Goal: Task Accomplishment & Management: Manage account settings

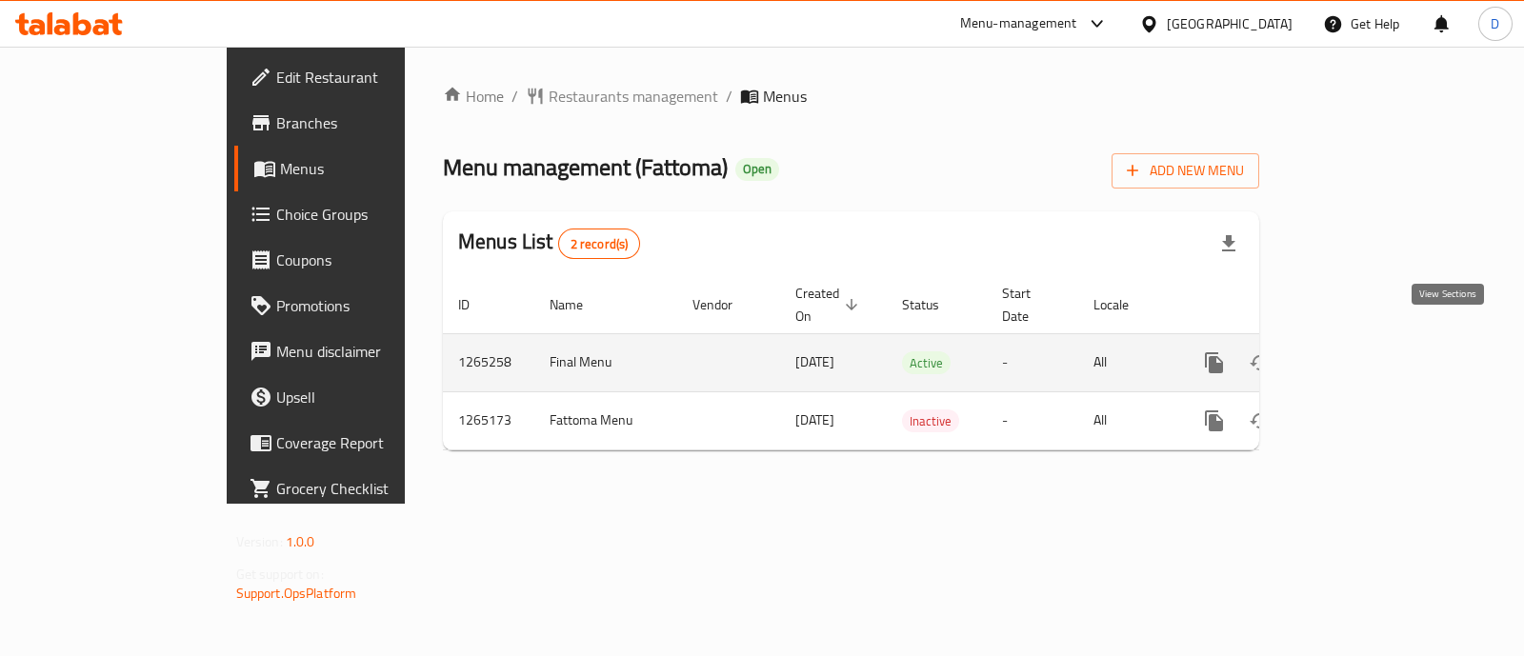
click at [1360, 354] on icon "enhanced table" at bounding box center [1351, 362] width 17 height 17
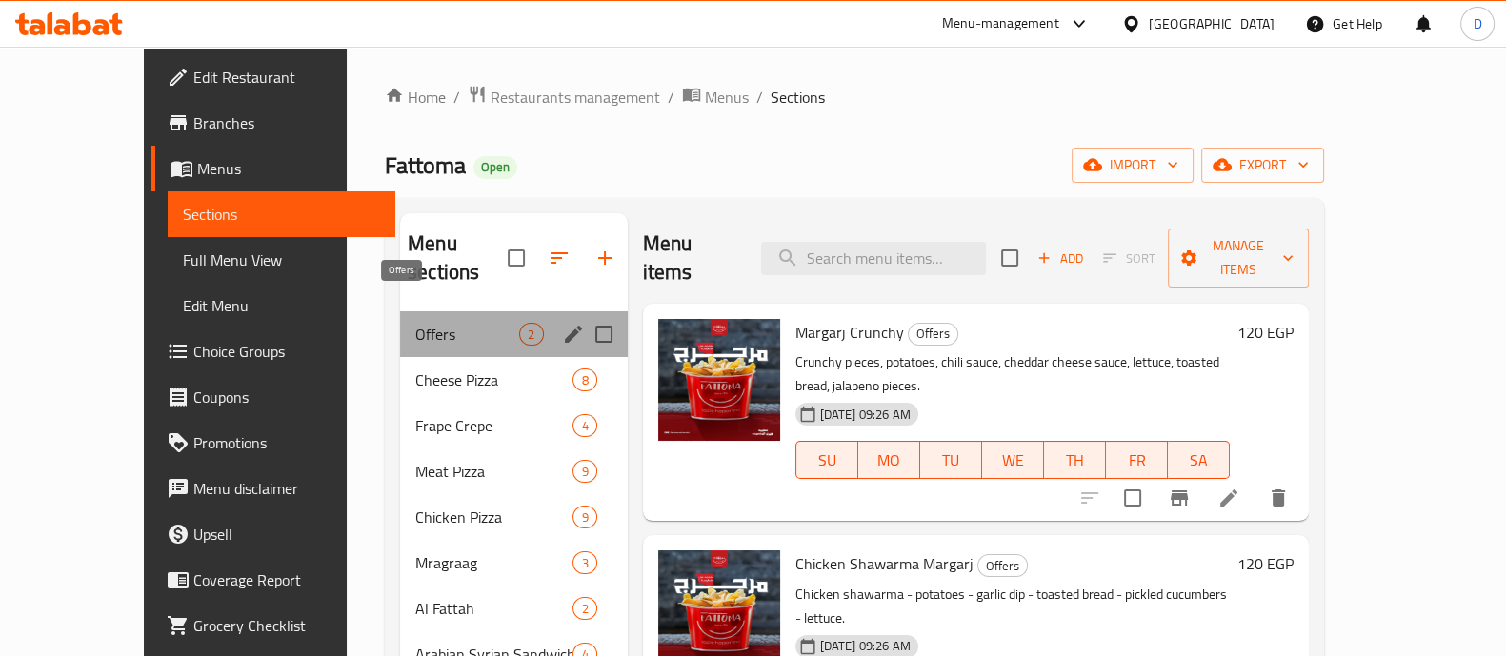
click at [415, 323] on span "Offers" at bounding box center [467, 334] width 104 height 23
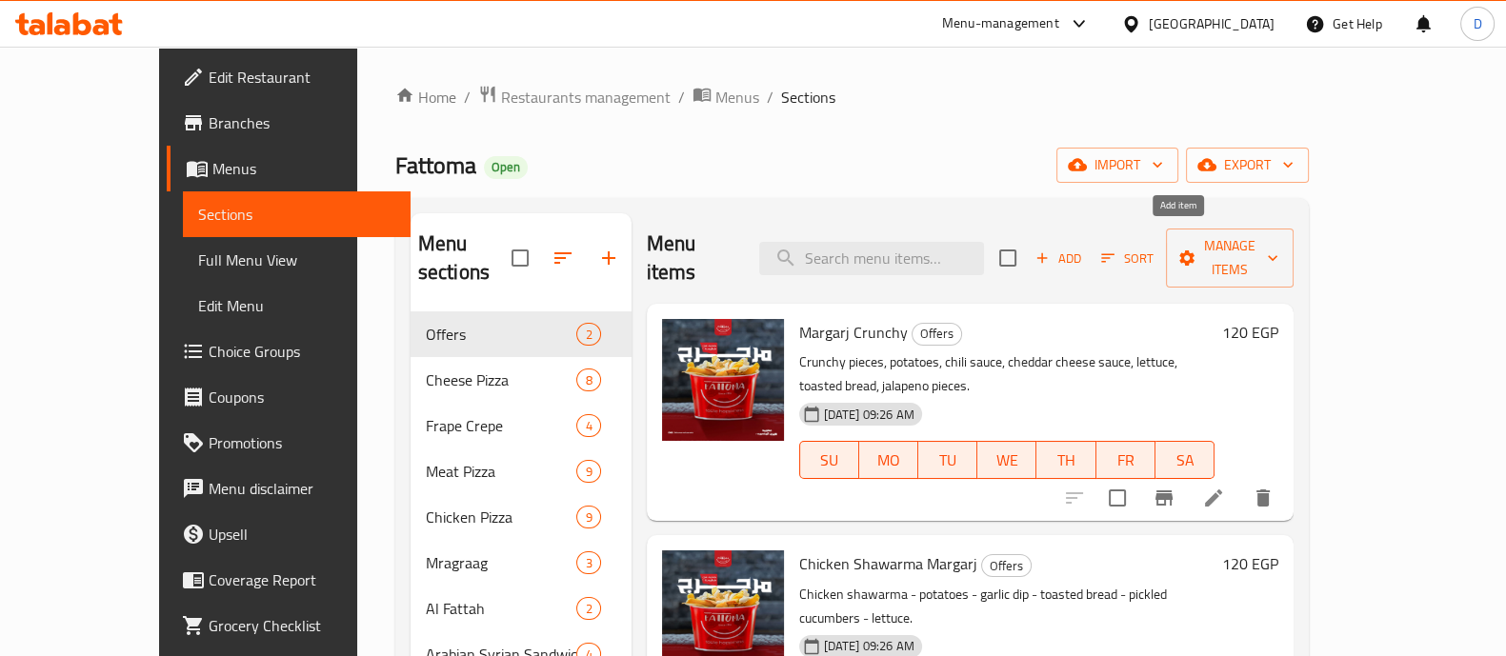
click at [1084, 251] on span "Add" at bounding box center [1057, 259] width 51 height 22
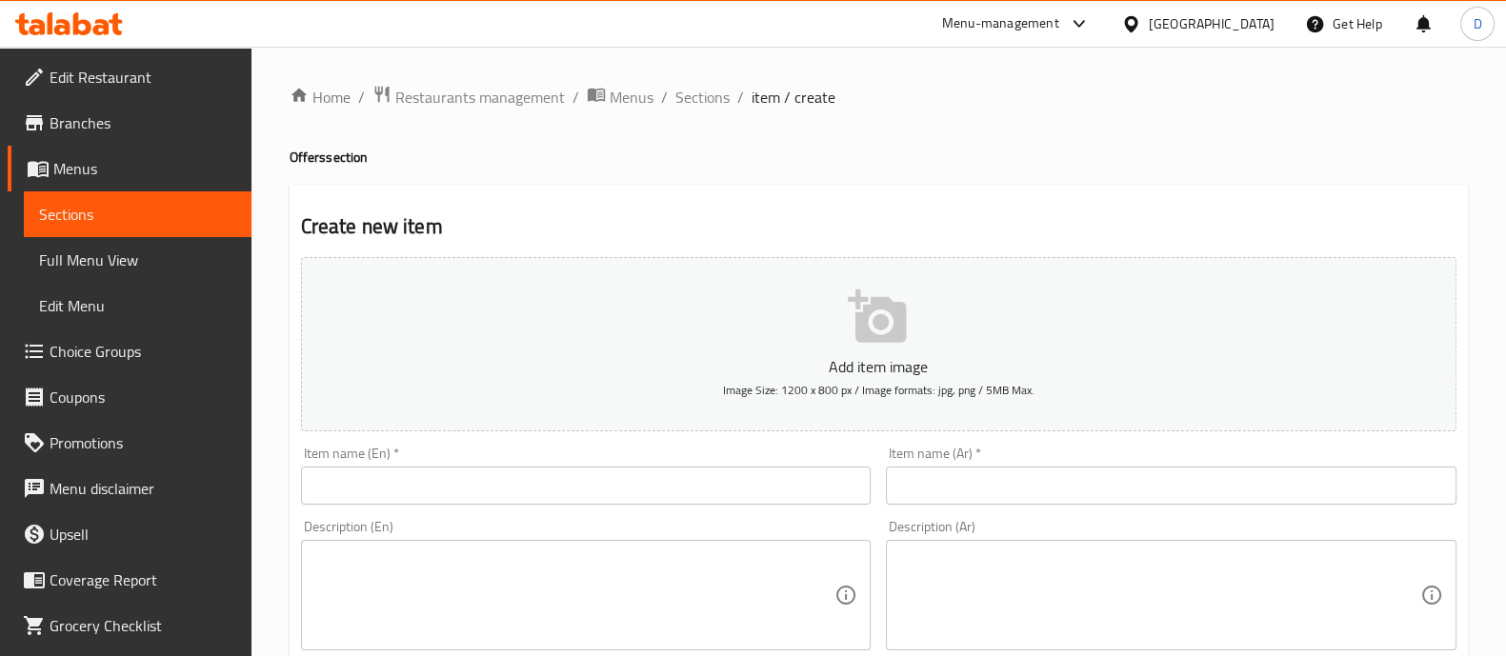
click at [75, 208] on span "Sections" at bounding box center [137, 214] width 197 height 23
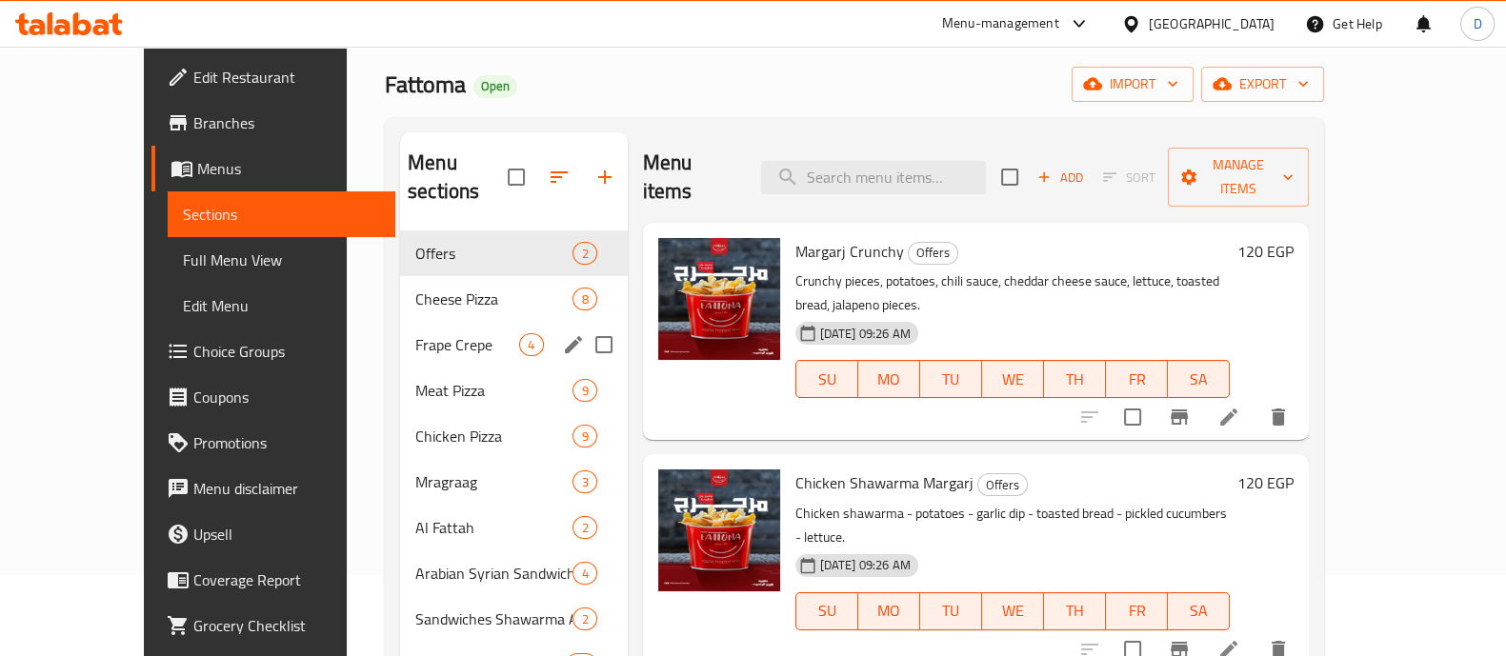
scroll to position [118, 0]
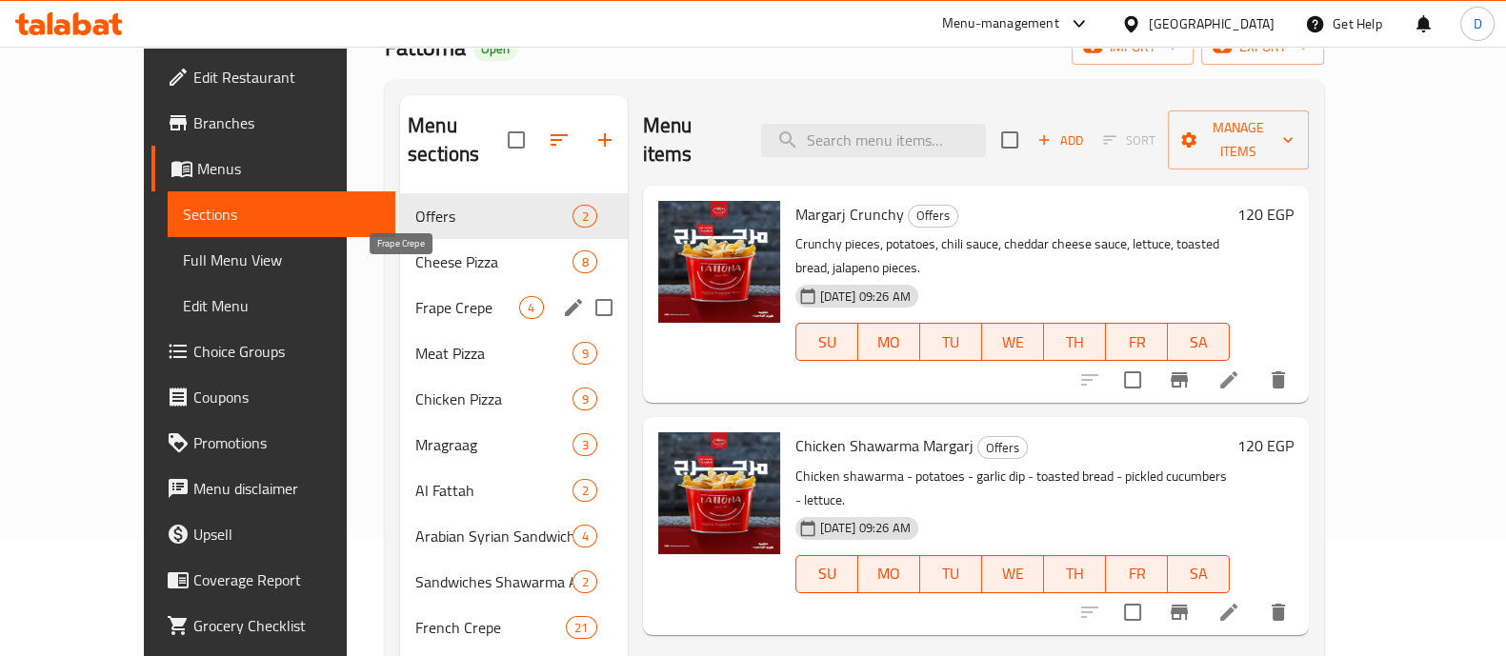
click at [430, 296] on span "Frape Crepe" at bounding box center [467, 307] width 104 height 23
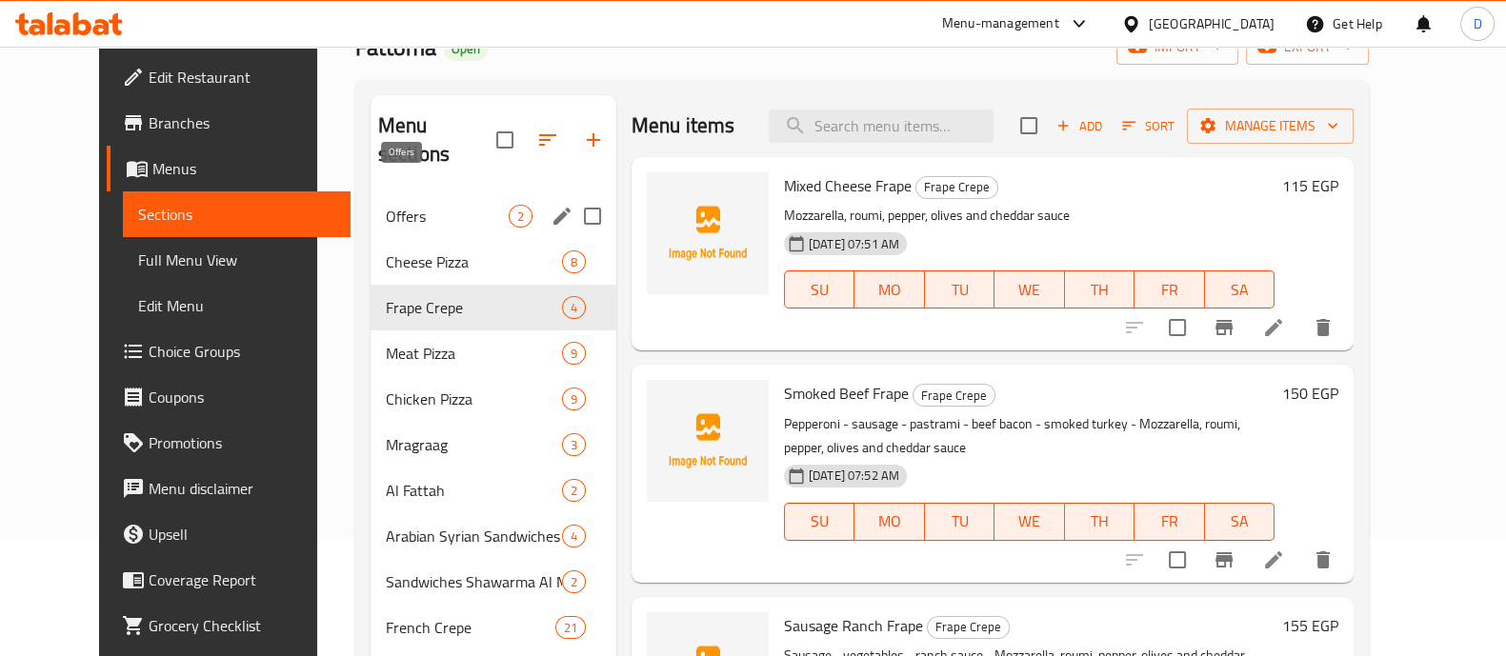
click at [430, 205] on span "Offers" at bounding box center [447, 216] width 123 height 23
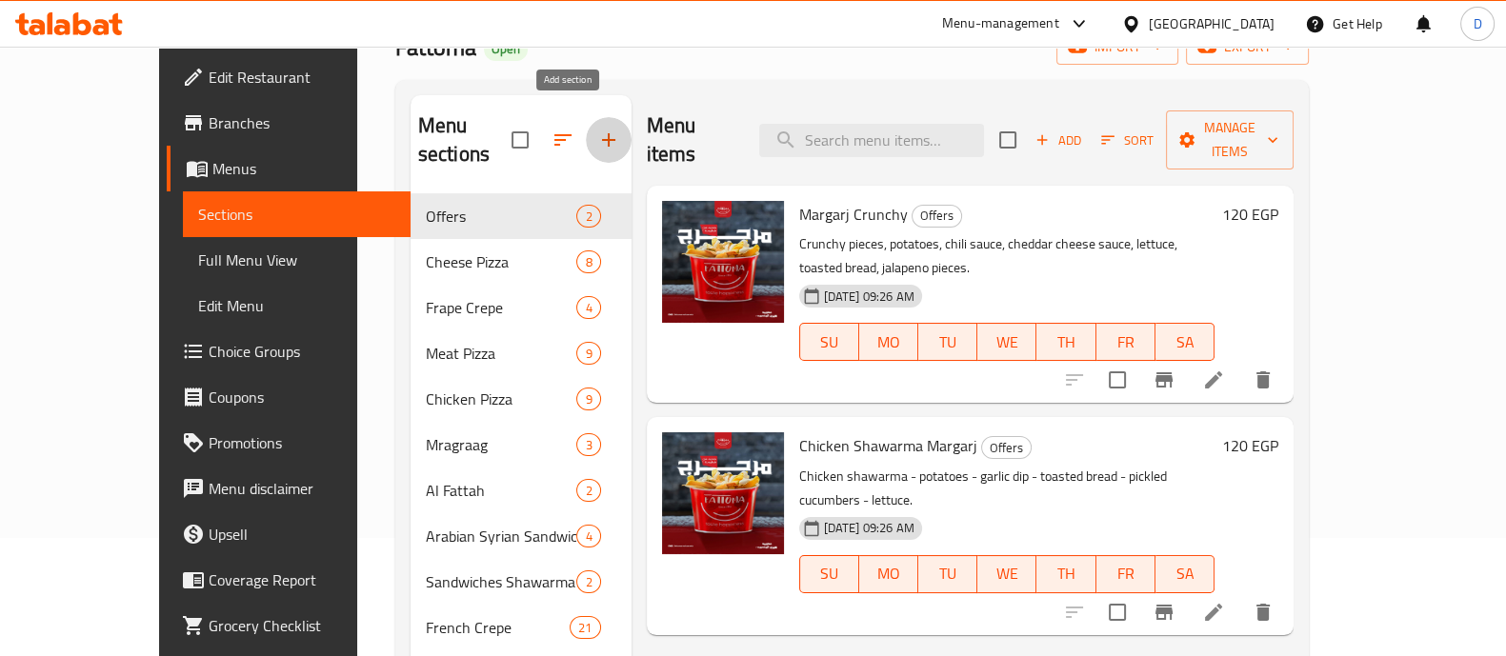
click at [602, 133] on icon "button" at bounding box center [608, 139] width 13 height 13
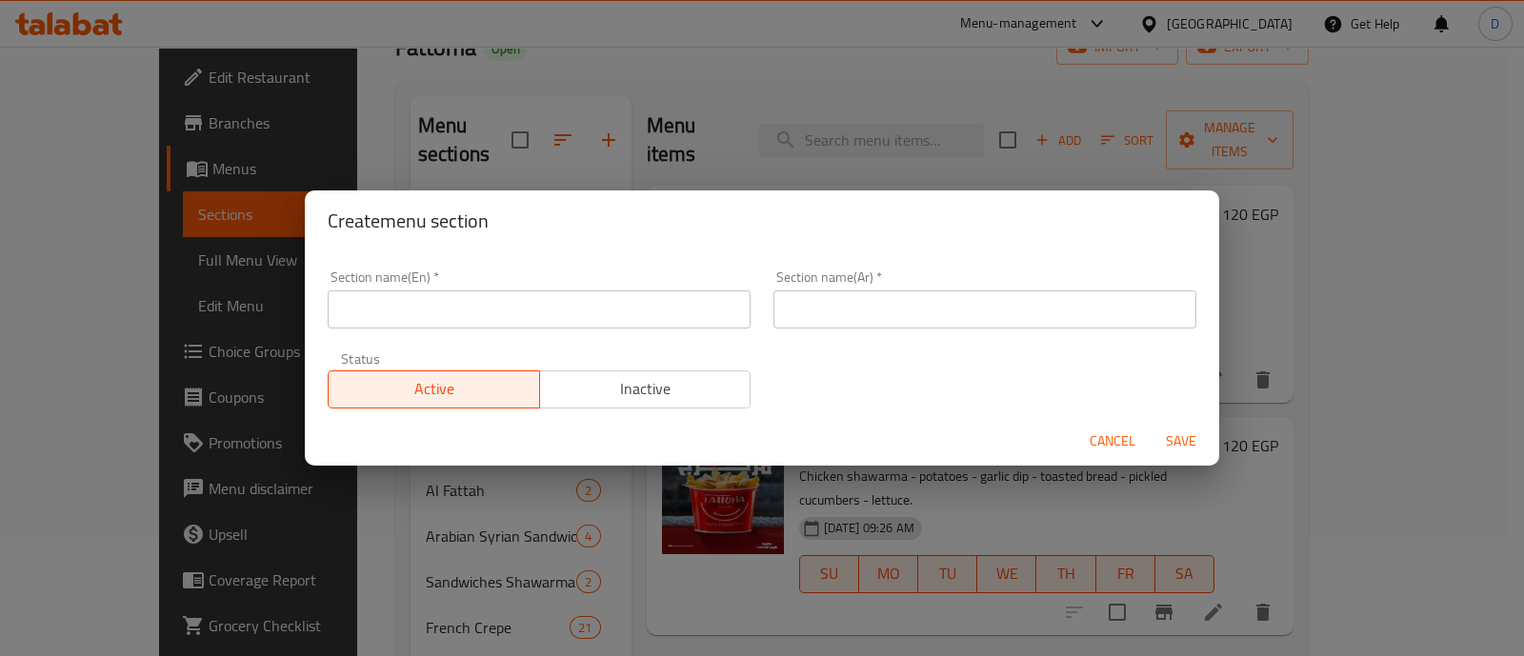
click at [1088, 438] on button "Cancel" at bounding box center [1112, 441] width 61 height 35
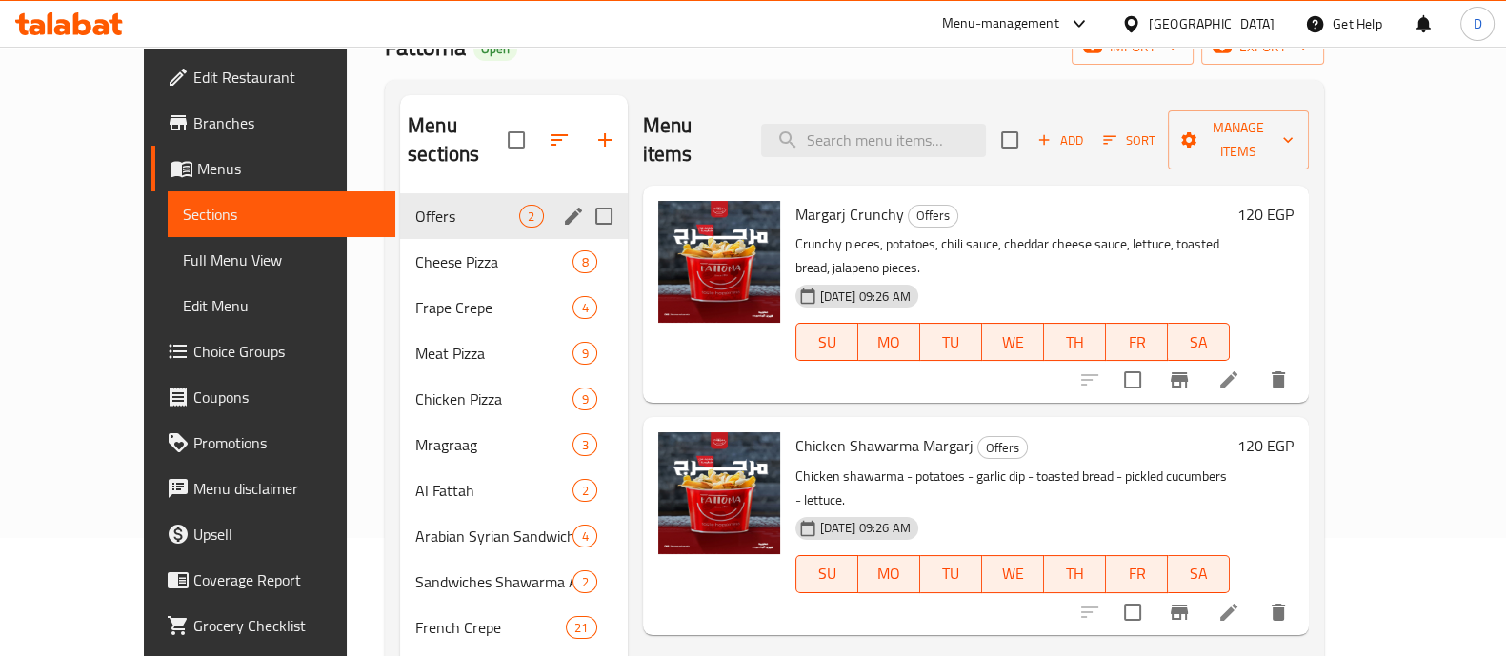
click at [425, 193] on div "Offers 2" at bounding box center [513, 216] width 227 height 46
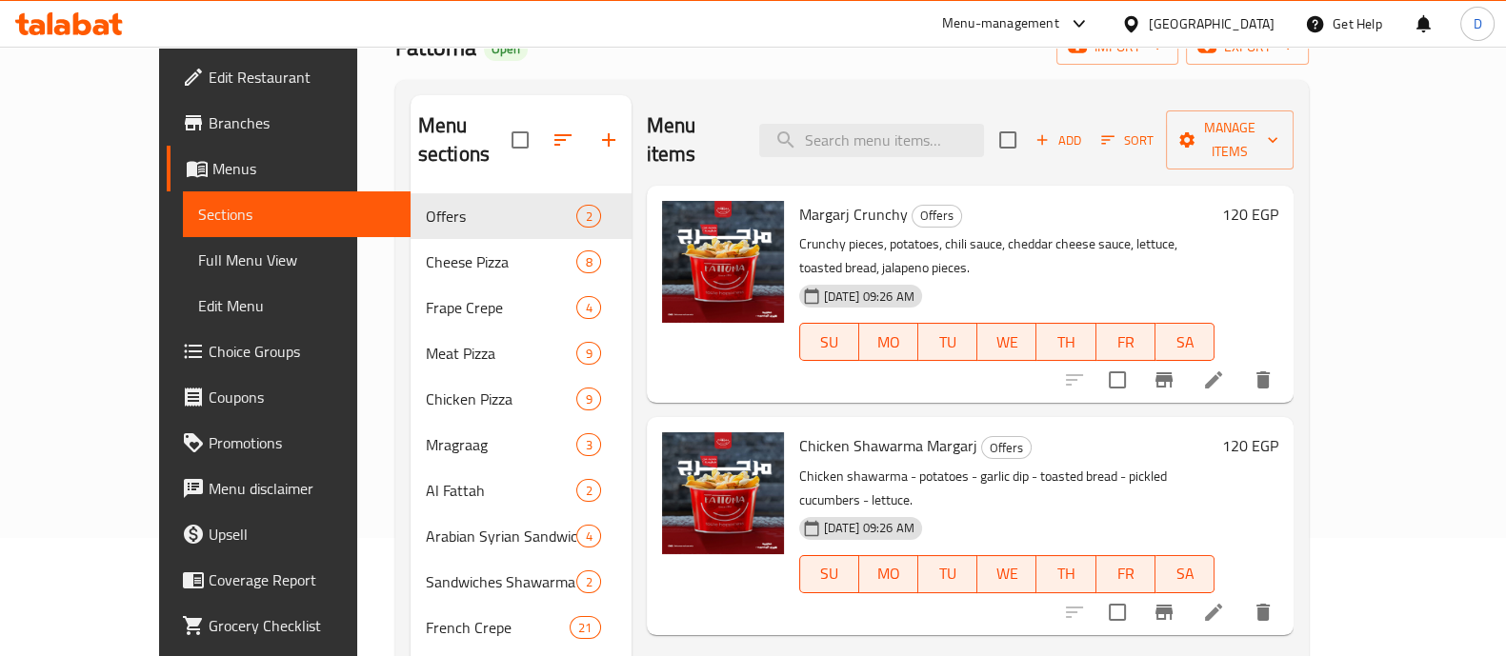
click at [1084, 130] on span "Add" at bounding box center [1057, 141] width 51 height 22
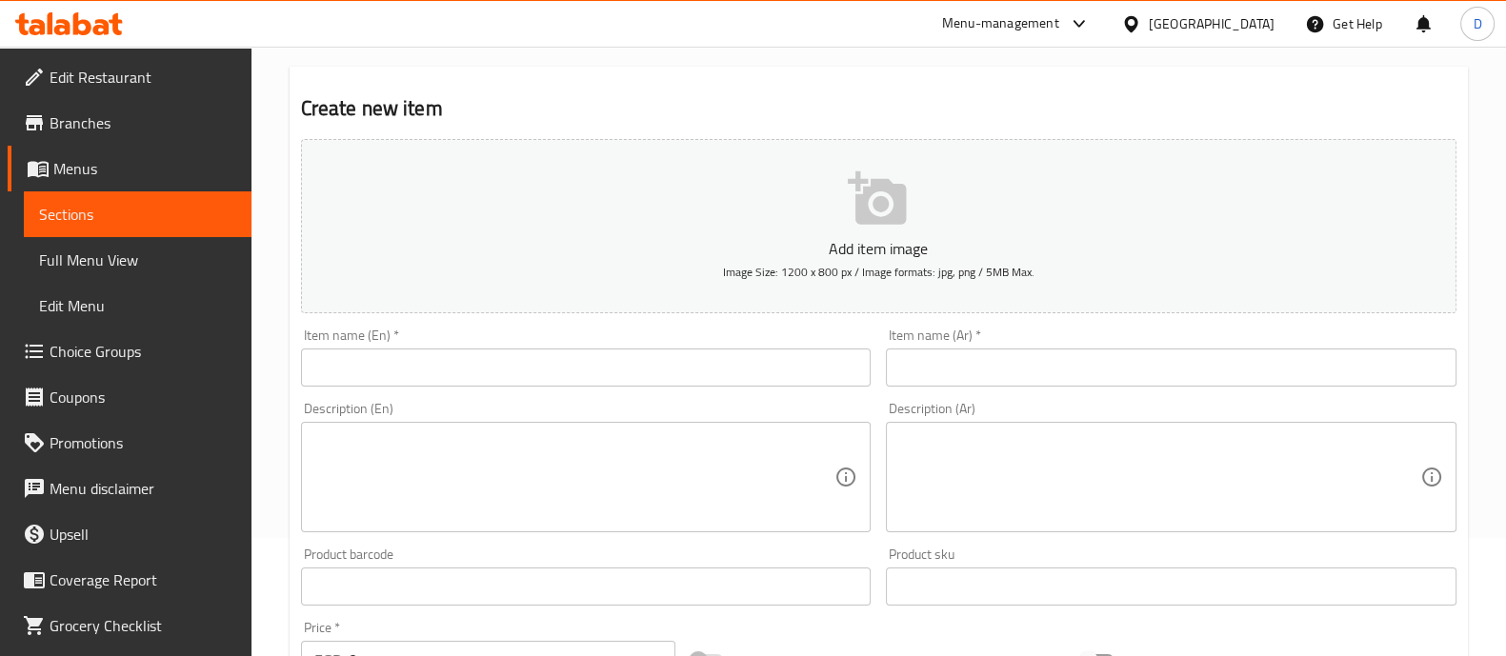
click at [1085, 353] on input "text" at bounding box center [1171, 368] width 570 height 38
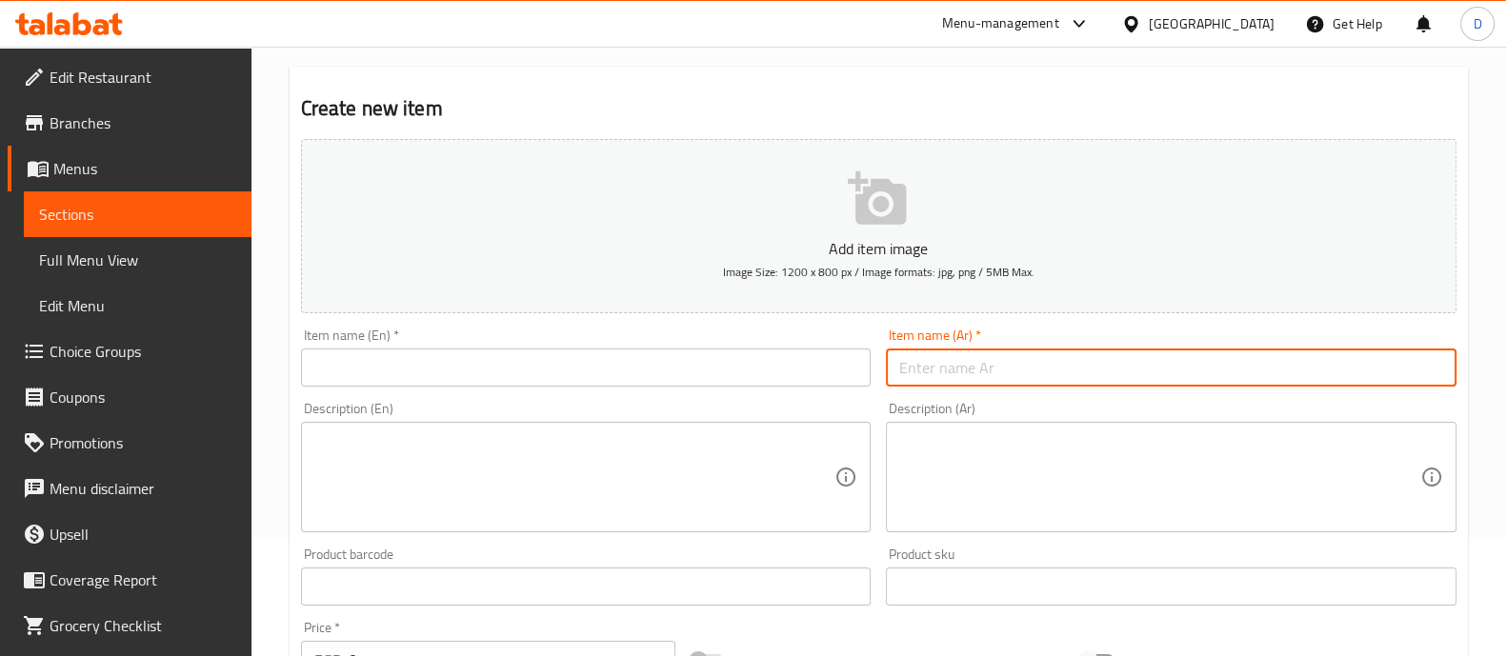
type input "u"
type input "عرض كريب"
click at [671, 377] on input "text" at bounding box center [586, 368] width 570 height 38
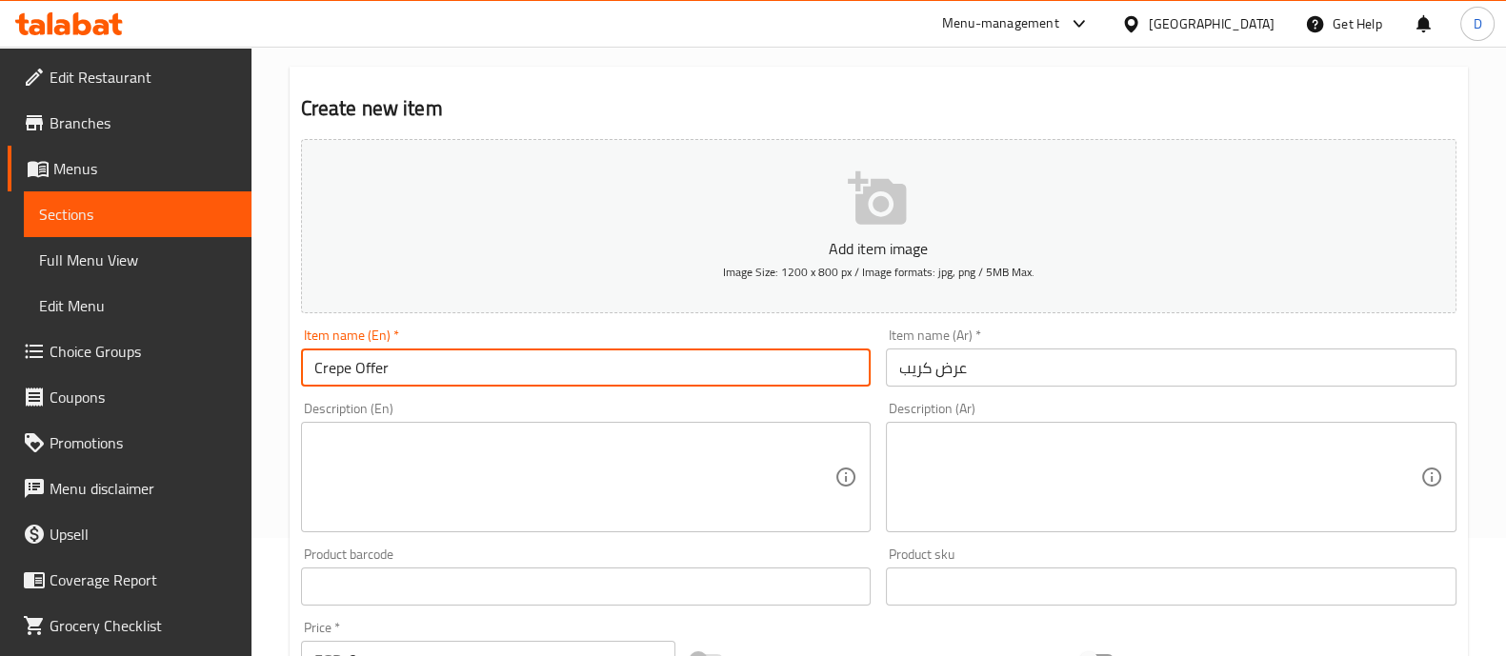
type input "Crepe Offer"
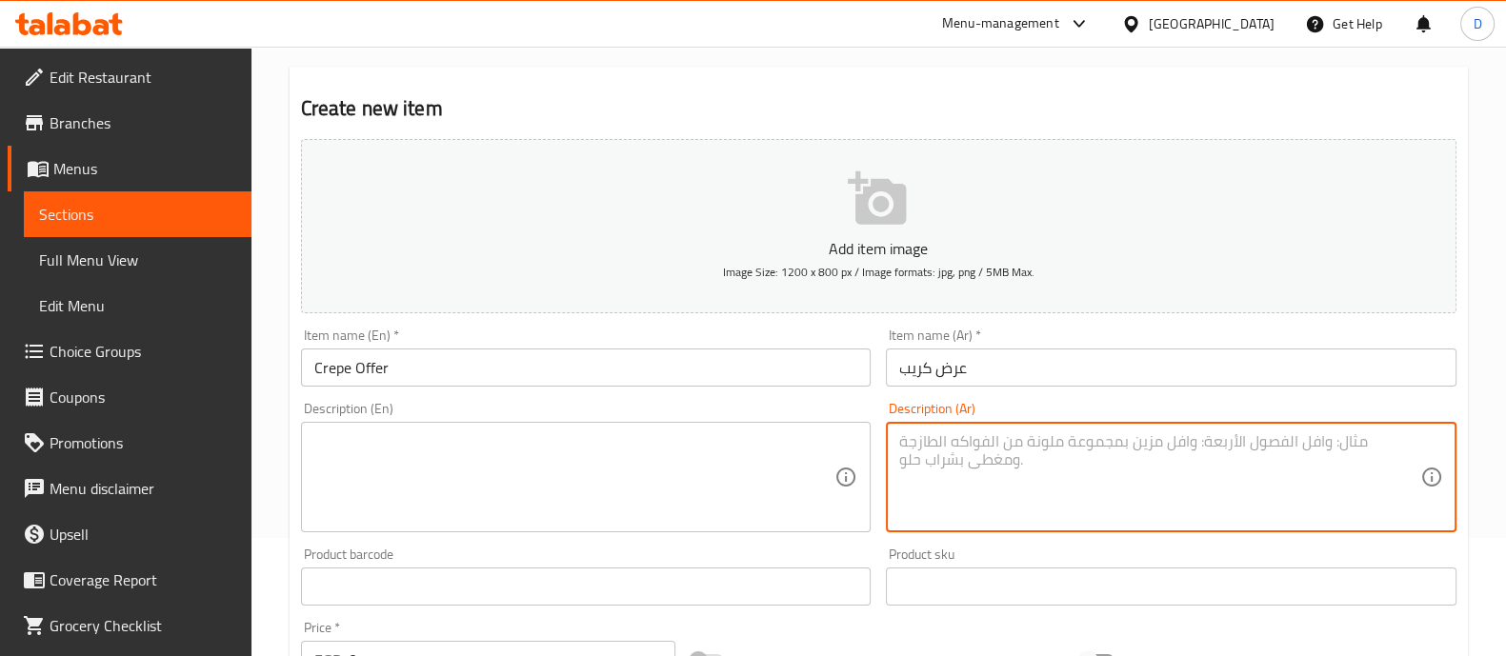
click at [1072, 520] on textarea at bounding box center [1159, 477] width 521 height 90
type textarea ";"
type textarea "كريب + كلوسلو + بيج كولا"
click at [557, 477] on textarea at bounding box center [574, 477] width 521 height 90
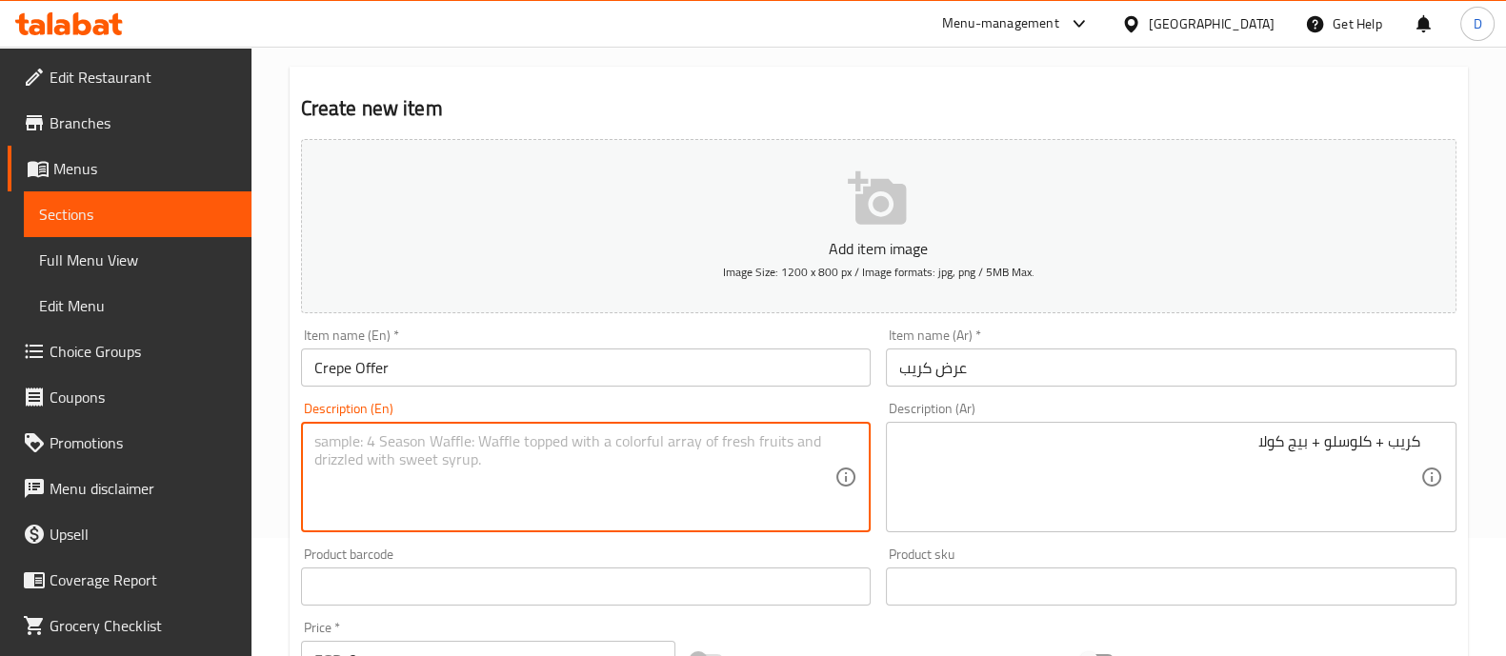
paste textarea "Crepe + Coleslaw + Big Cola"
type textarea "Crepe + Coleslaw + Big Cola"
click at [1093, 399] on div "Description (Ar) كريب + كلوسلو + بيج كولا Description (Ar)" at bounding box center [1171, 467] width 586 height 146
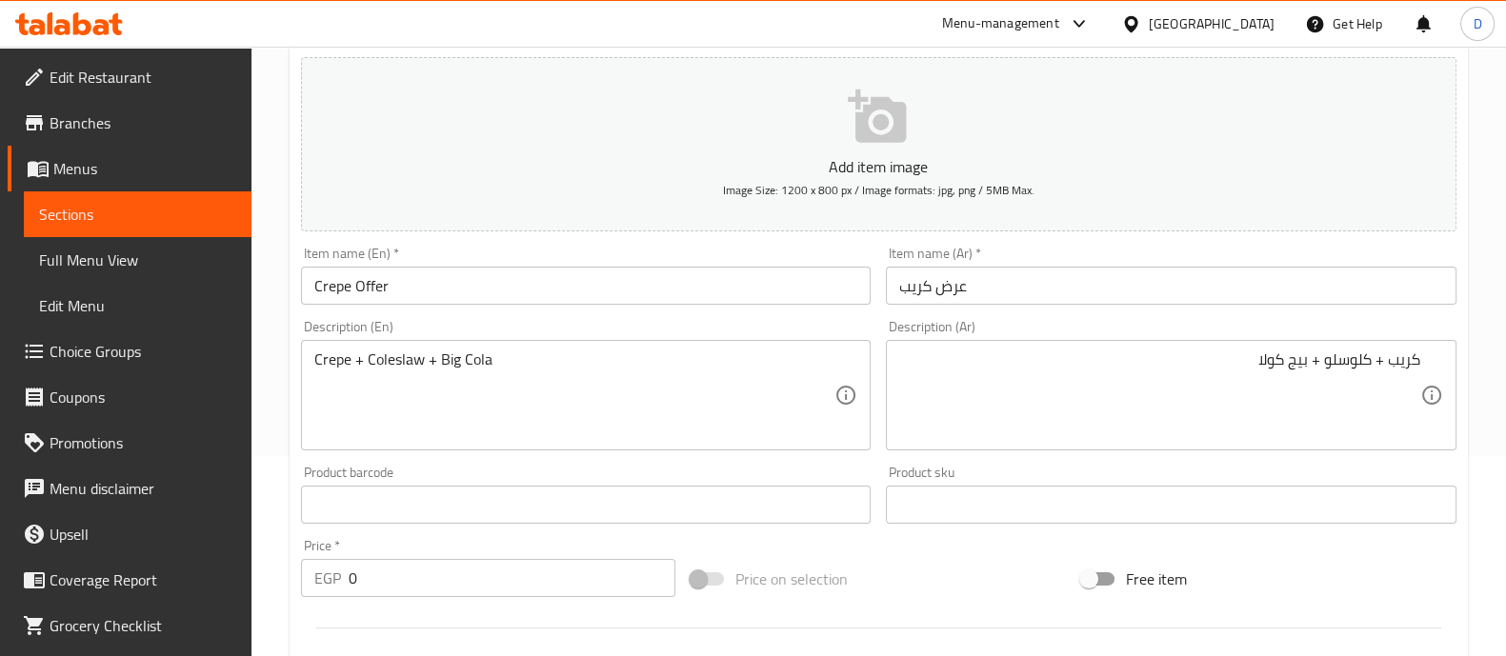
scroll to position [237, 0]
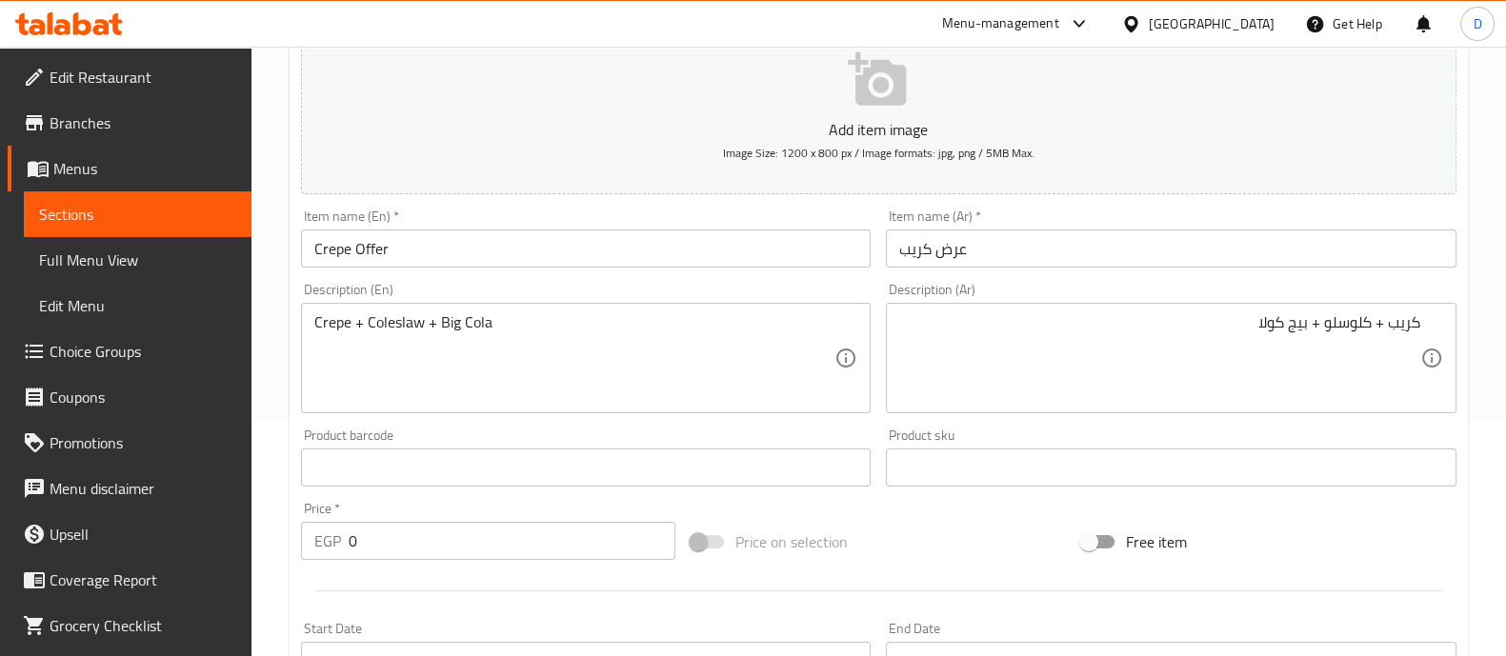
click at [436, 530] on input "0" at bounding box center [513, 541] width 328 height 38
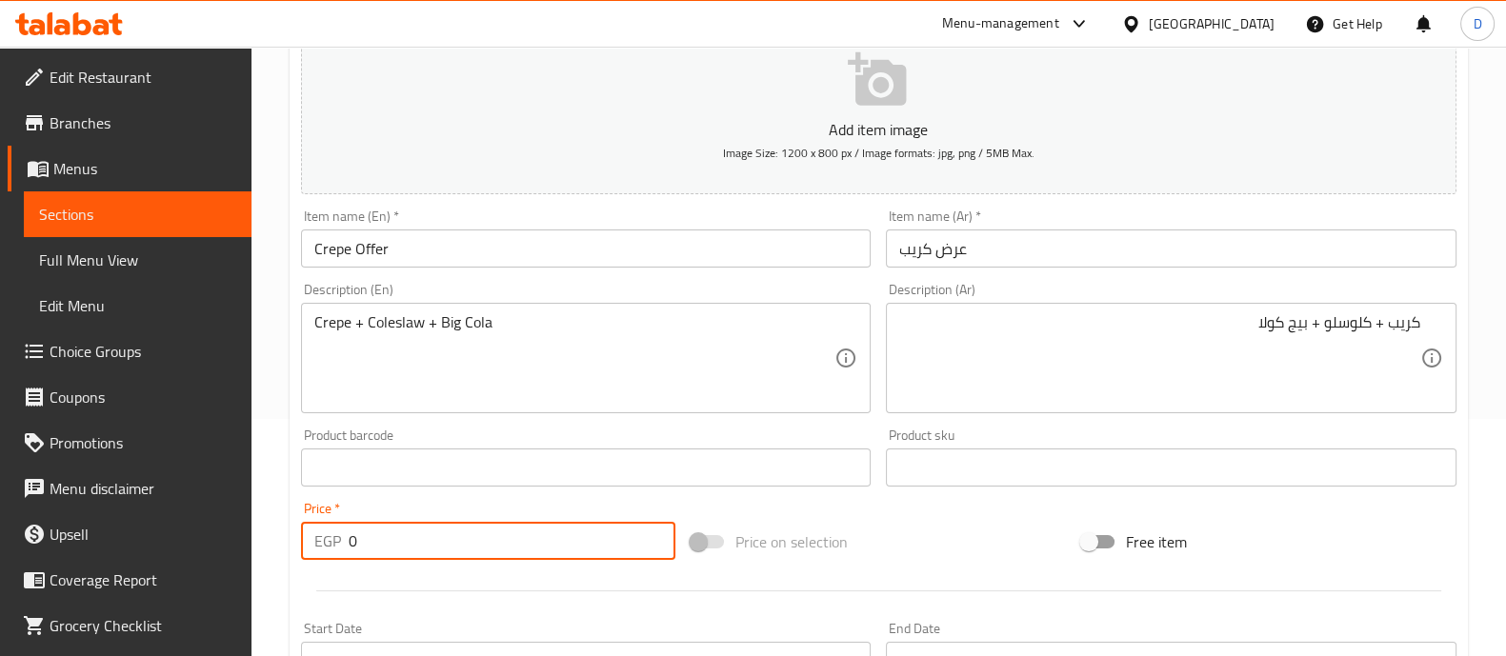
click at [436, 530] on input "0" at bounding box center [513, 541] width 328 height 38
type input "200"
click at [493, 490] on div "Product barcode Product barcode" at bounding box center [586, 457] width 586 height 73
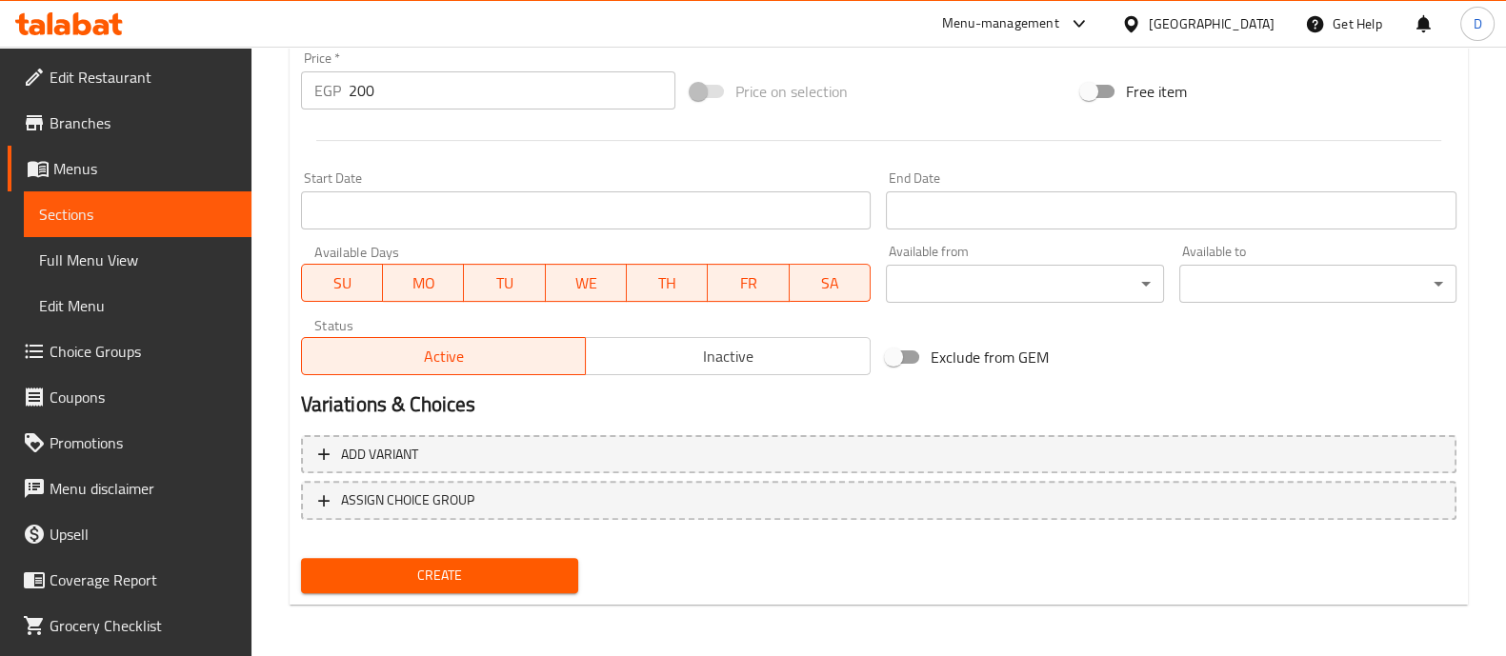
click at [480, 569] on span "Create" at bounding box center [439, 576] width 247 height 24
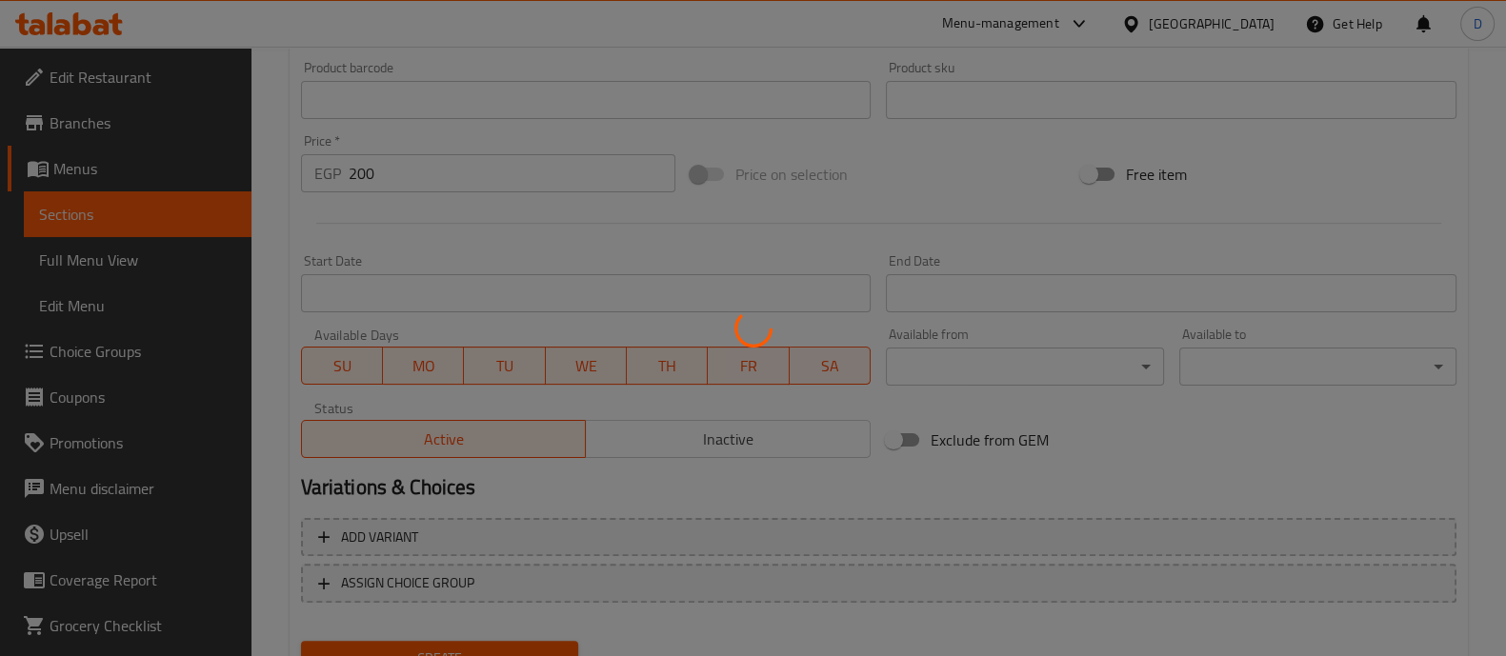
scroll to position [569, 0]
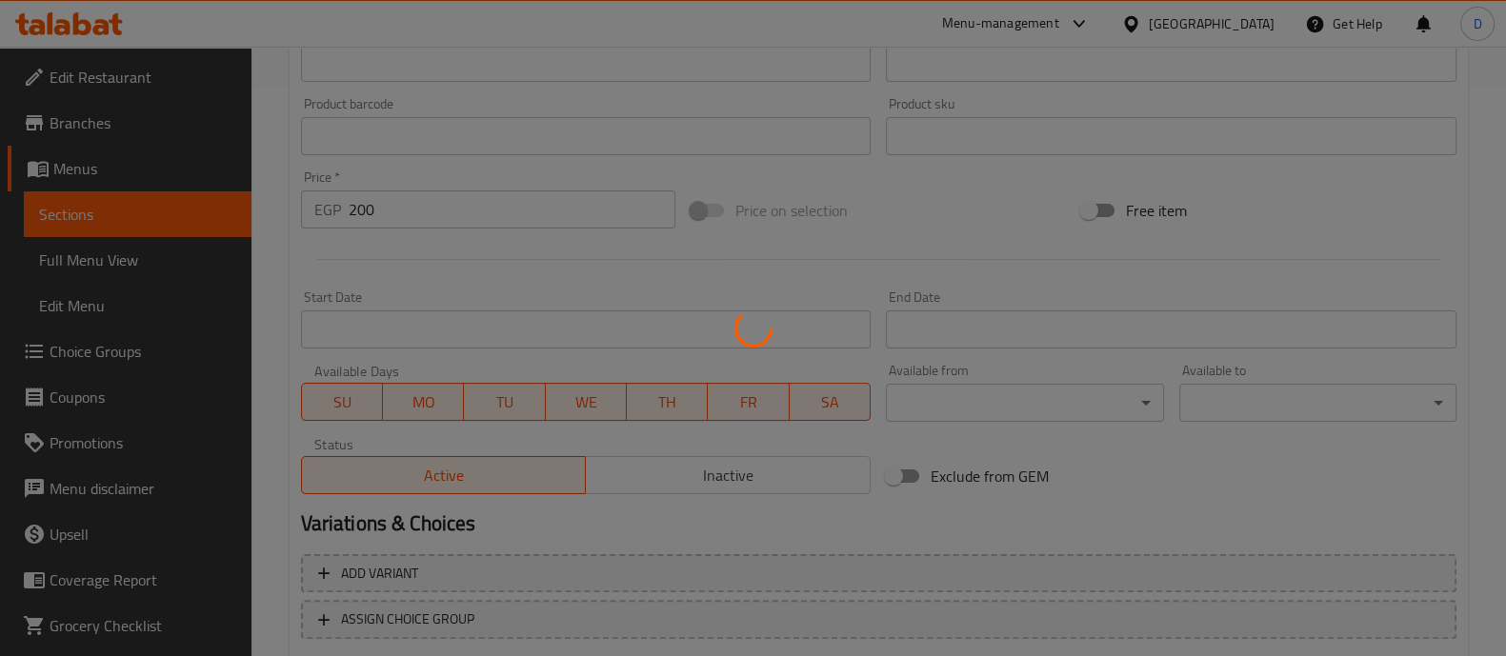
type input "0"
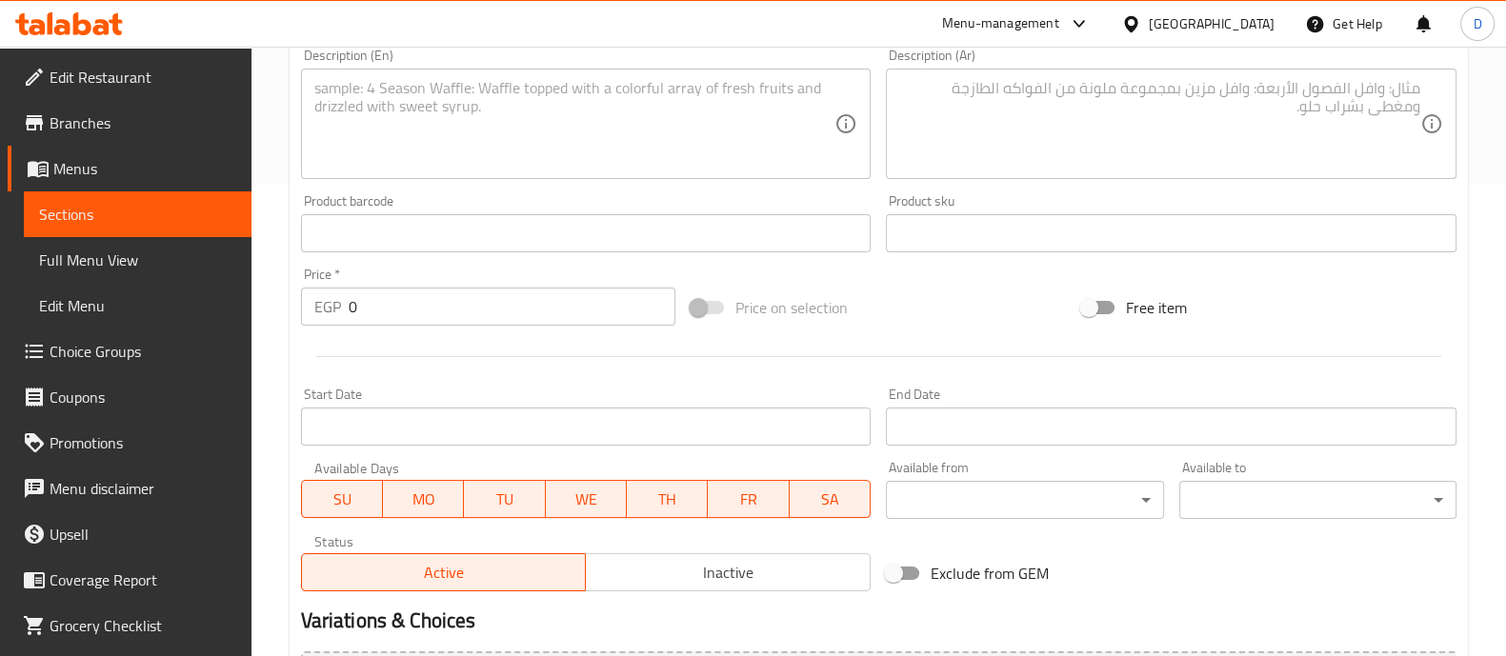
scroll to position [211, 0]
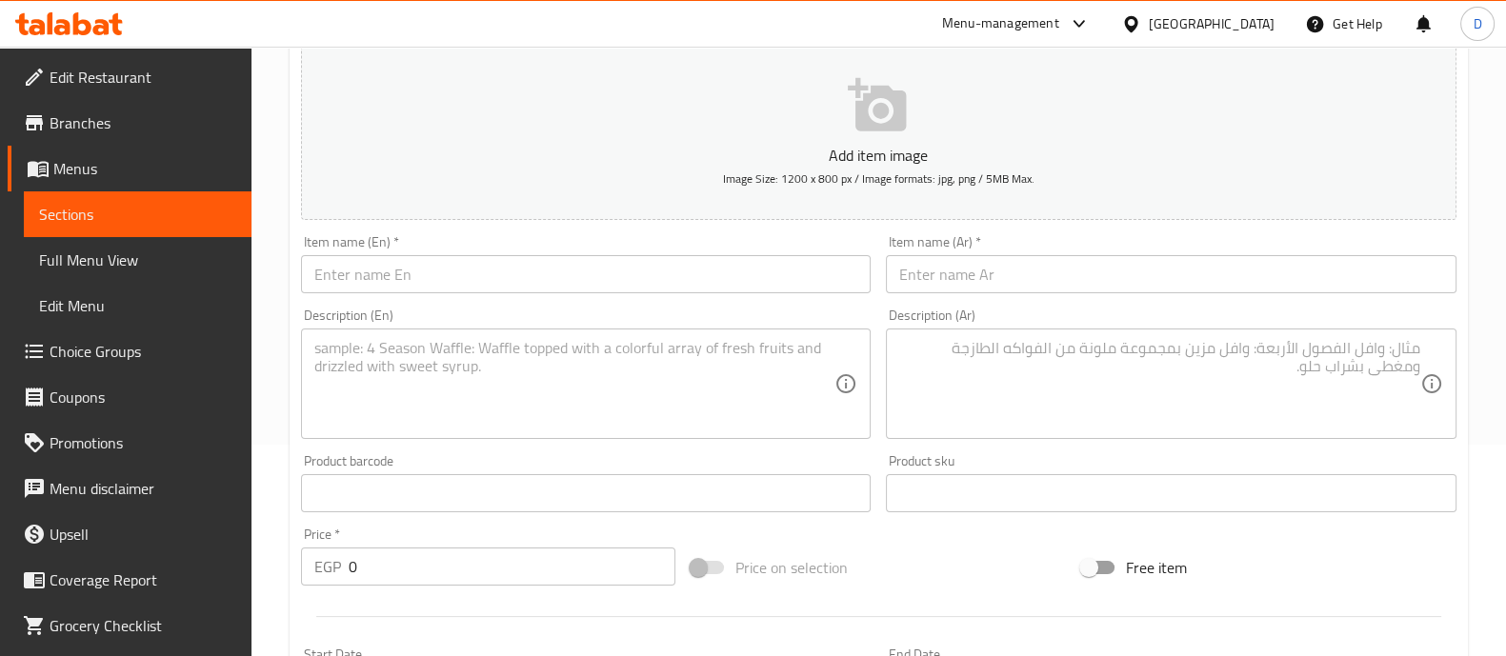
click at [1062, 282] on input "text" at bounding box center [1171, 274] width 570 height 38
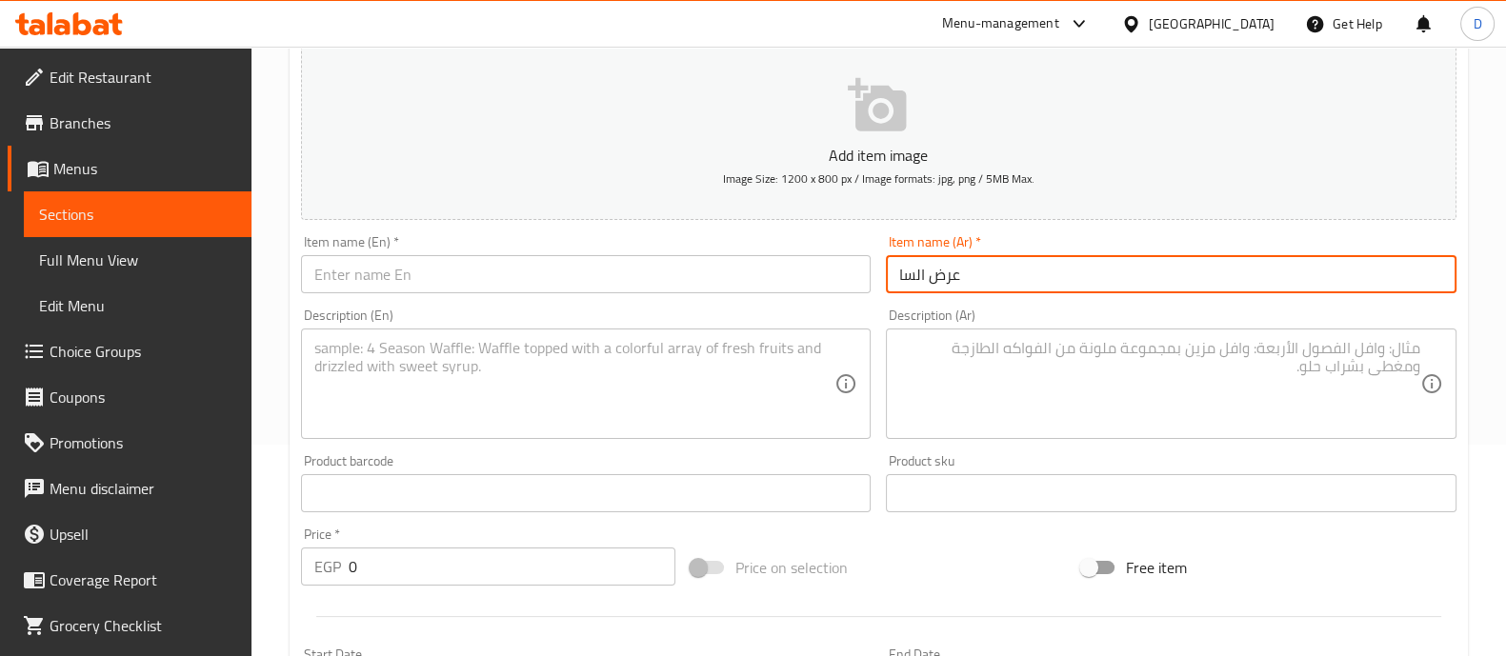
type input "عرض الساندوتشات"
click at [486, 269] on input "text" at bounding box center [586, 274] width 570 height 38
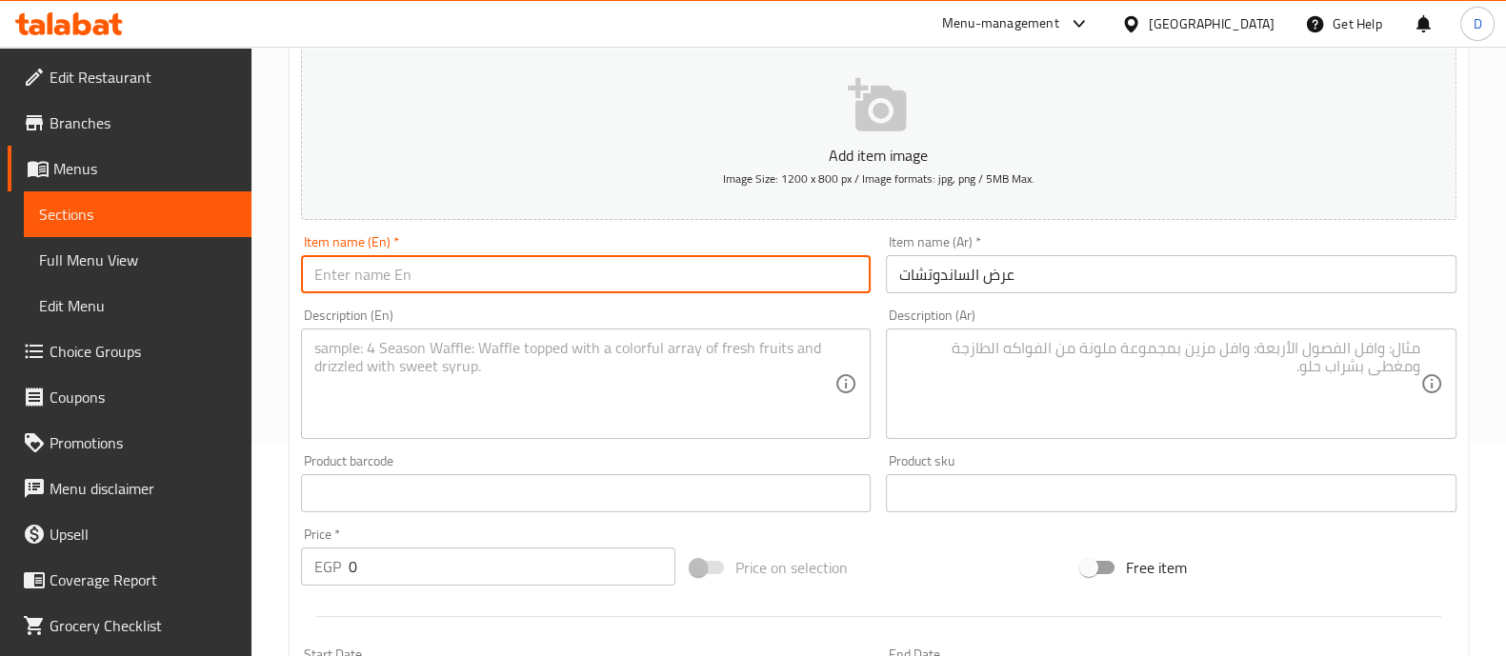
paste input "Sandwich display"
type input "Sandwichs Offer"
click at [1235, 394] on textarea at bounding box center [1159, 384] width 521 height 90
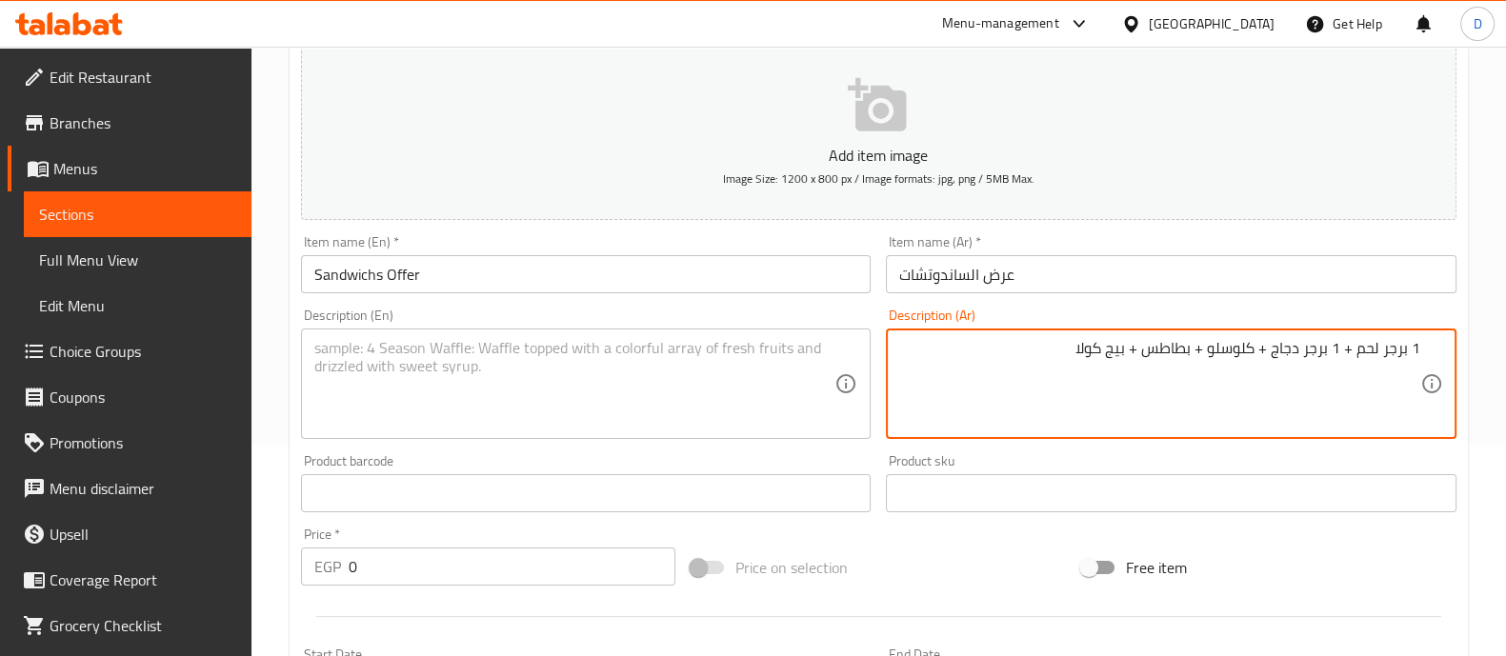
type textarea "1 برجر لحم + 1 برجر دجاج + كلوسلو + بطاطس + بيج كولا"
click at [533, 367] on textarea at bounding box center [574, 384] width 521 height 90
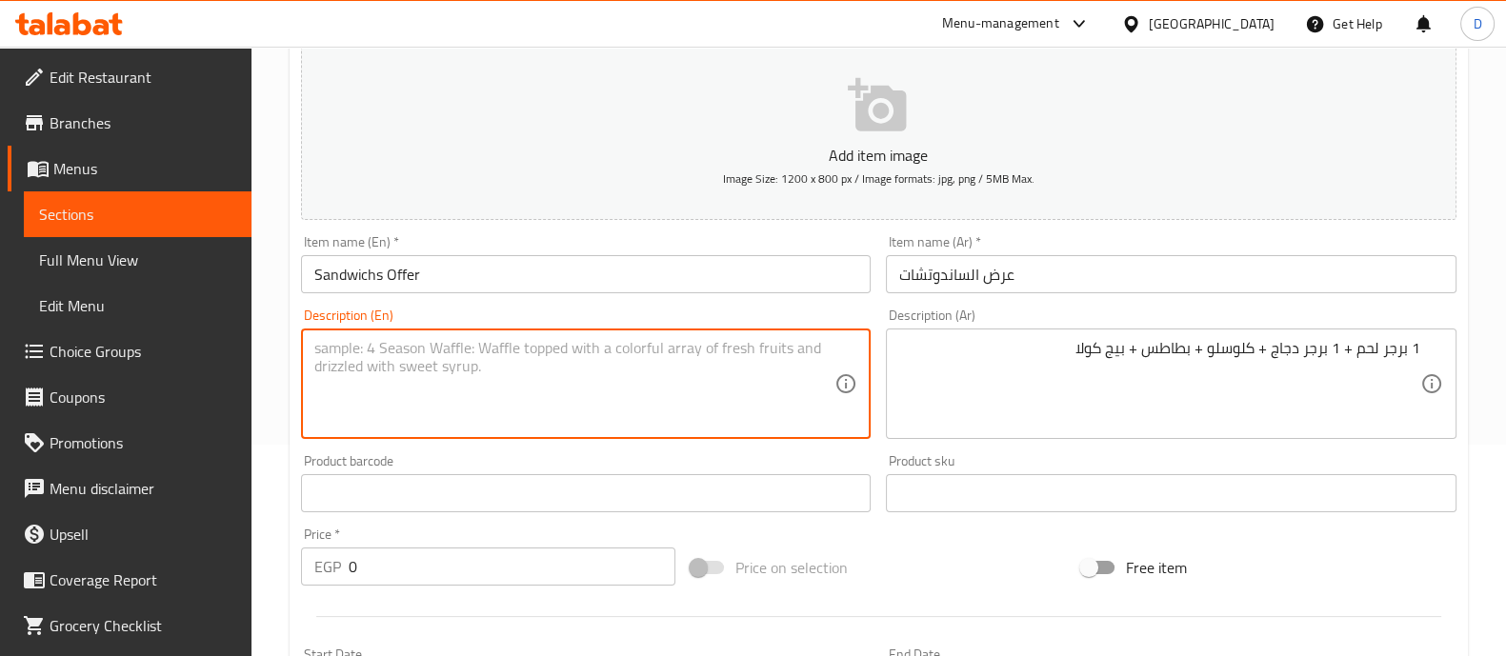
paste textarea "1 beef burger + 1 chicken burger + coleslaw + fries + big cola"
type textarea "1 beef burger + 1 chicken burger + coleslaw + fries + big cola"
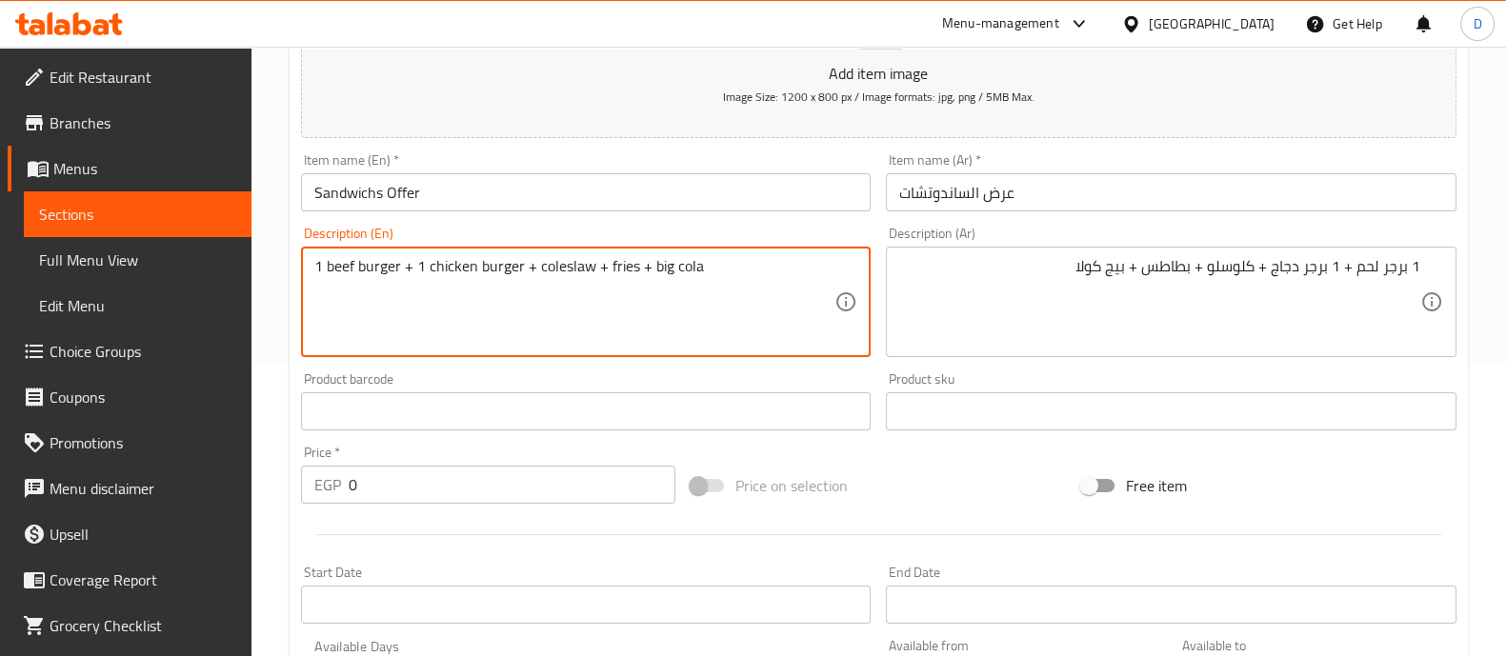
scroll to position [330, 0]
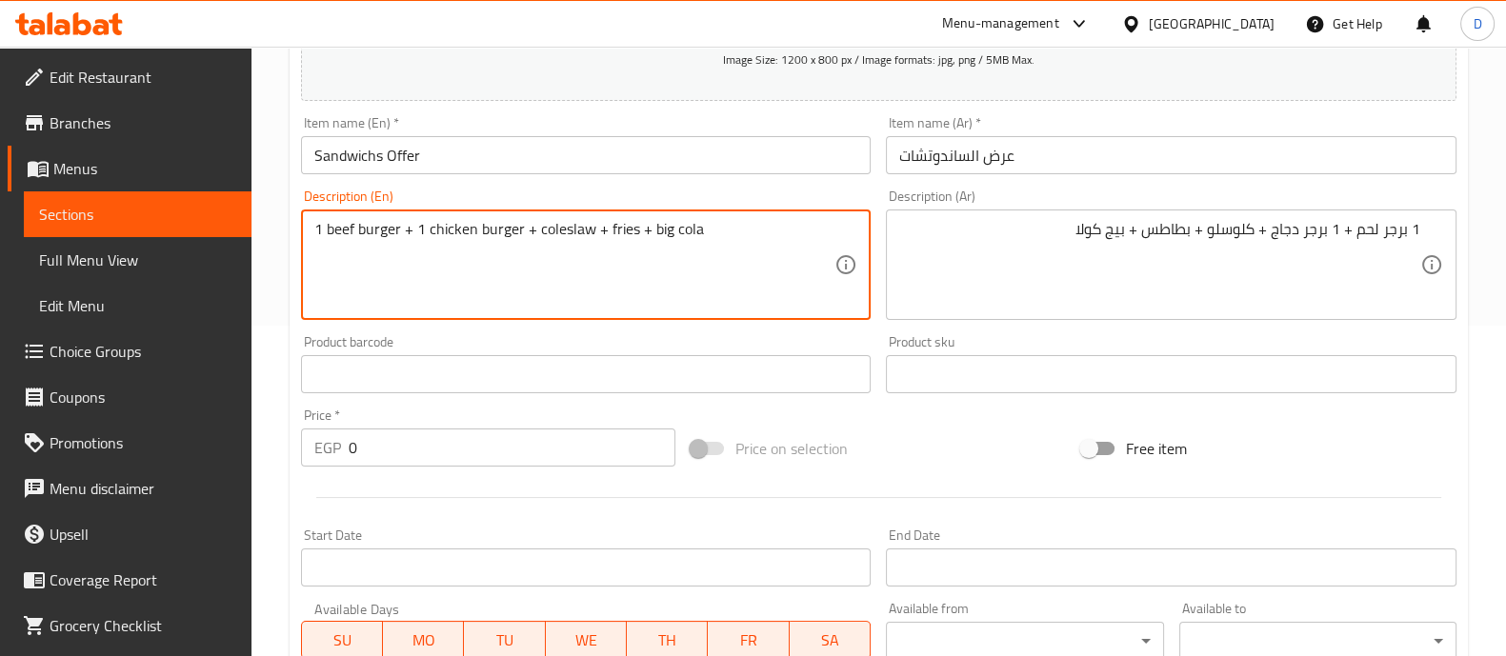
click at [483, 442] on input "0" at bounding box center [513, 448] width 328 height 38
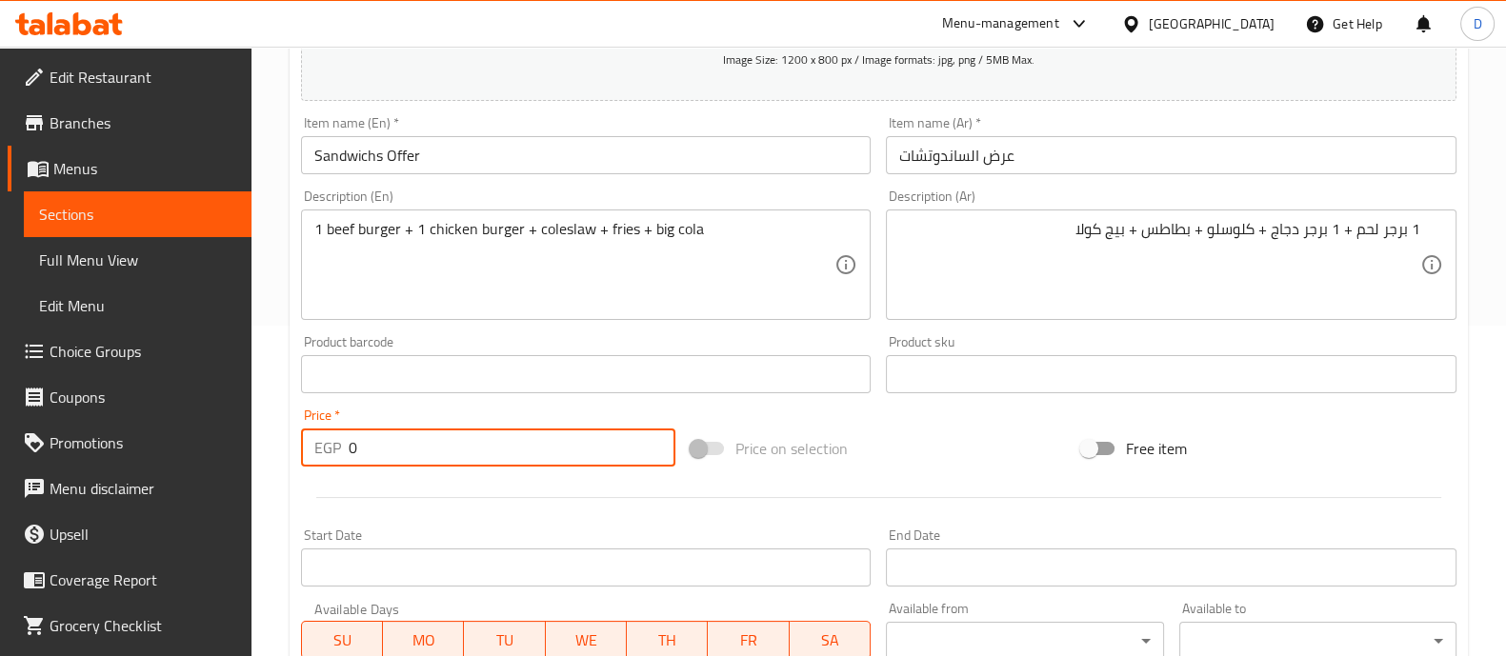
click at [483, 442] on input "0" at bounding box center [513, 448] width 328 height 38
type input "300"
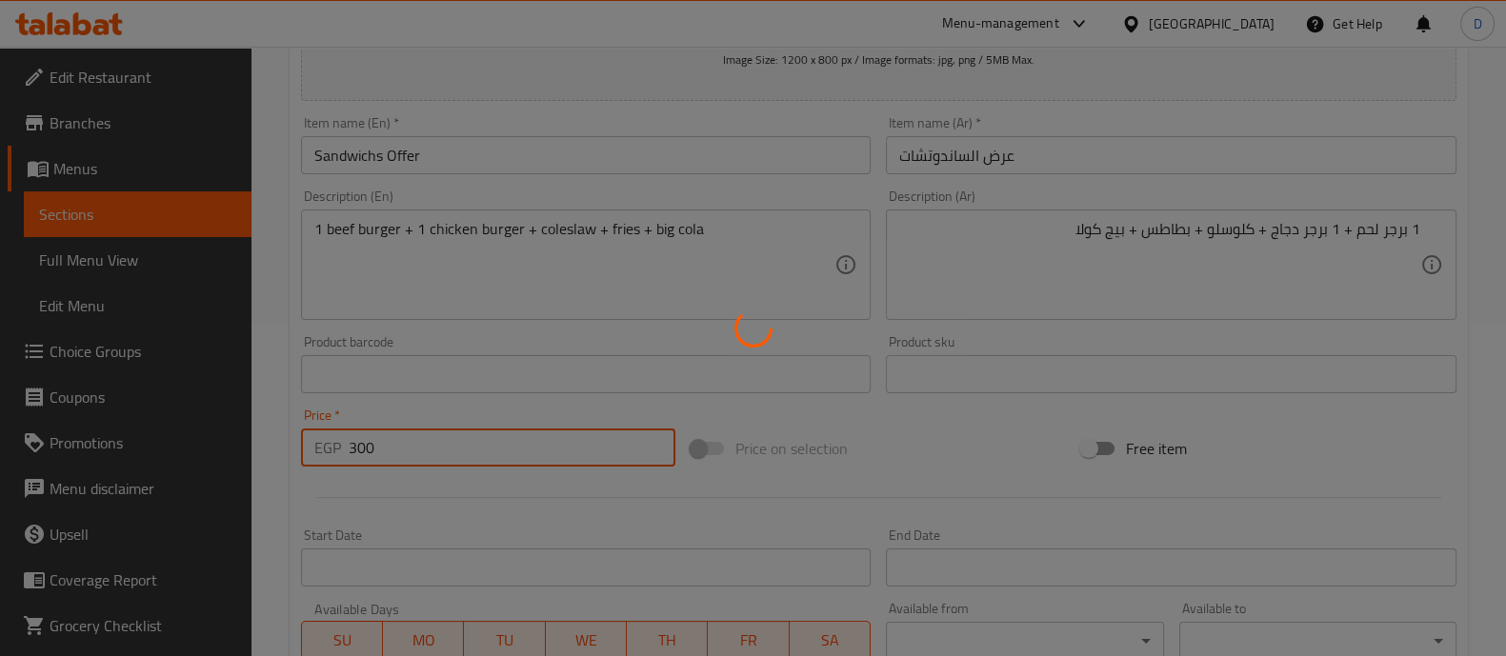
type input "0"
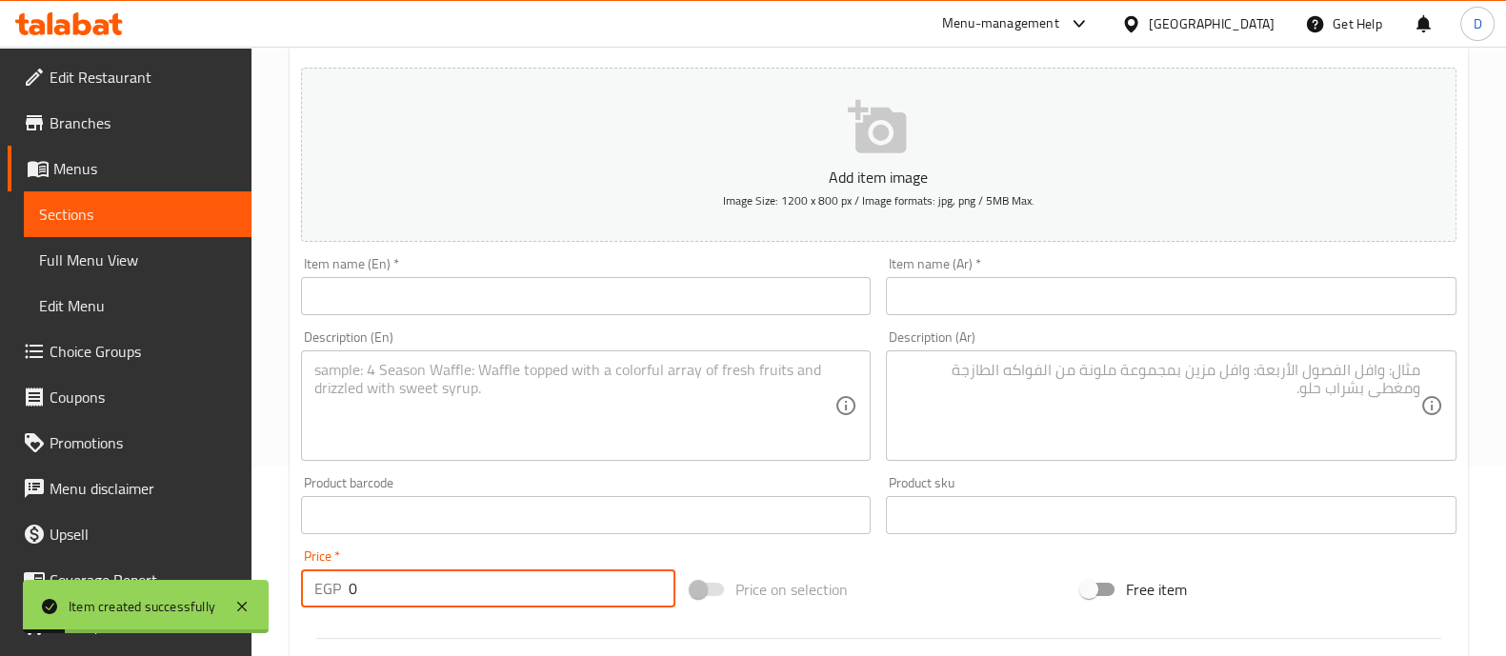
scroll to position [92, 0]
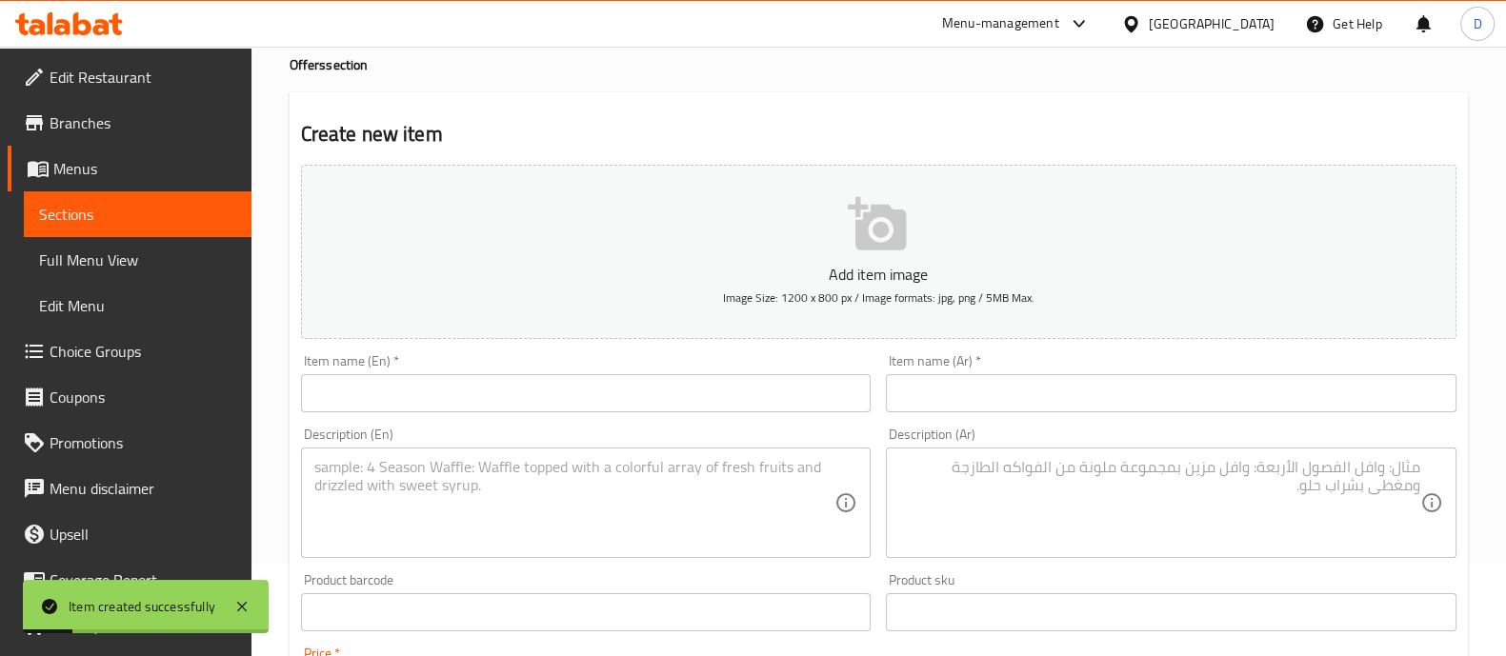
click at [1003, 389] on input "text" at bounding box center [1171, 393] width 570 height 38
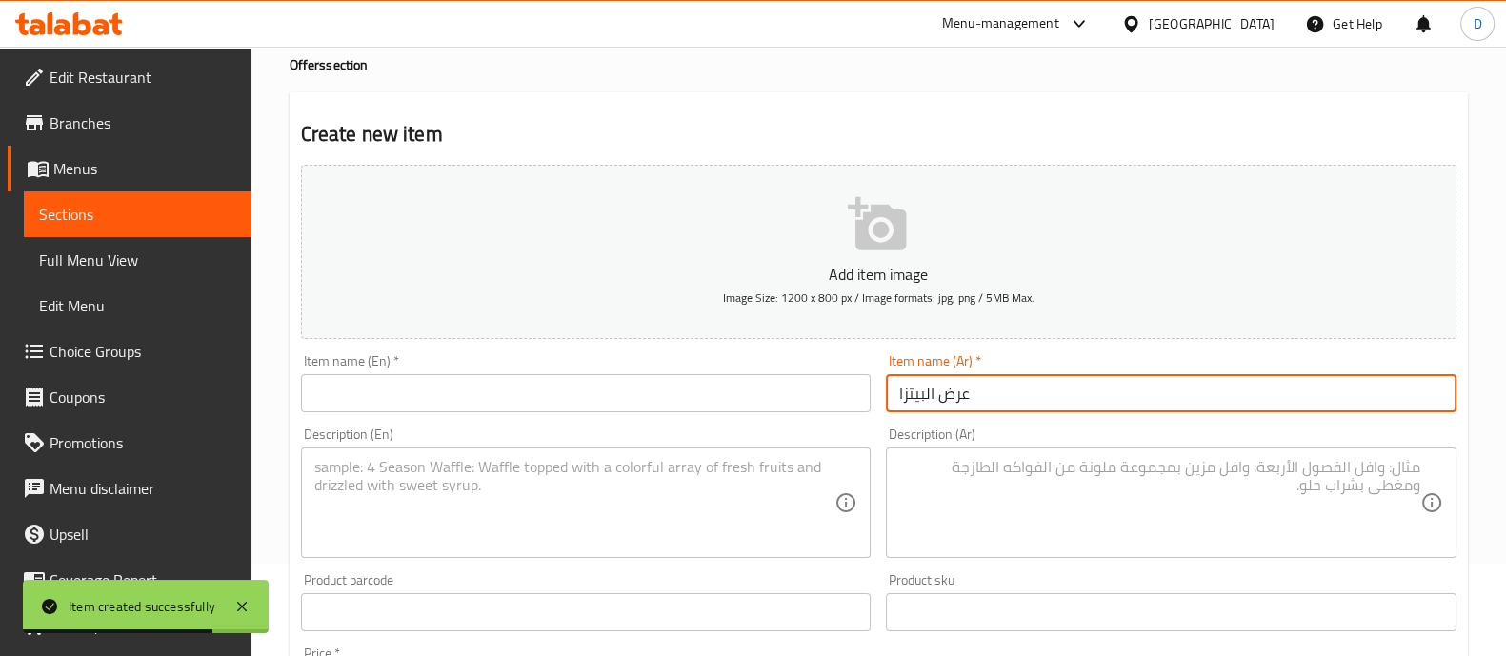
type input "عرض البيتزا"
click at [919, 505] on textarea at bounding box center [1159, 503] width 521 height 90
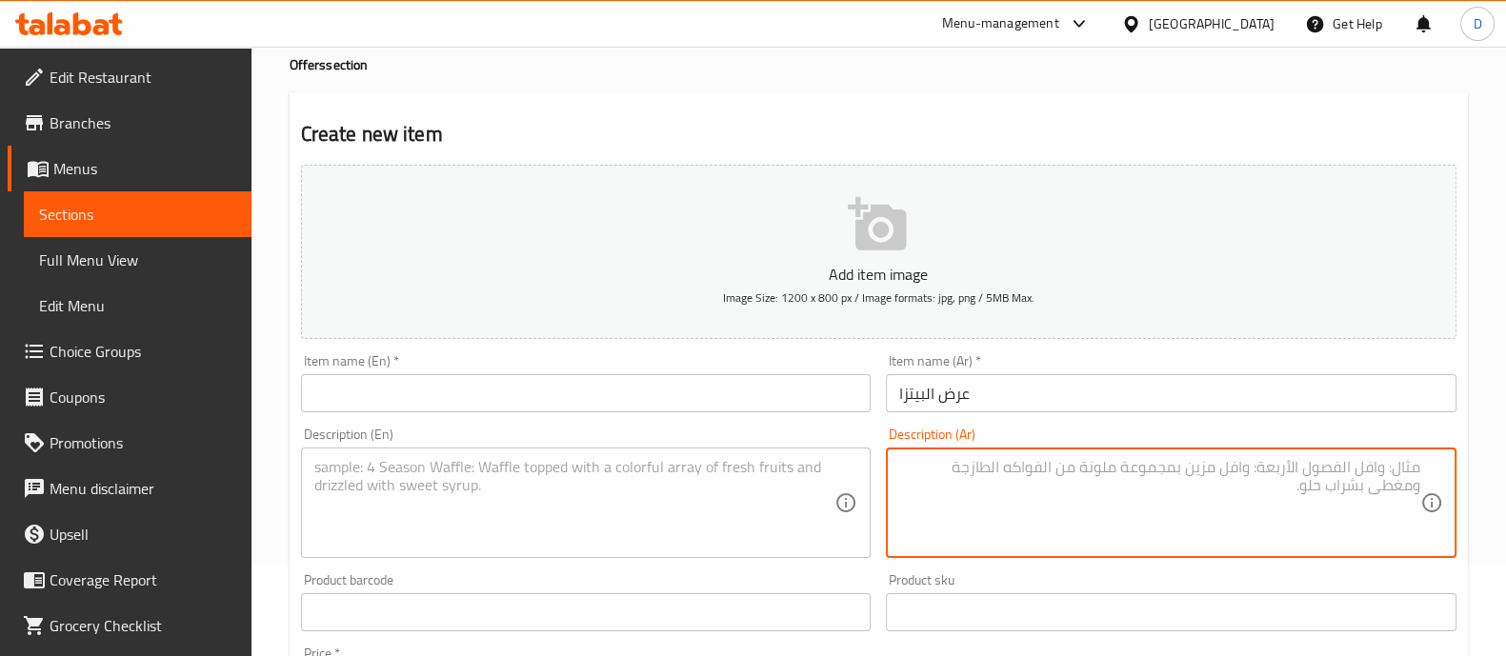
type textarea "2"
click at [1204, 463] on textarea "1 بيتزا جبن صغيره + 1 بيتزا سوبريم صغيره" at bounding box center [1159, 503] width 521 height 90
click at [1109, 488] on textarea "1 بيتزا جبن صغيره + 1 بيتزا سوبريم لحوم صغيره" at bounding box center [1159, 503] width 521 height 90
type textarea "1 بيتزا جبن صغيره + 1 بيتزا سوبريم لحوم صغيره + بيتزا تشيكن رانش صغيره"
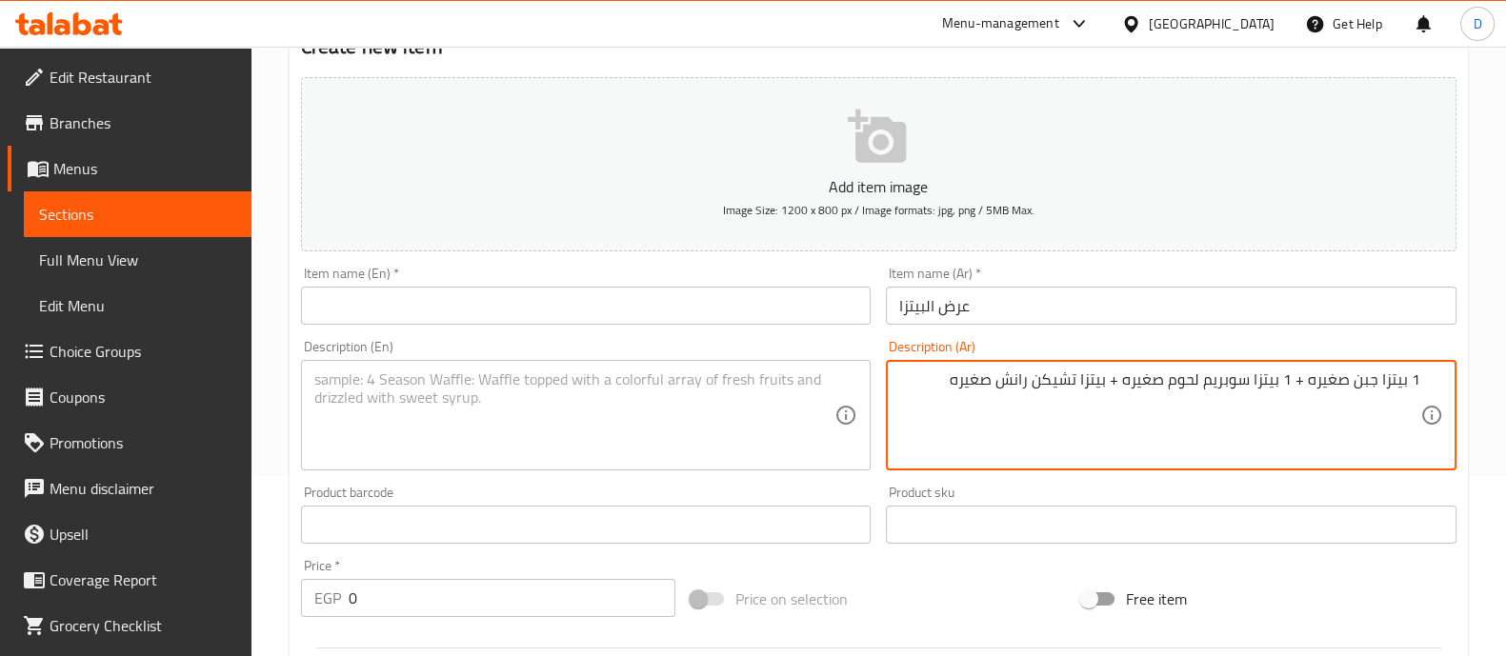
scroll to position [211, 0]
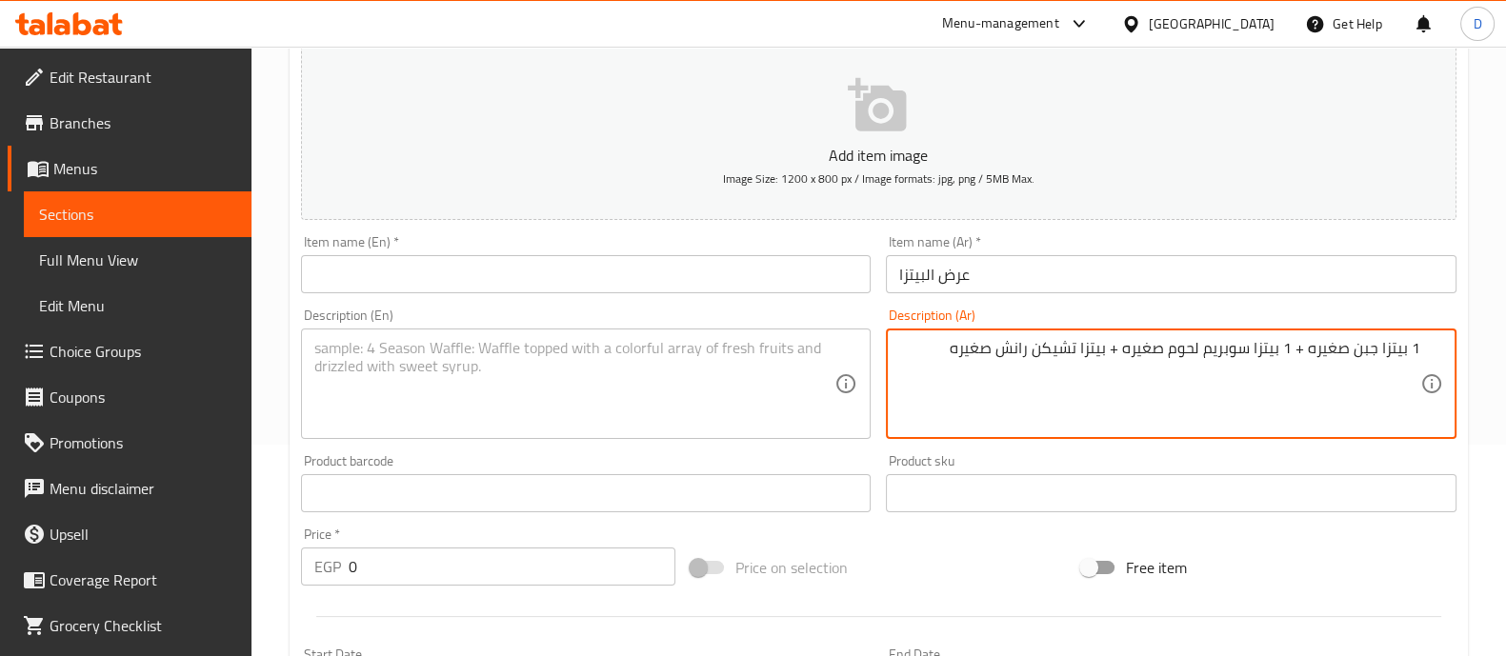
click at [513, 567] on input "0" at bounding box center [513, 567] width 328 height 38
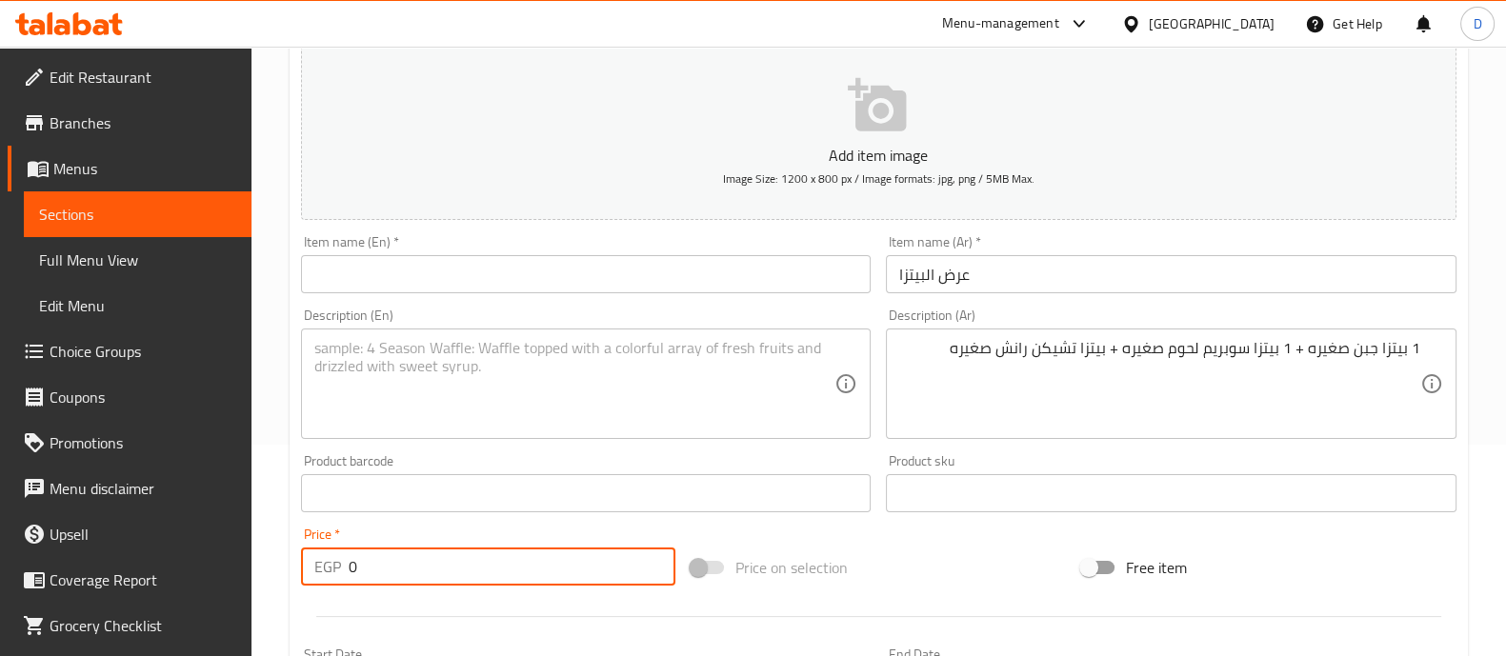
click at [513, 567] on input "0" at bounding box center [513, 567] width 328 height 38
type input "420"
click at [1001, 281] on input "عرض البيتزا" at bounding box center [1171, 274] width 570 height 38
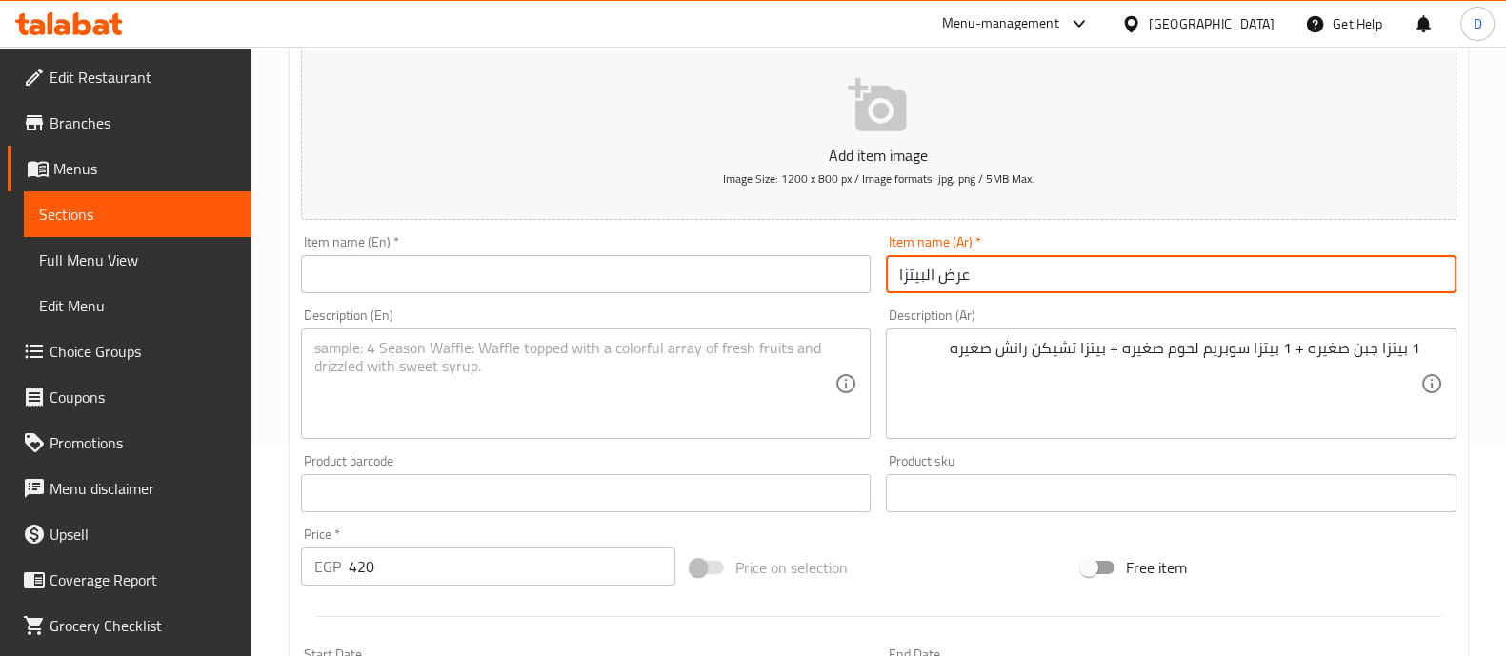
click at [1001, 281] on input "عرض البيتزا" at bounding box center [1171, 274] width 570 height 38
click at [714, 275] on input "text" at bounding box center [586, 274] width 570 height 38
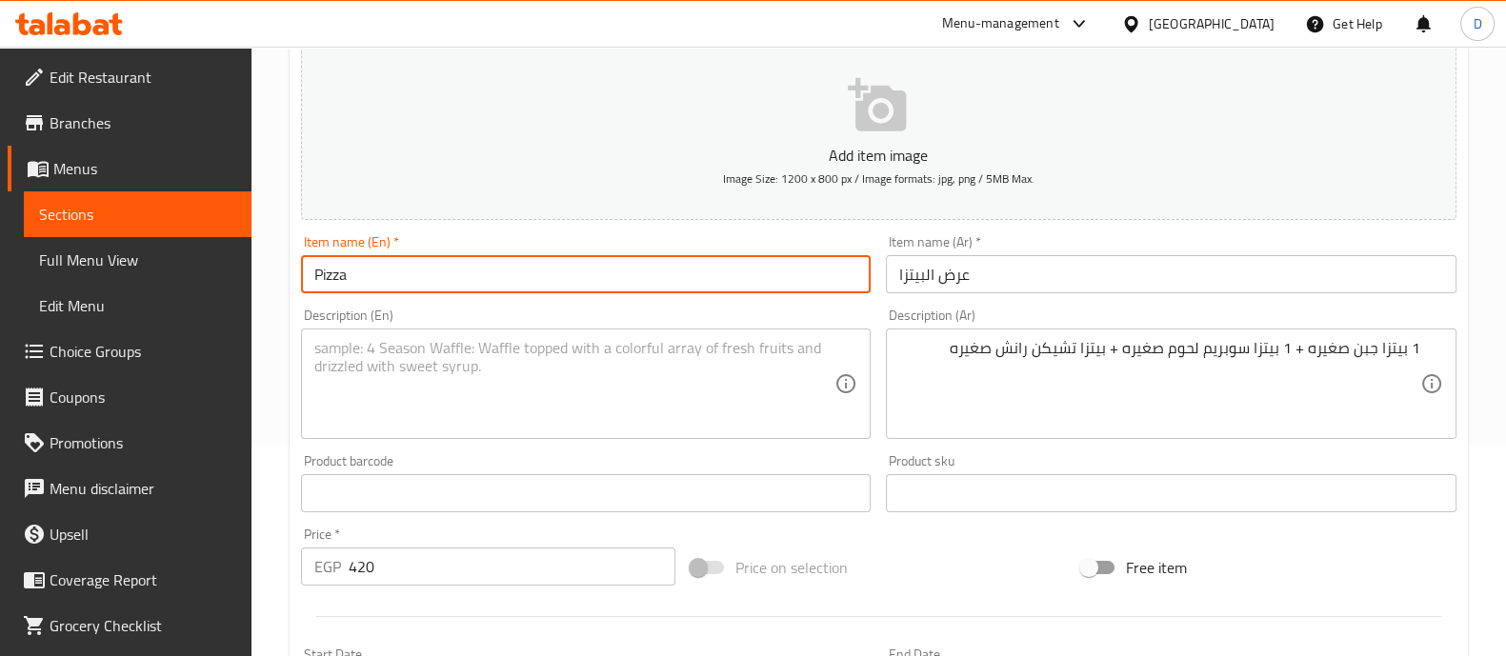
type input "Pizza Offer"
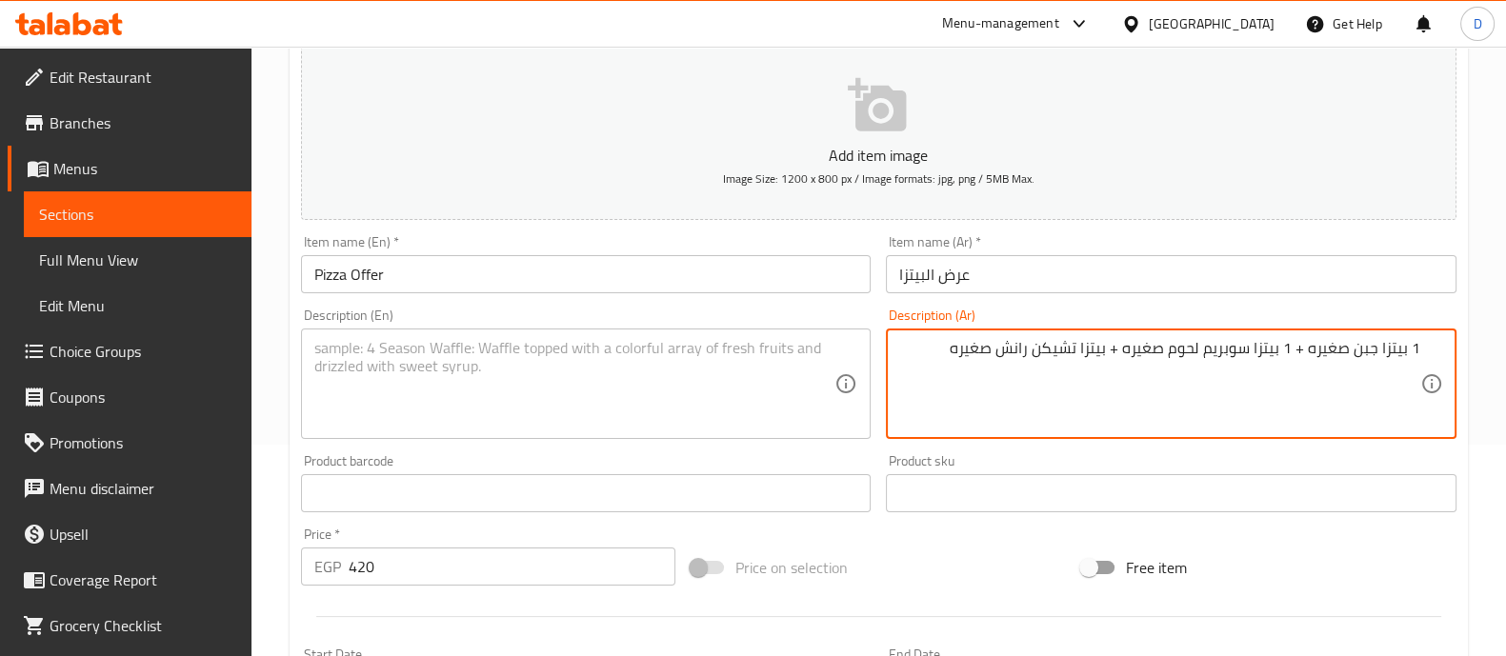
click at [1033, 349] on textarea "1 بيتزا جبن صغيره + 1 بيتزا سوبريم لحوم صغيره + بيتزا تشيكن رانش صغيره" at bounding box center [1159, 384] width 521 height 90
paste textarea "small cheese pizza + 1 small meat supreme pizza + 1 small chicken ranch pizza"
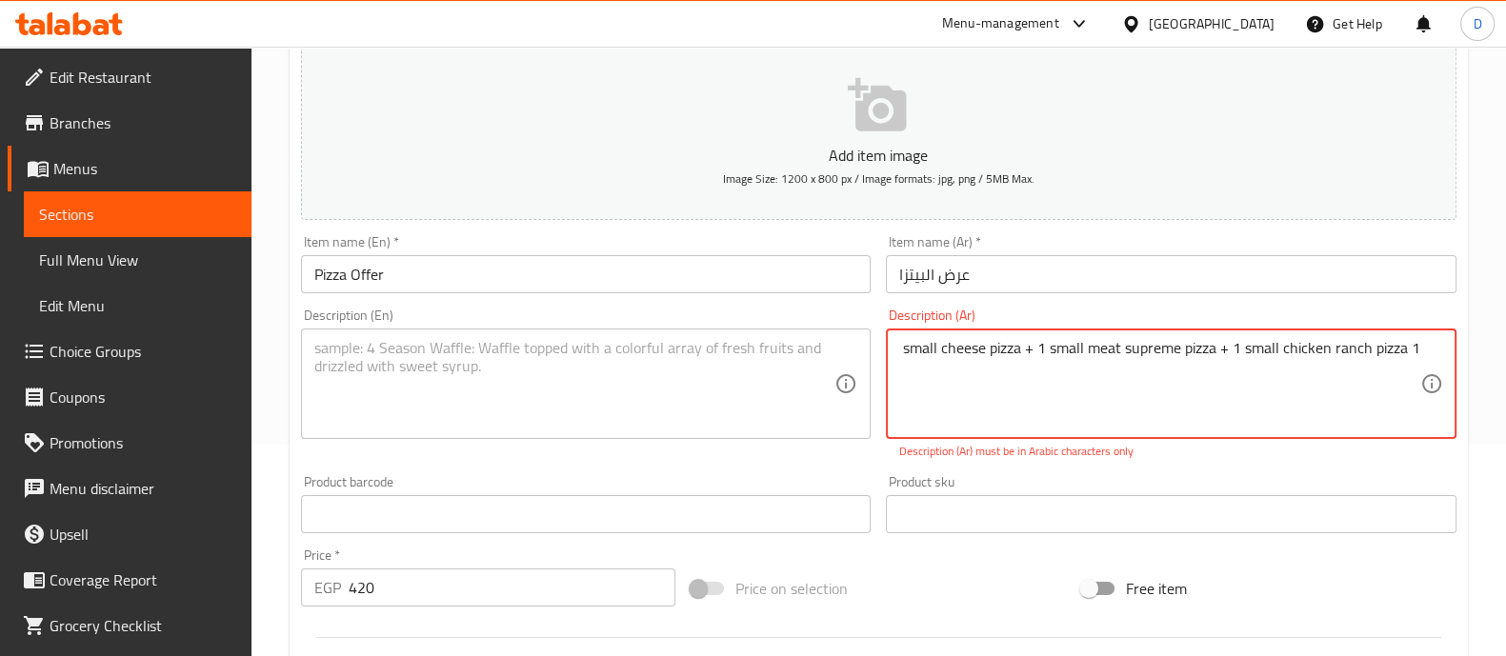
type textarea "1 small cheese pizza + 1 small meat supreme pizza + 1 small chicken ranch pizza"
click at [668, 370] on textarea at bounding box center [574, 384] width 521 height 90
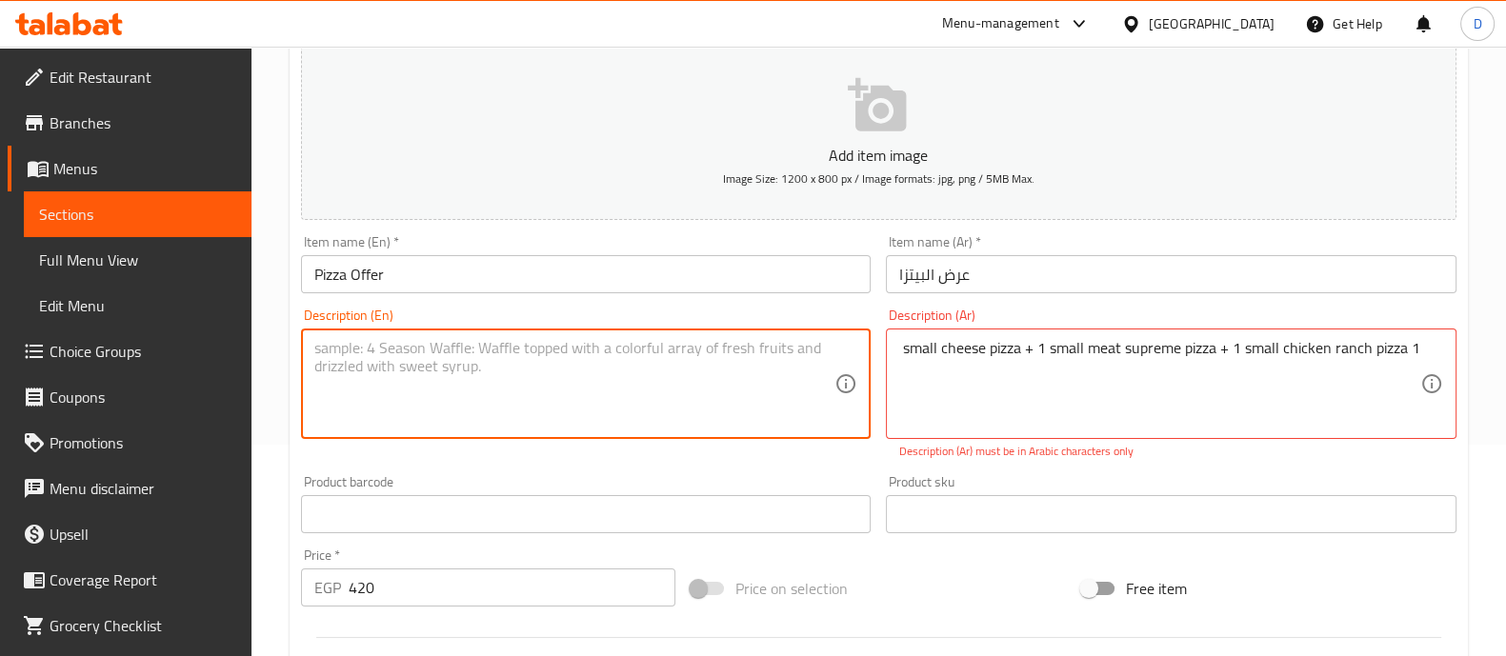
paste textarea "1 small cheese pizza + 1 small meat supreme pizza + 1 small chicken ranch pizza"
type textarea "1 small cheese pizza + 1 small meat supreme pizza + 1 small chicken ranch pizza"
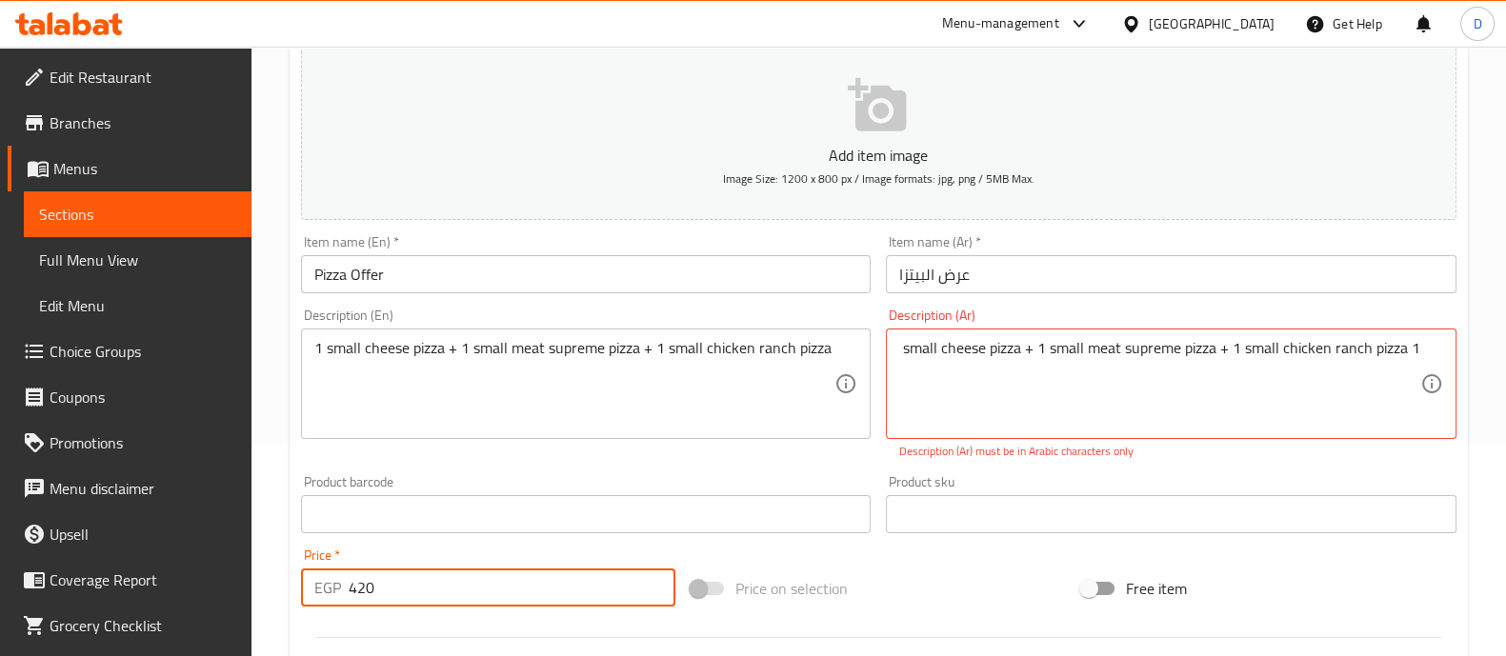
click at [576, 586] on input "420" at bounding box center [513, 588] width 328 height 38
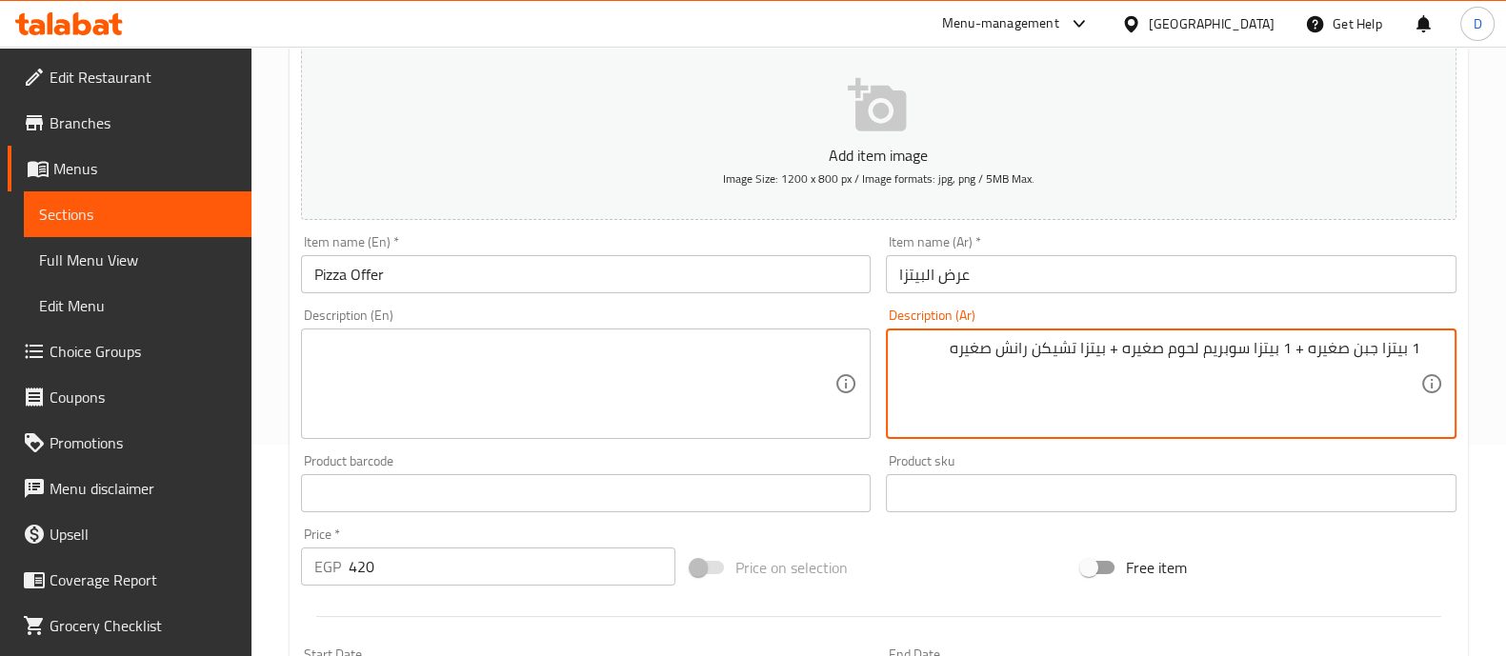
type textarea "1 بيتزا جبن صغيره + 1 بيتزا سوبريم لحوم صغيره + بيتزا تشيكن رانش صغيره"
click at [701, 405] on textarea at bounding box center [574, 384] width 521 height 90
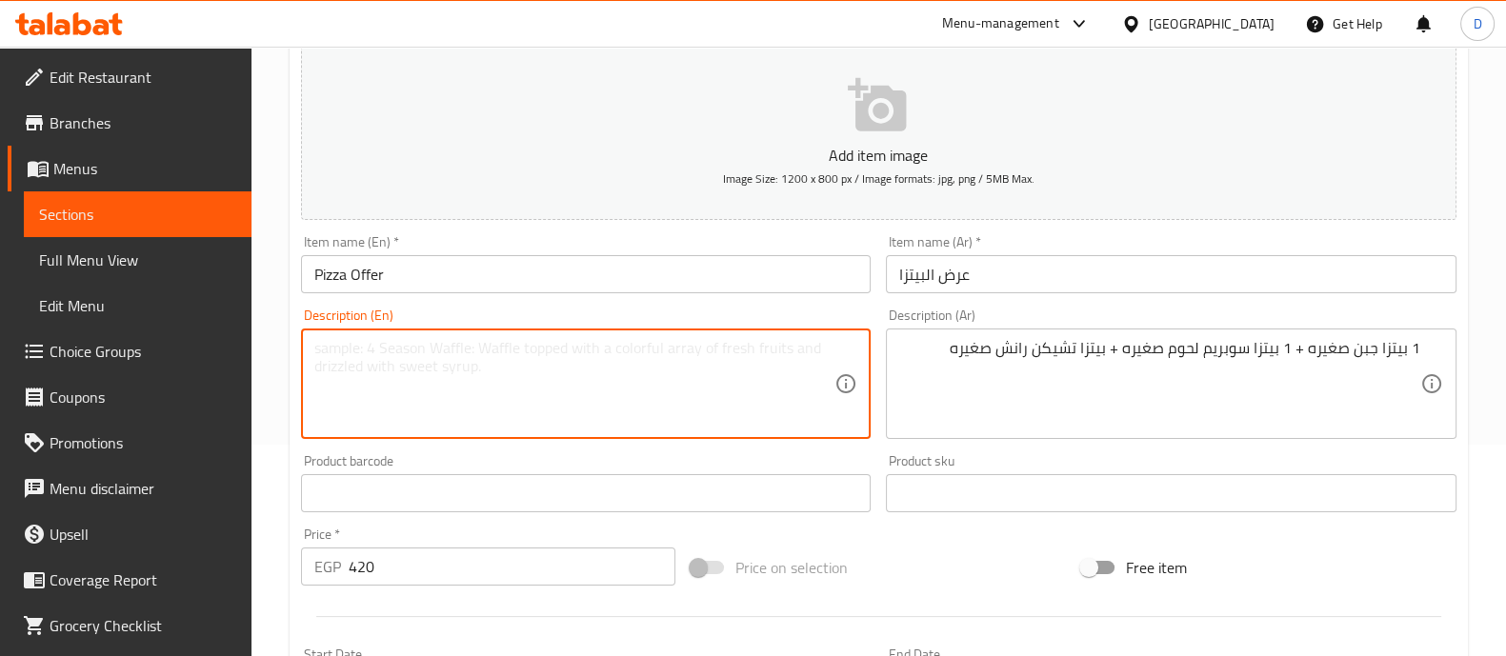
paste textarea "1 small cheese pizza + 1 small meat supreme pizza + 1 small chicken ranch pizza"
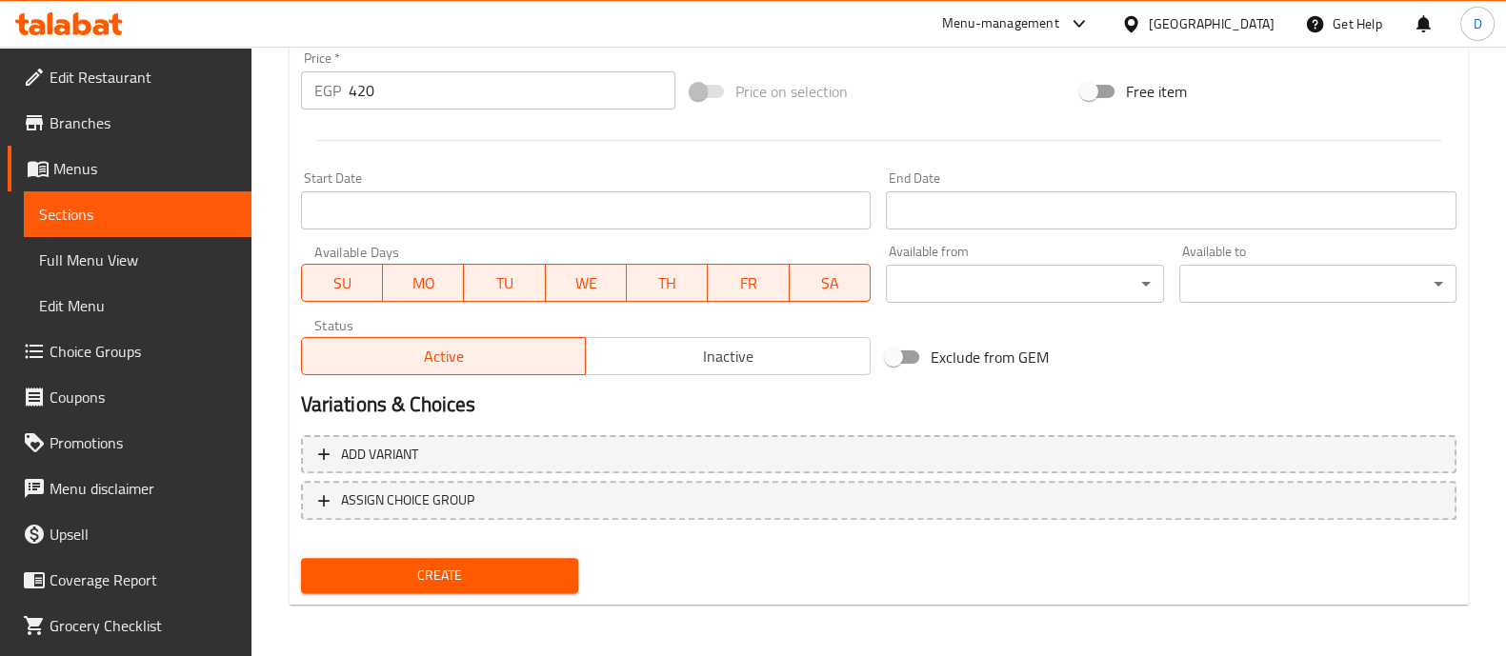
type textarea "1 small cheese pizza + 1 small meat supreme pizza + 1 small chicken ranch pizza"
click at [512, 579] on span "Create" at bounding box center [439, 576] width 247 height 24
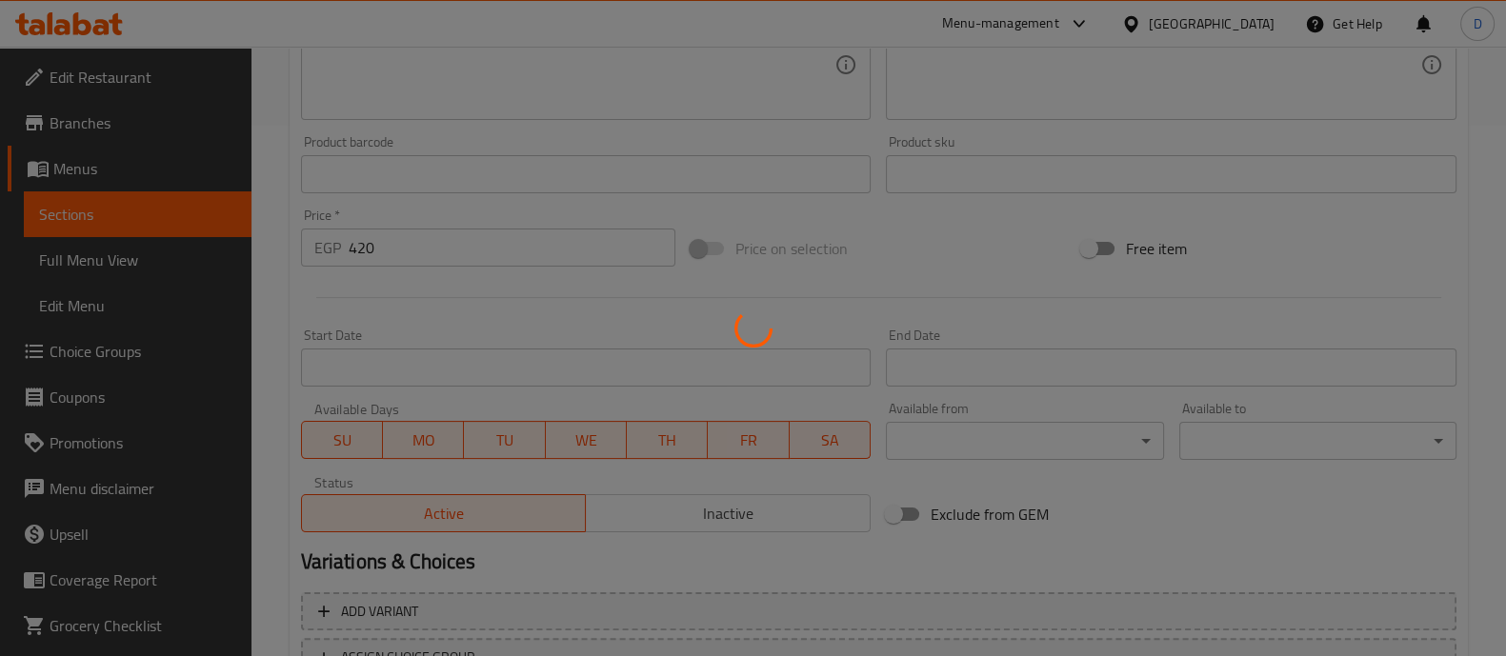
scroll to position [330, 0]
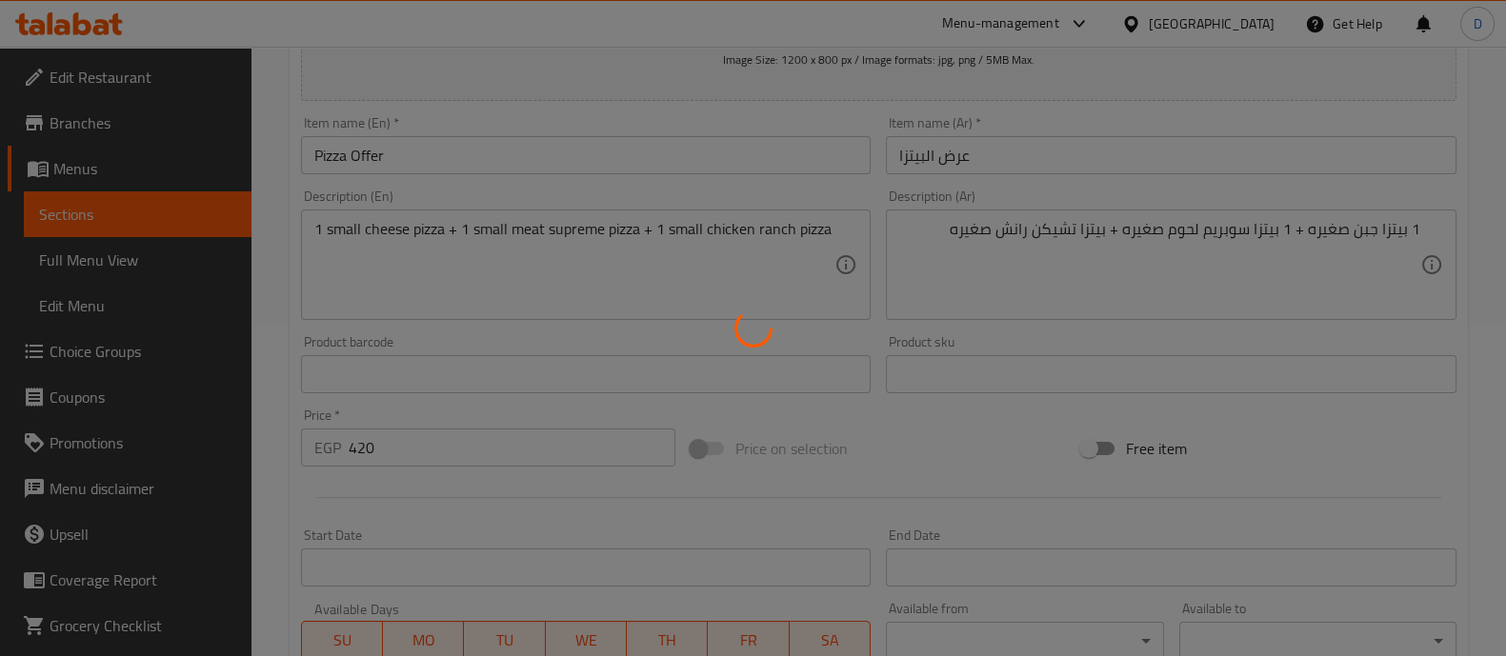
type input "0"
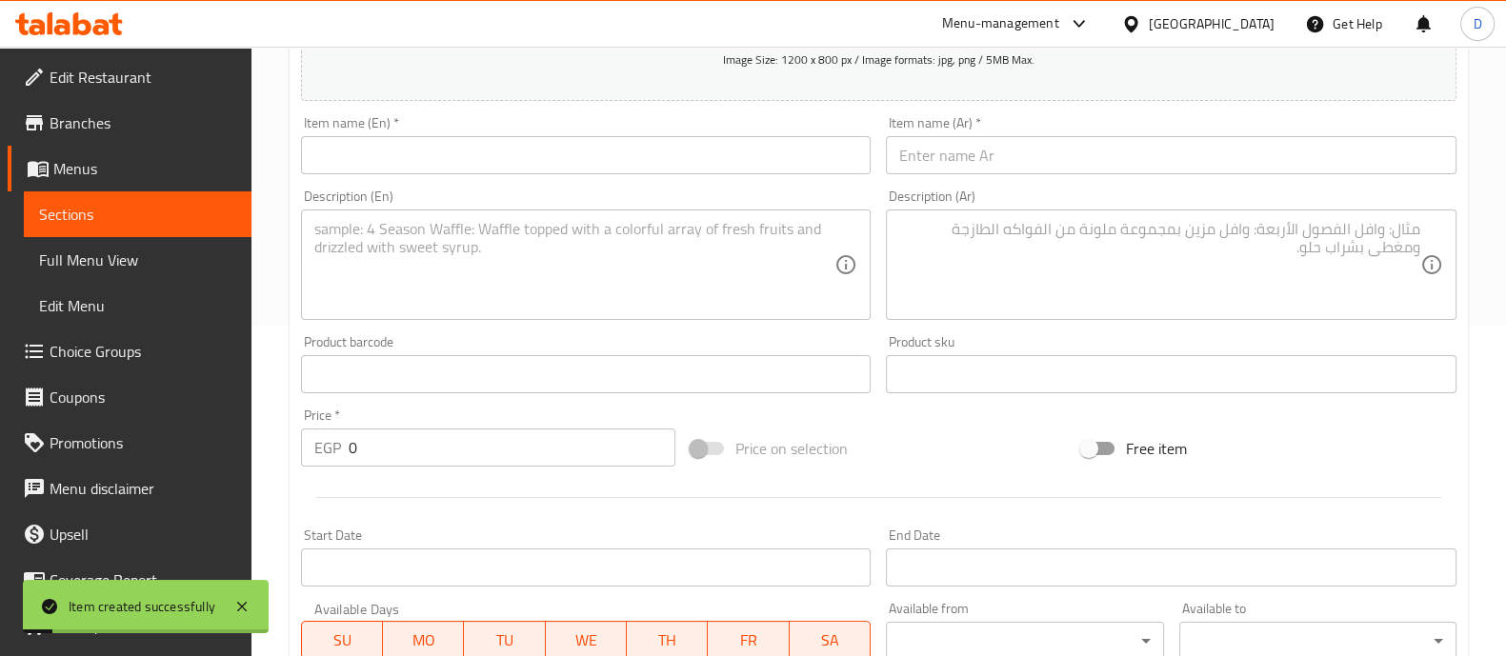
click at [142, 184] on link "Menus" at bounding box center [130, 169] width 244 height 46
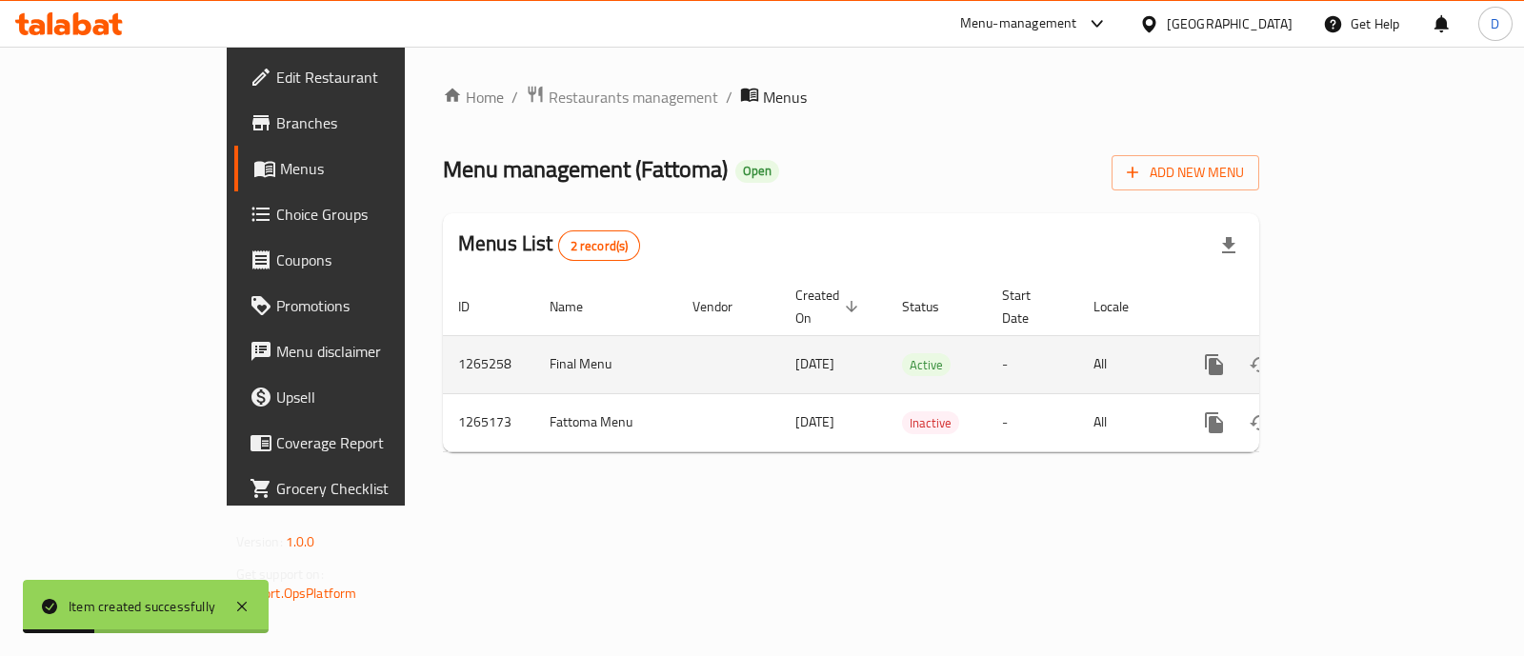
click at [1360, 356] on icon "enhanced table" at bounding box center [1351, 364] width 17 height 17
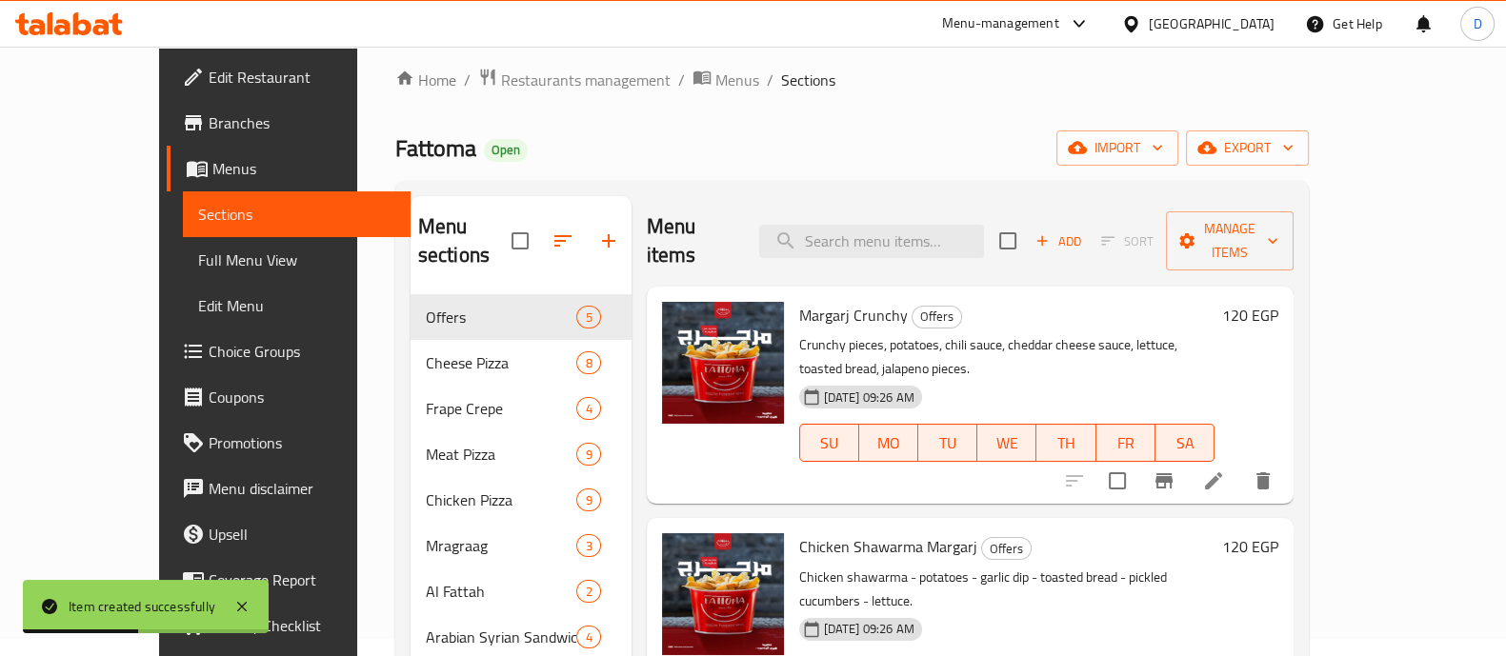
scroll to position [475, 0]
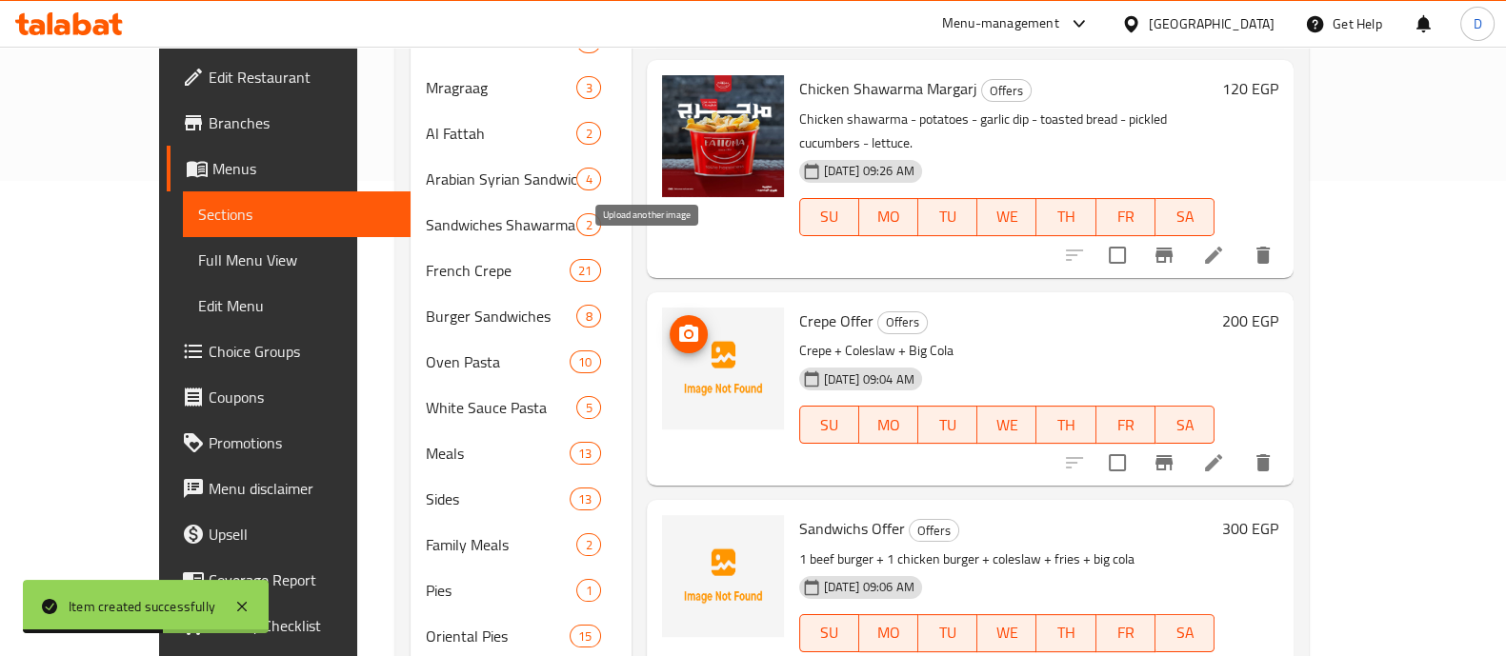
click at [677, 323] on icon "upload picture" at bounding box center [688, 334] width 23 height 23
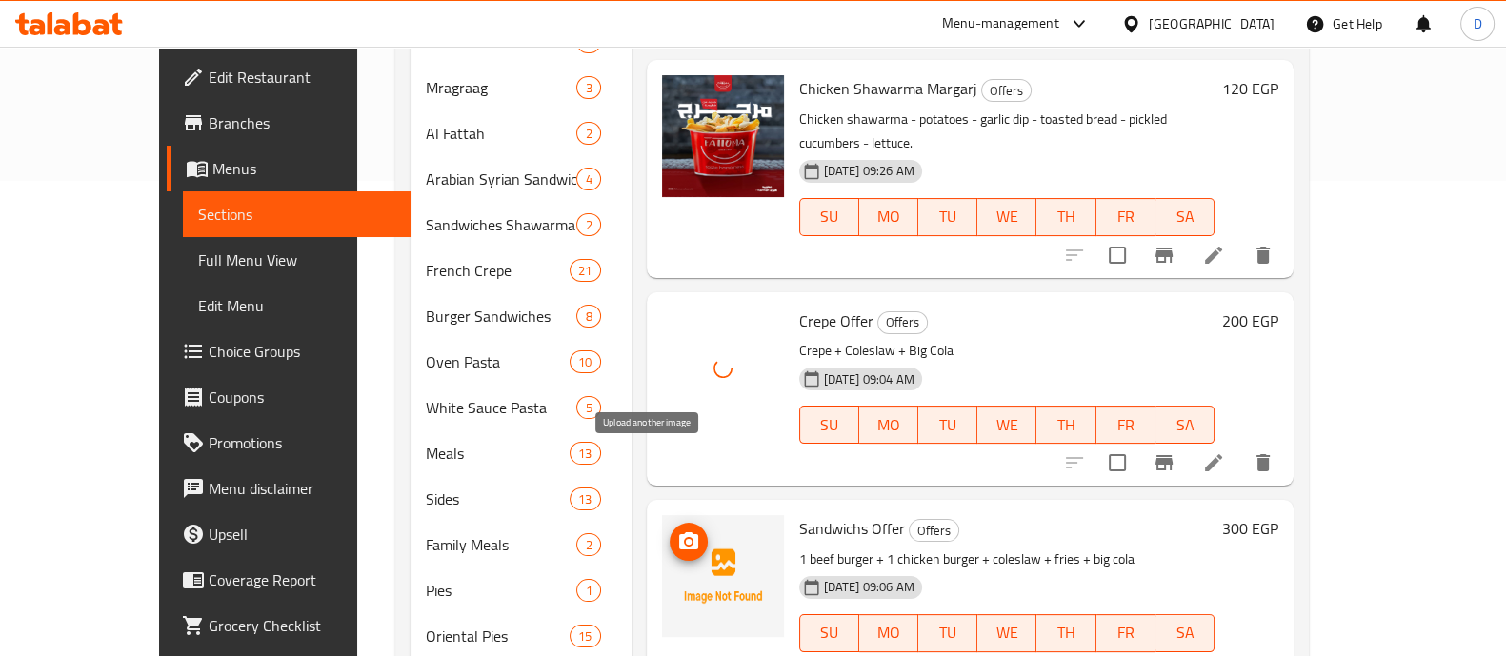
click at [677, 530] on icon "upload picture" at bounding box center [688, 541] width 23 height 23
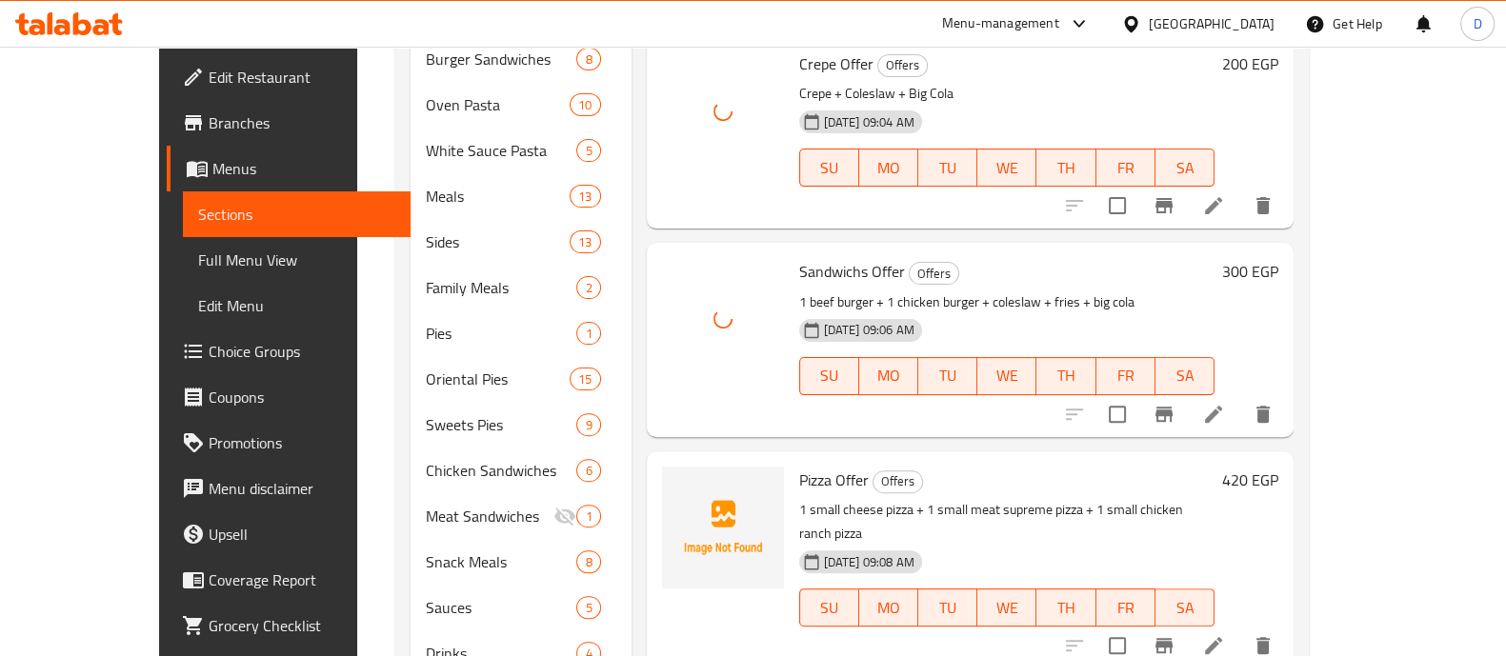
scroll to position [784, 0]
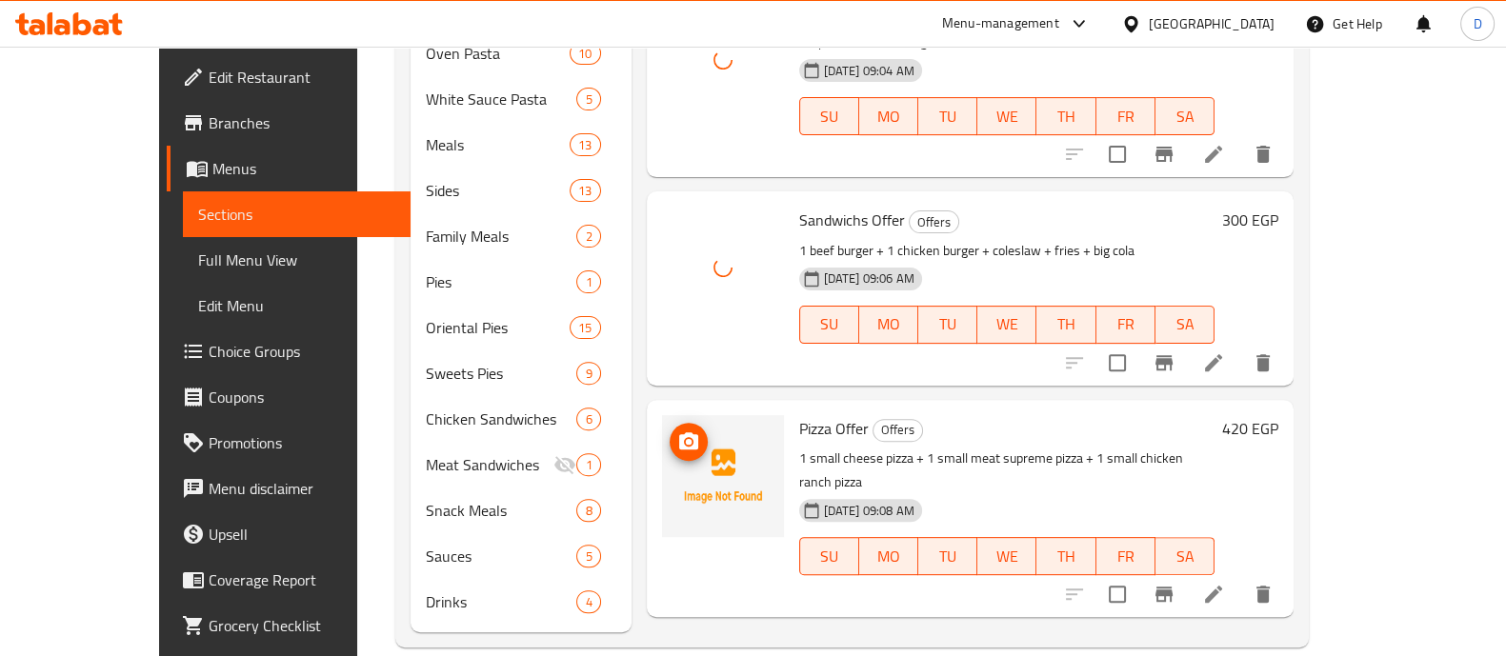
click at [669, 430] on span "upload picture" at bounding box center [688, 441] width 38 height 23
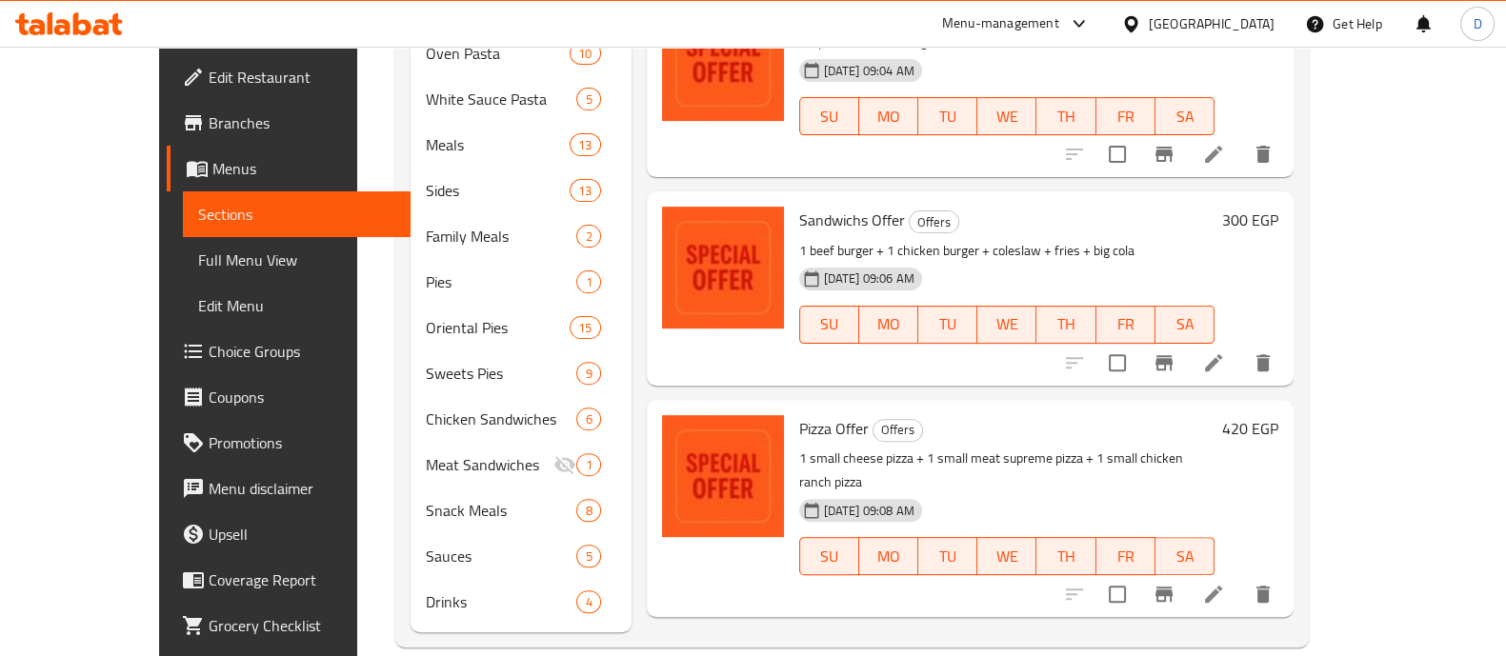
scroll to position [546, 0]
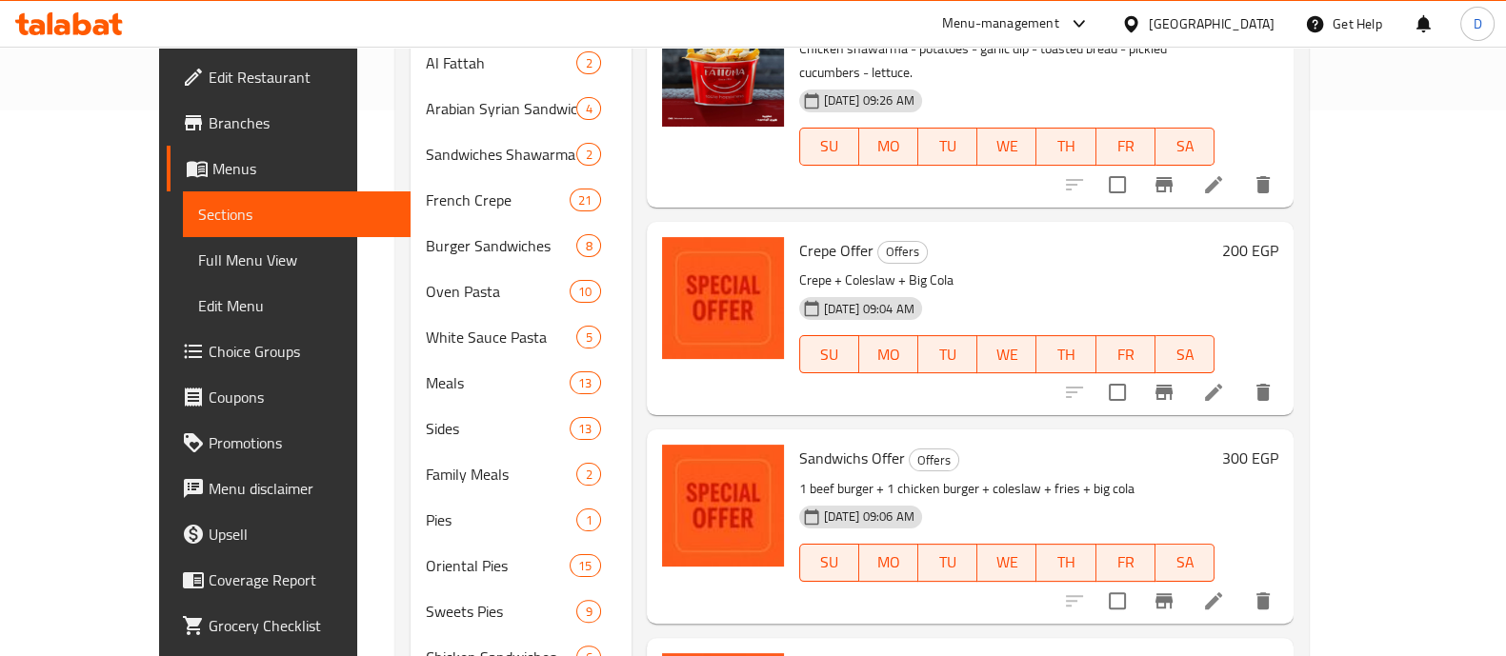
click at [1278, 237] on h6 "200 EGP" at bounding box center [1250, 250] width 56 height 27
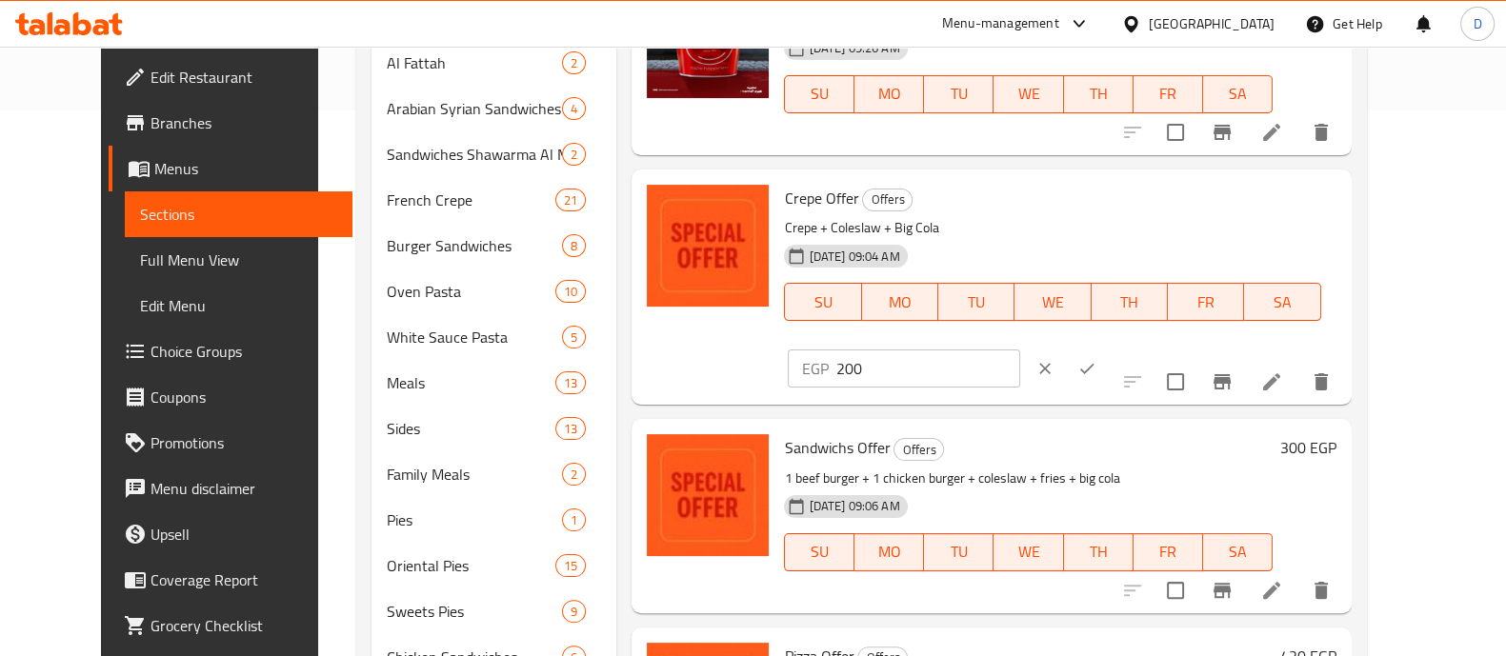
click at [1019, 349] on input "200" at bounding box center [927, 368] width 184 height 38
click at [1002, 216] on p "Crepe + Coleslaw + Big Cola" at bounding box center [1052, 228] width 536 height 24
click at [1336, 434] on h6 "300 EGP" at bounding box center [1308, 447] width 56 height 27
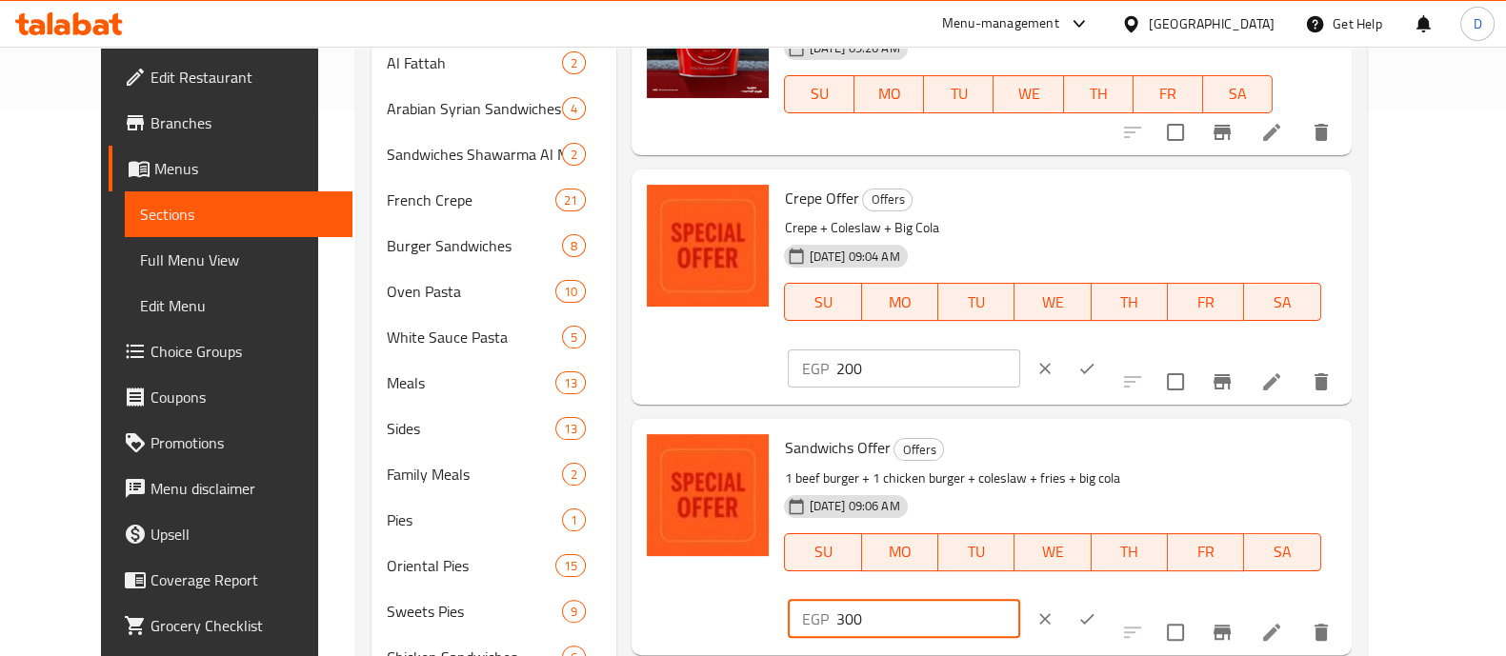
click at [1019, 600] on input "300" at bounding box center [927, 619] width 184 height 38
type input "293"
click at [1096, 609] on icon "ok" at bounding box center [1086, 618] width 19 height 19
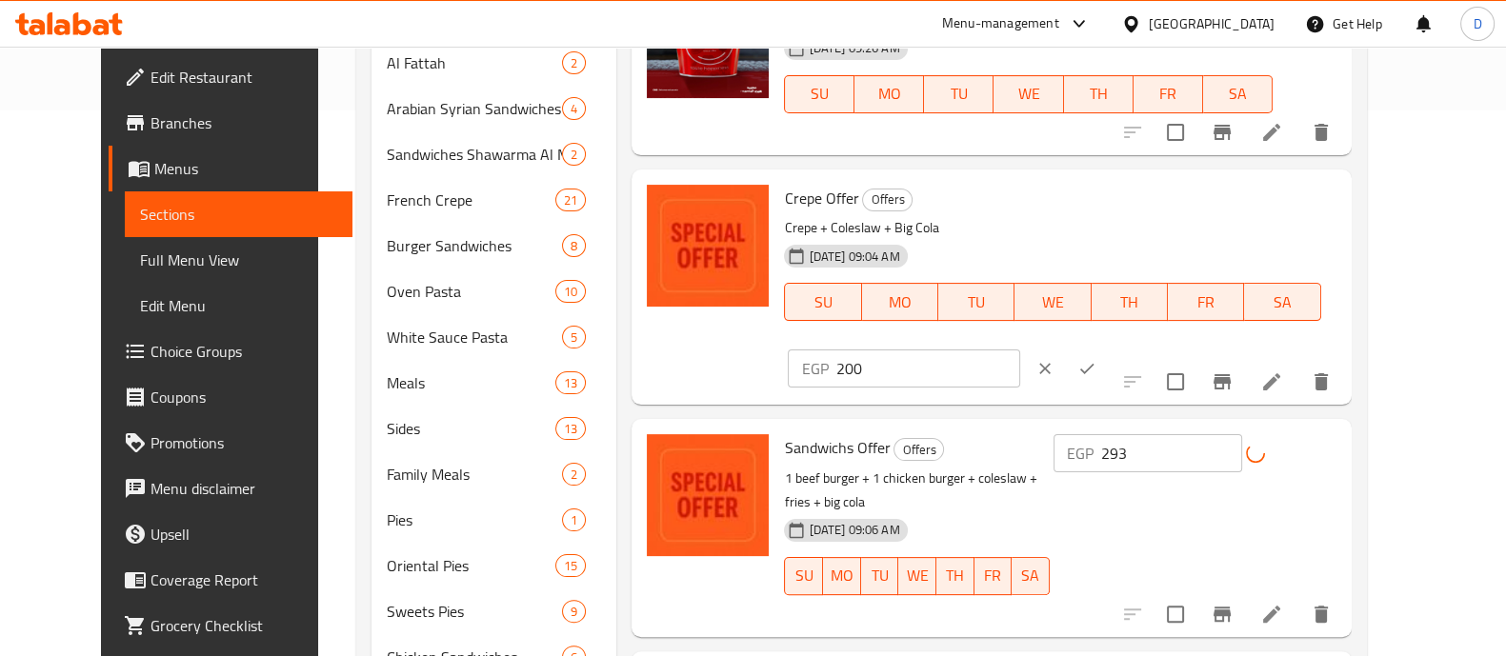
click at [1108, 348] on button "ok" at bounding box center [1087, 369] width 42 height 42
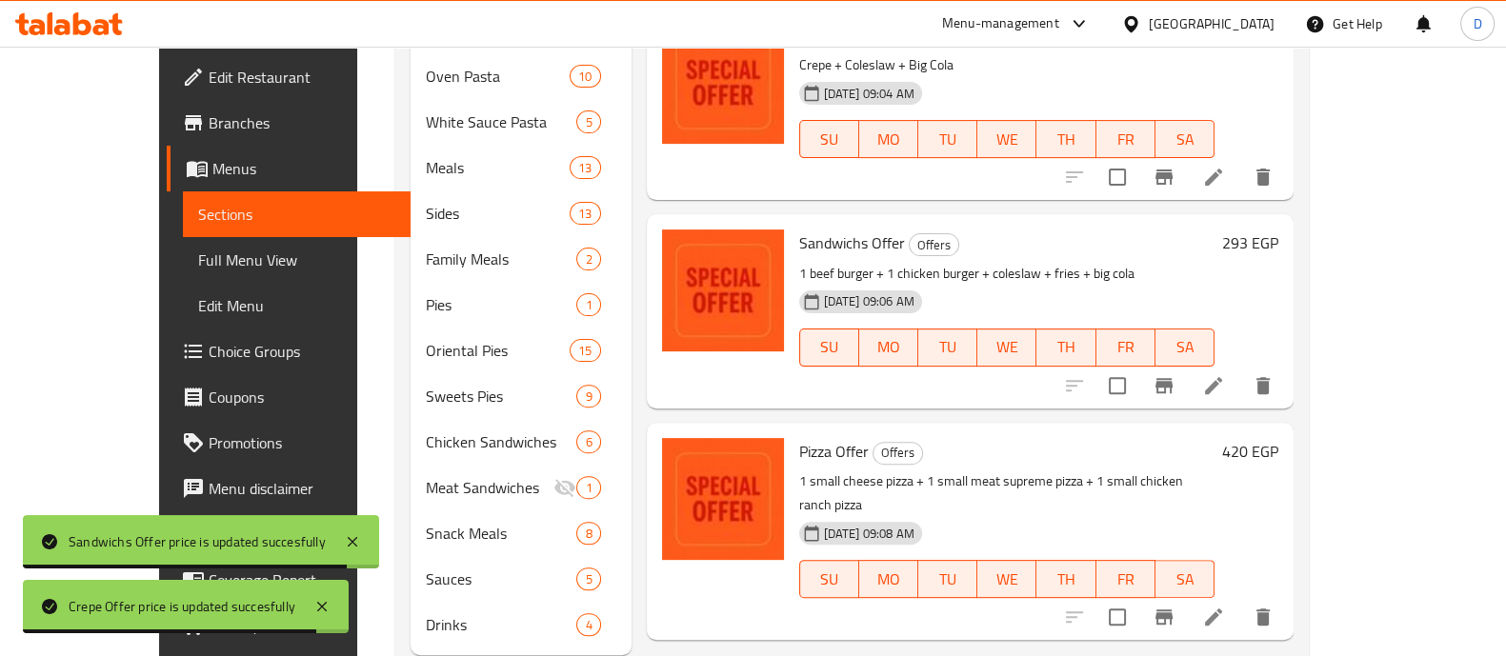
scroll to position [784, 0]
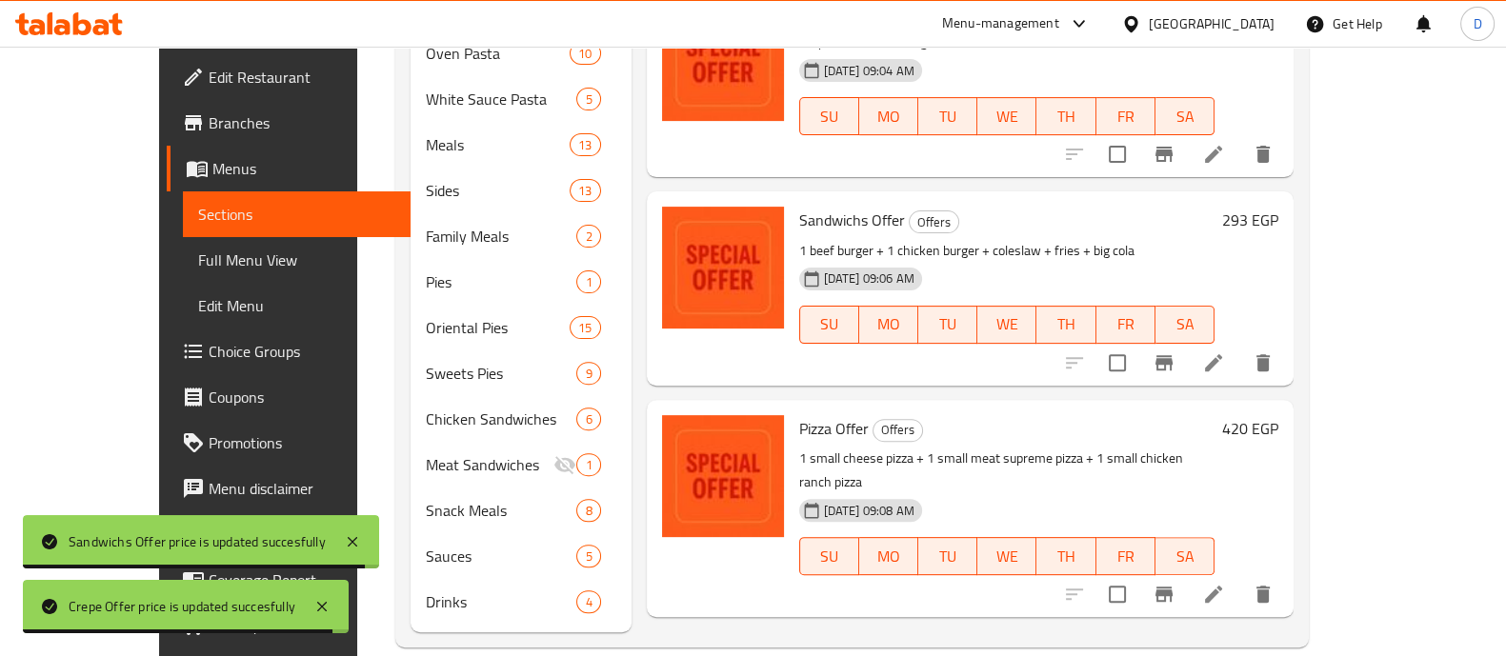
click at [1278, 415] on h6 "420 EGP" at bounding box center [1250, 428] width 56 height 27
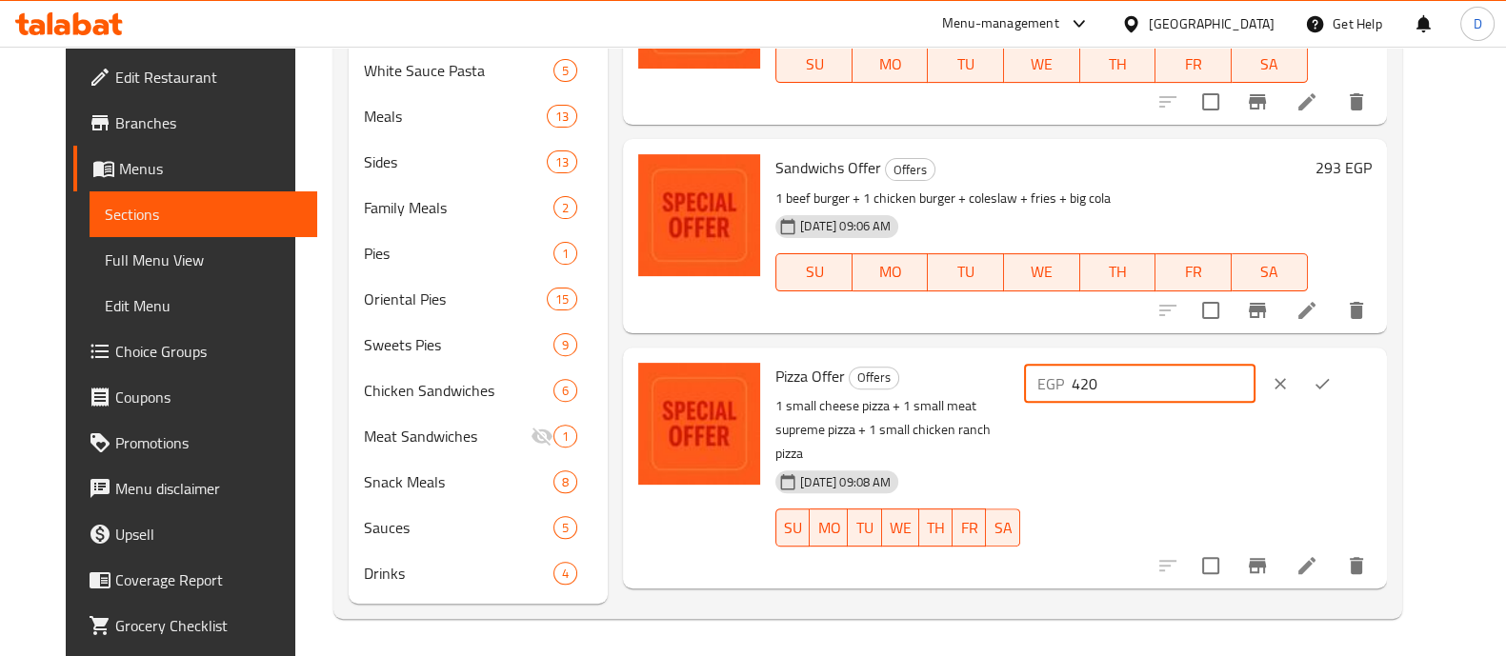
drag, startPoint x: 1181, startPoint y: 362, endPoint x: 1224, endPoint y: 375, distance: 44.9
click at [1224, 375] on input "420" at bounding box center [1163, 384] width 184 height 38
type input "467"
click at [1331, 374] on icon "ok" at bounding box center [1321, 383] width 19 height 19
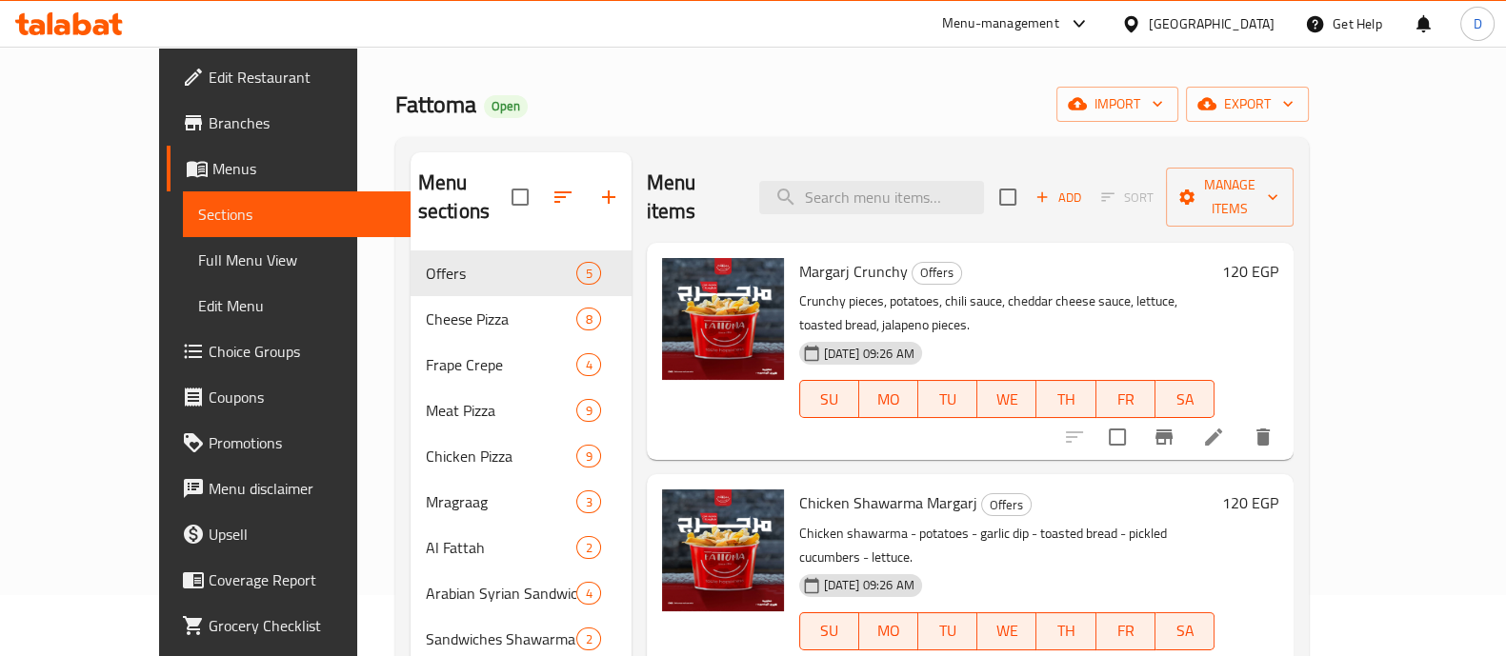
scroll to position [0, 0]
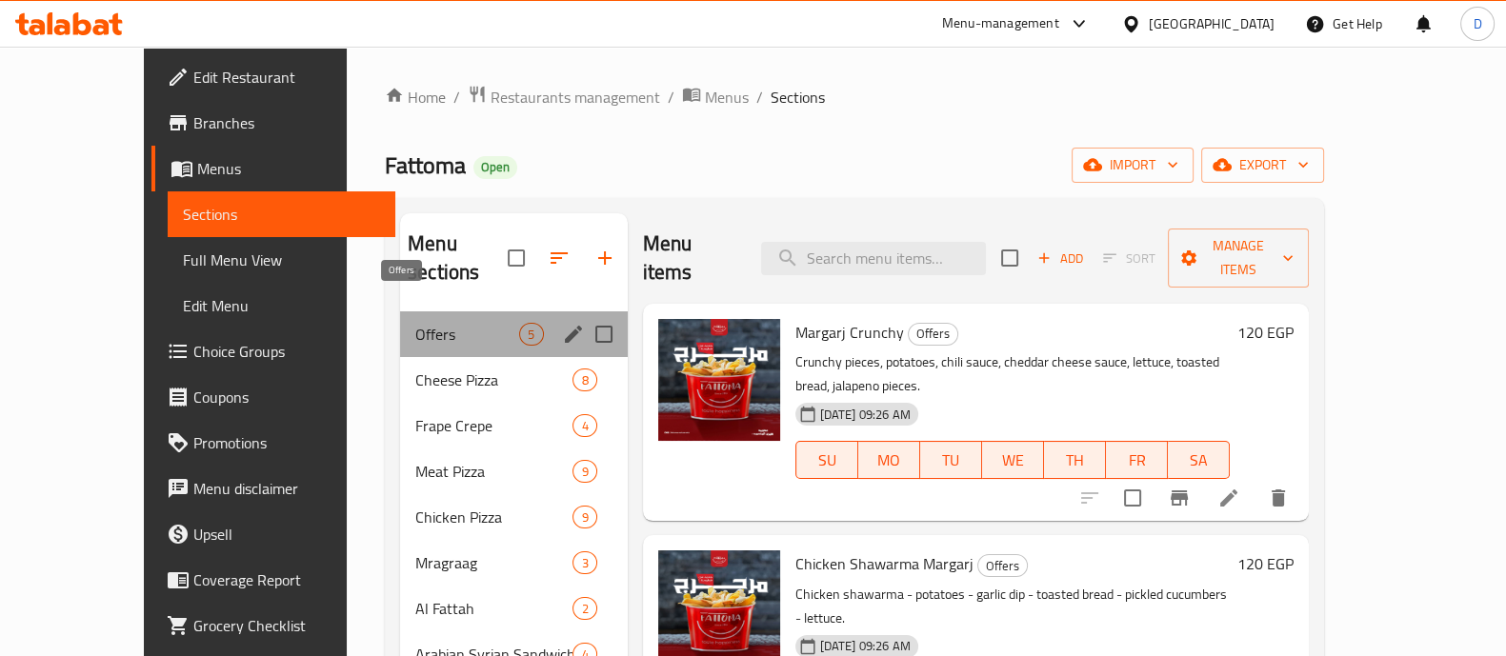
click at [415, 323] on span "Offers" at bounding box center [467, 334] width 104 height 23
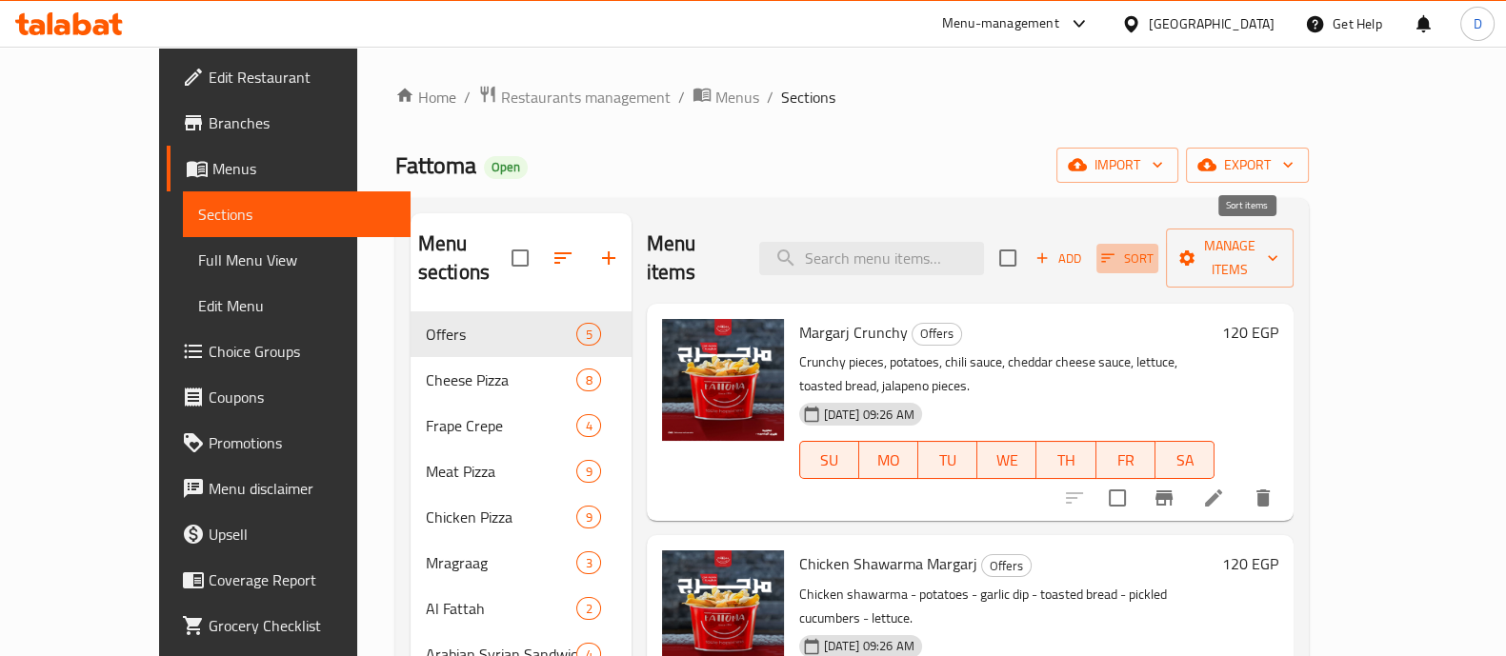
click at [1153, 249] on span "Sort" at bounding box center [1127, 259] width 52 height 22
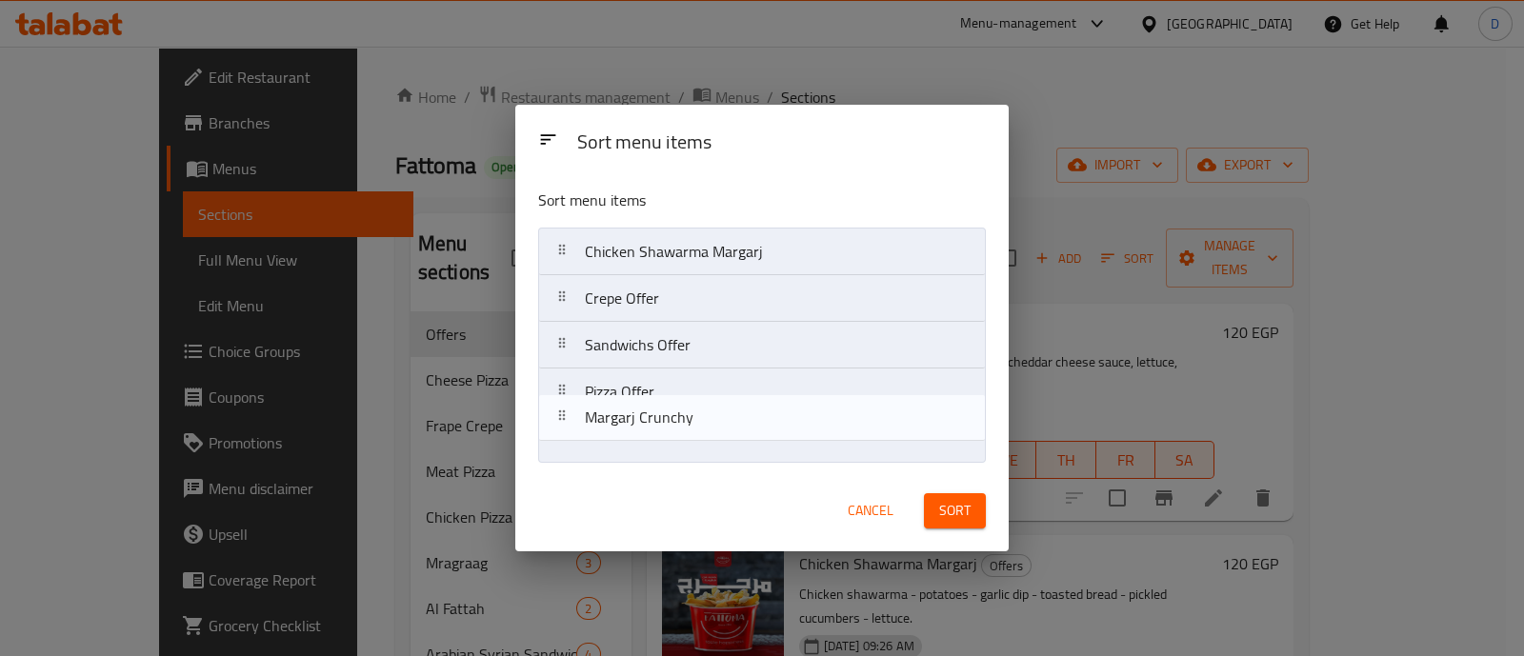
drag, startPoint x: 788, startPoint y: 290, endPoint x: 786, endPoint y: 493, distance: 202.9
click at [786, 493] on div "Sort menu items Sort menu items Margarj Crunchy Chicken Shawarma Margarj Crepe …" at bounding box center [761, 328] width 492 height 447
drag, startPoint x: 786, startPoint y: 278, endPoint x: 785, endPoint y: 461, distance: 182.8
click at [785, 461] on nav "Chicken Shawarma Margarj Crepe Offer Sandwichs Offer Pizza Offer Margarj Crunchy" at bounding box center [761, 345] width 447 height 235
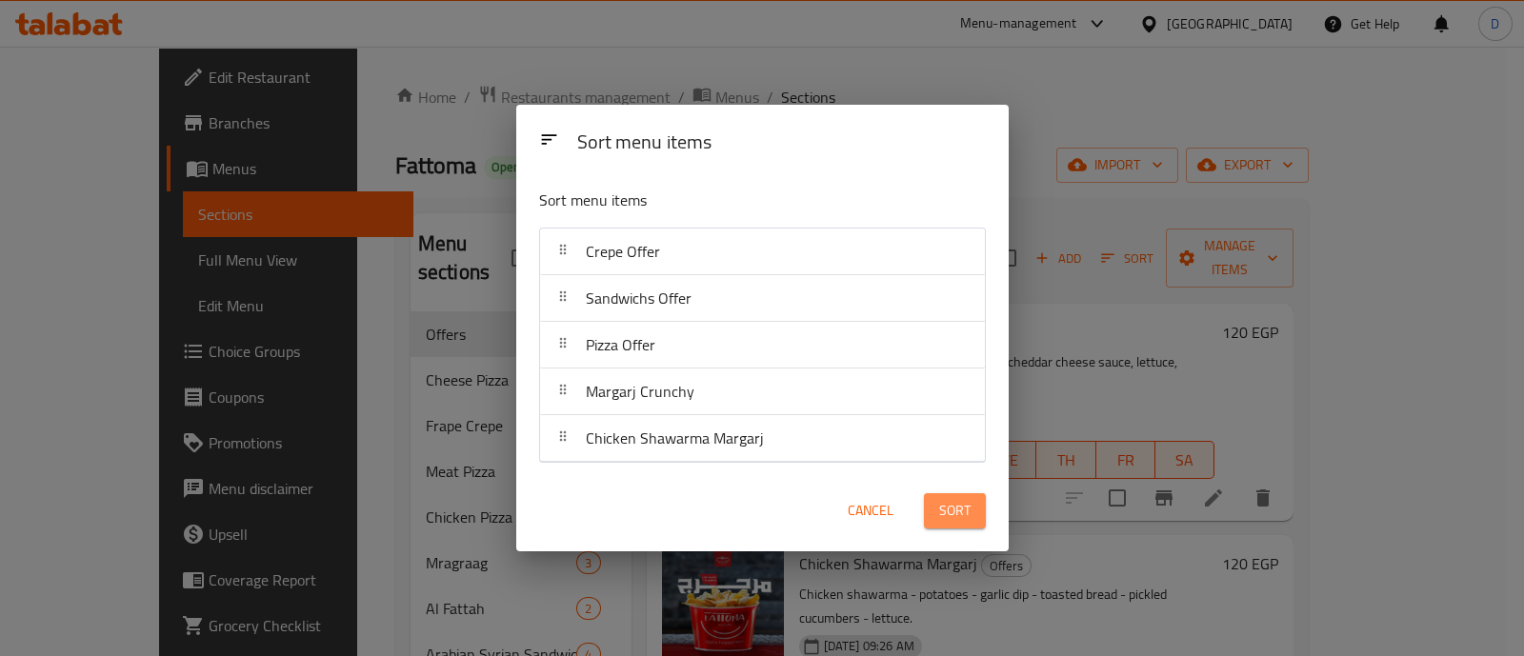
click at [947, 503] on span "Sort" at bounding box center [954, 511] width 31 height 24
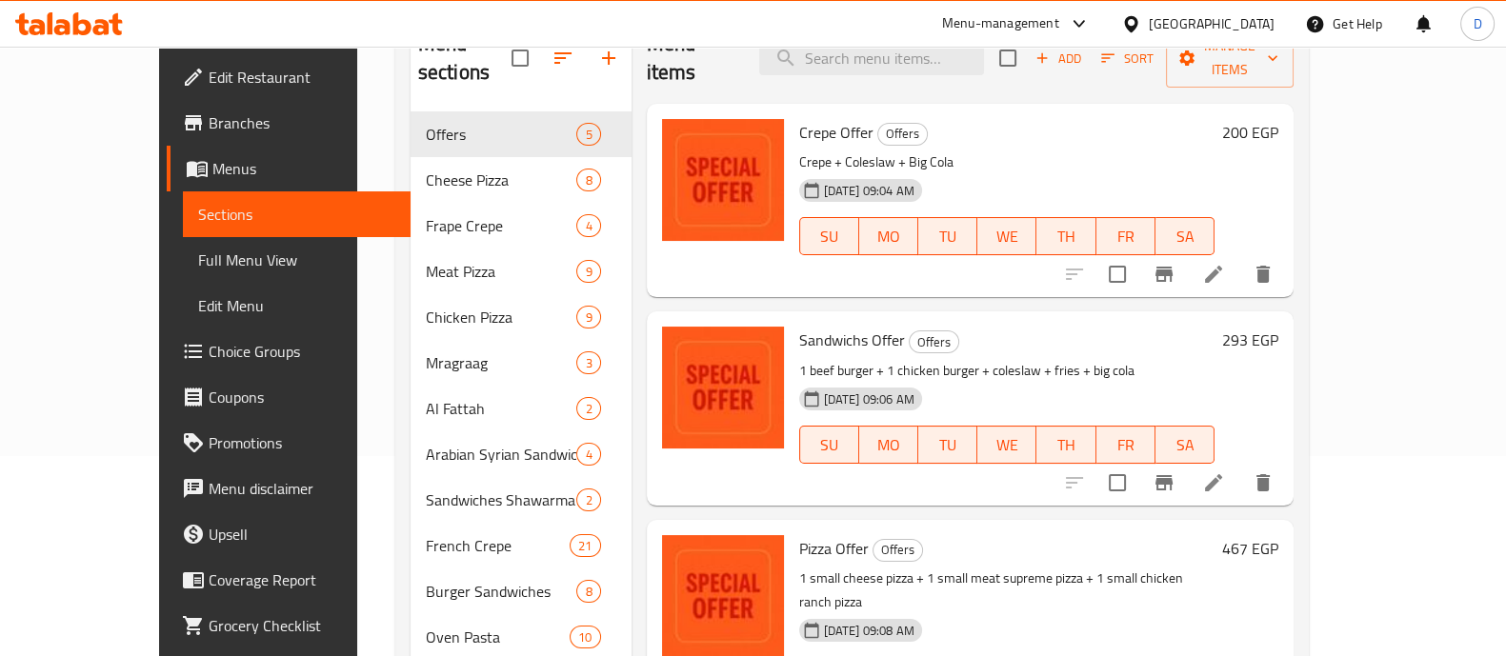
scroll to position [237, 0]
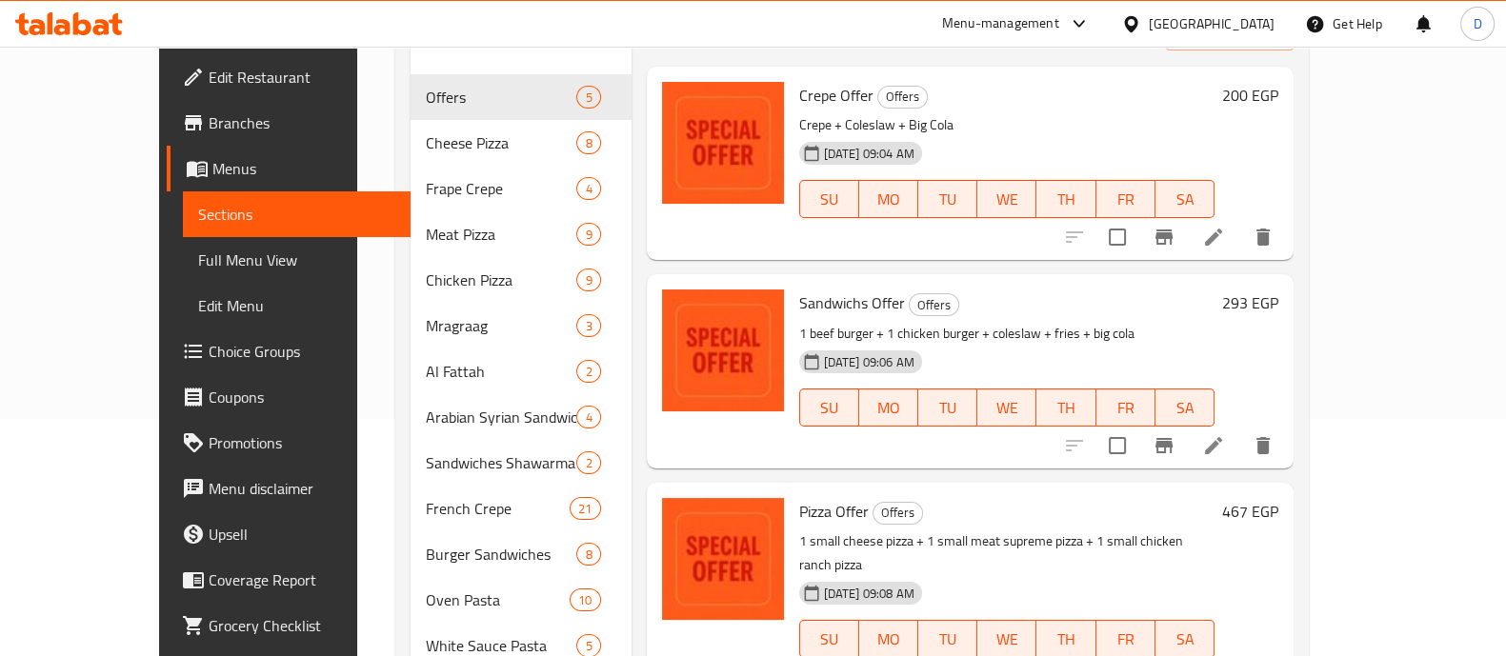
click at [1278, 289] on h6 "293 EGP" at bounding box center [1250, 302] width 56 height 27
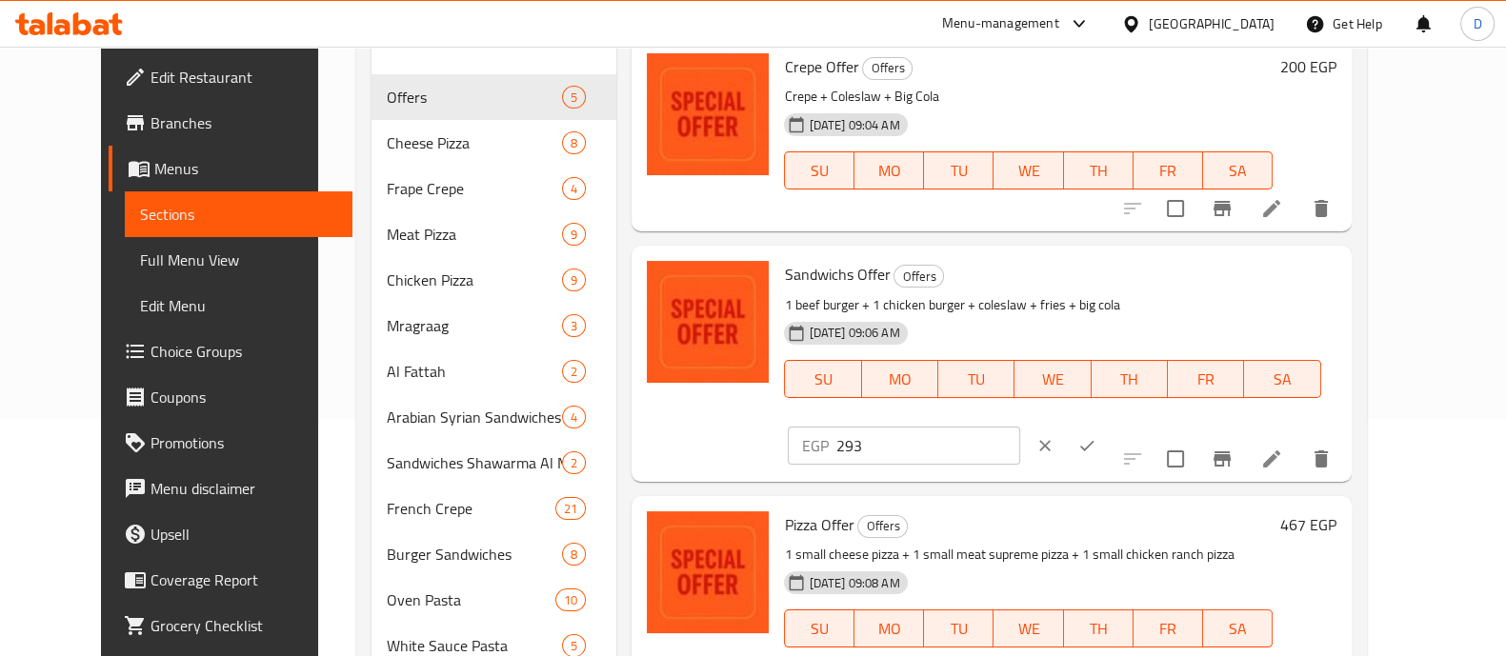
click at [1019, 427] on input "293" at bounding box center [927, 446] width 184 height 38
type input "314"
click at [1096, 436] on icon "ok" at bounding box center [1086, 445] width 19 height 19
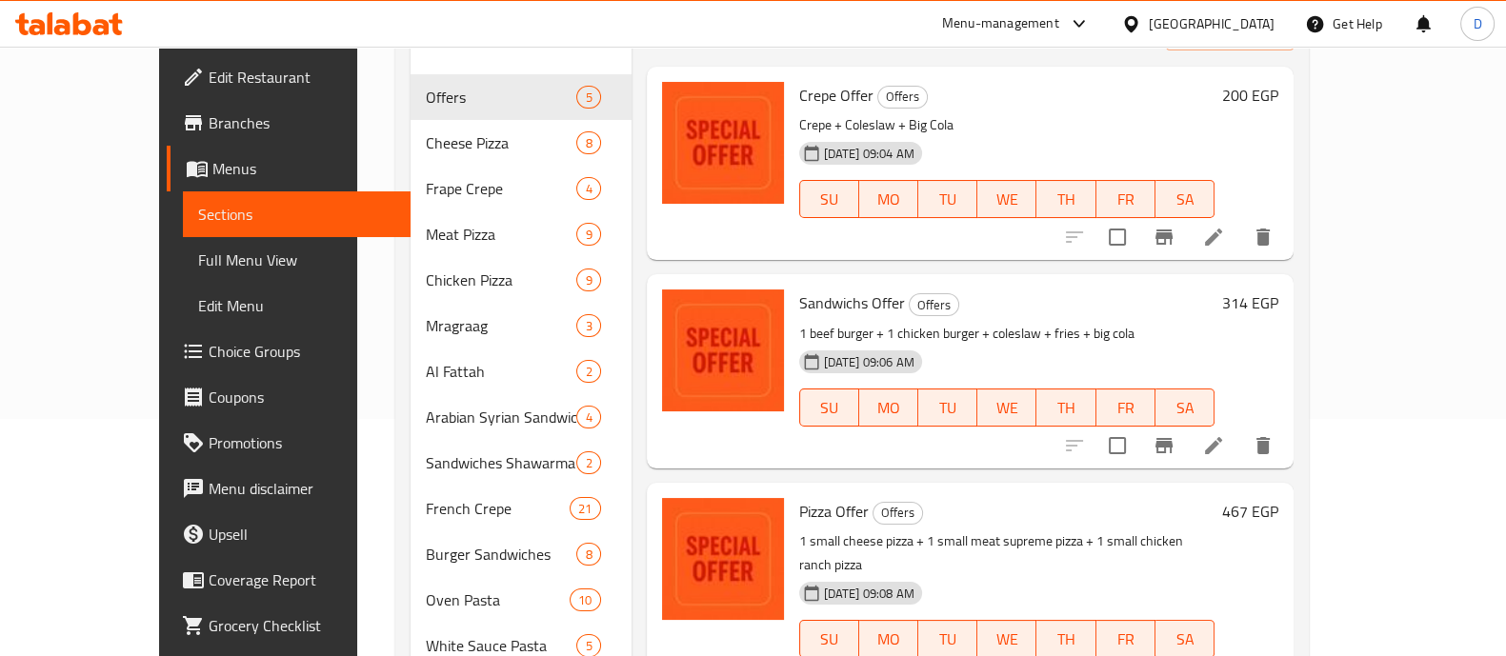
click at [1278, 289] on h6 "314 EGP" at bounding box center [1250, 302] width 56 height 27
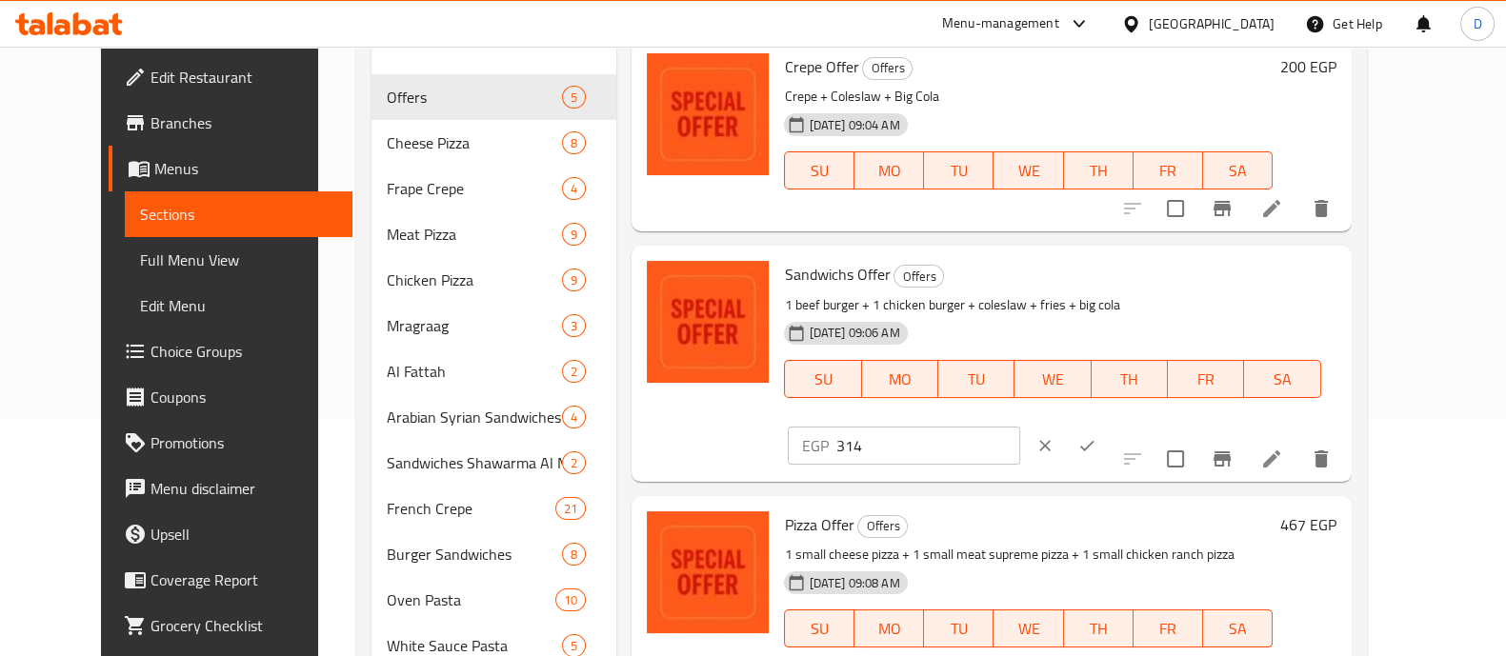
click at [1019, 427] on input "314" at bounding box center [927, 446] width 184 height 38
type input "275"
click at [1096, 436] on icon "ok" at bounding box center [1086, 445] width 19 height 19
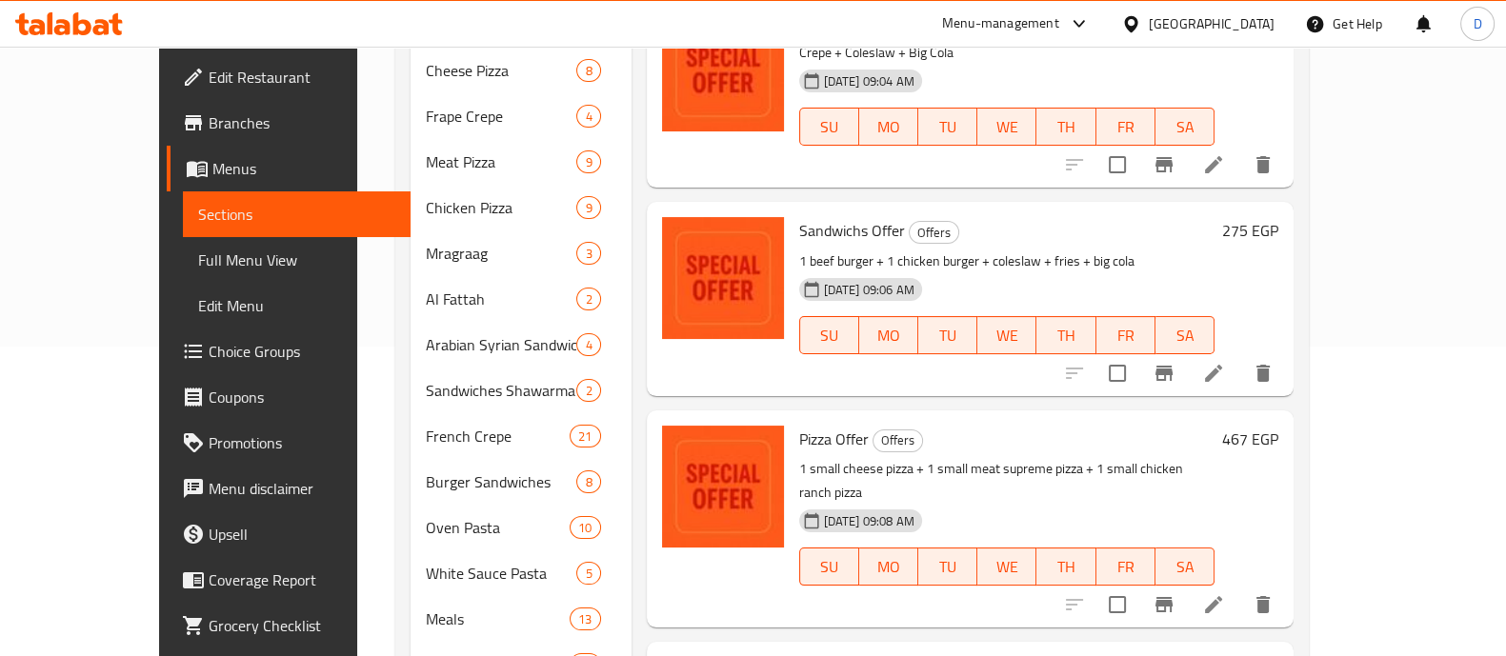
scroll to position [546, 0]
